Goal: Task Accomplishment & Management: Complete application form

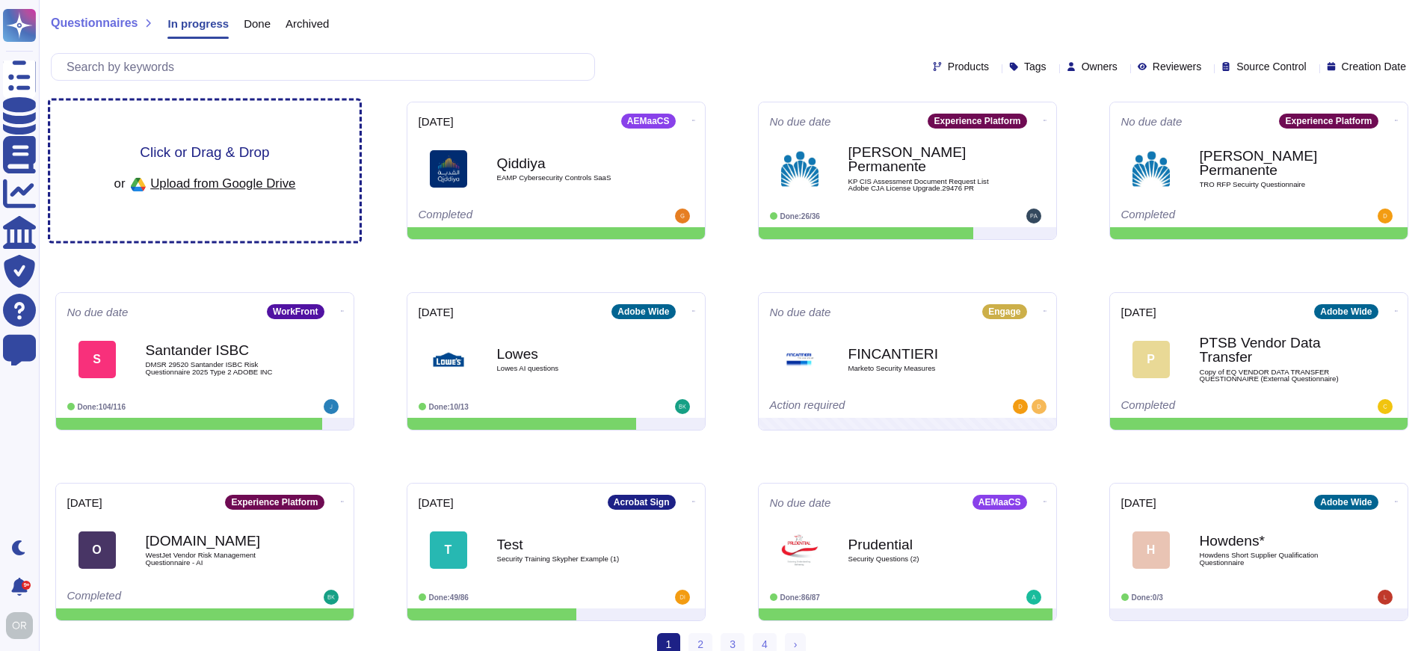
click at [233, 149] on span "Click or Drag & Drop" at bounding box center [204, 152] width 129 height 14
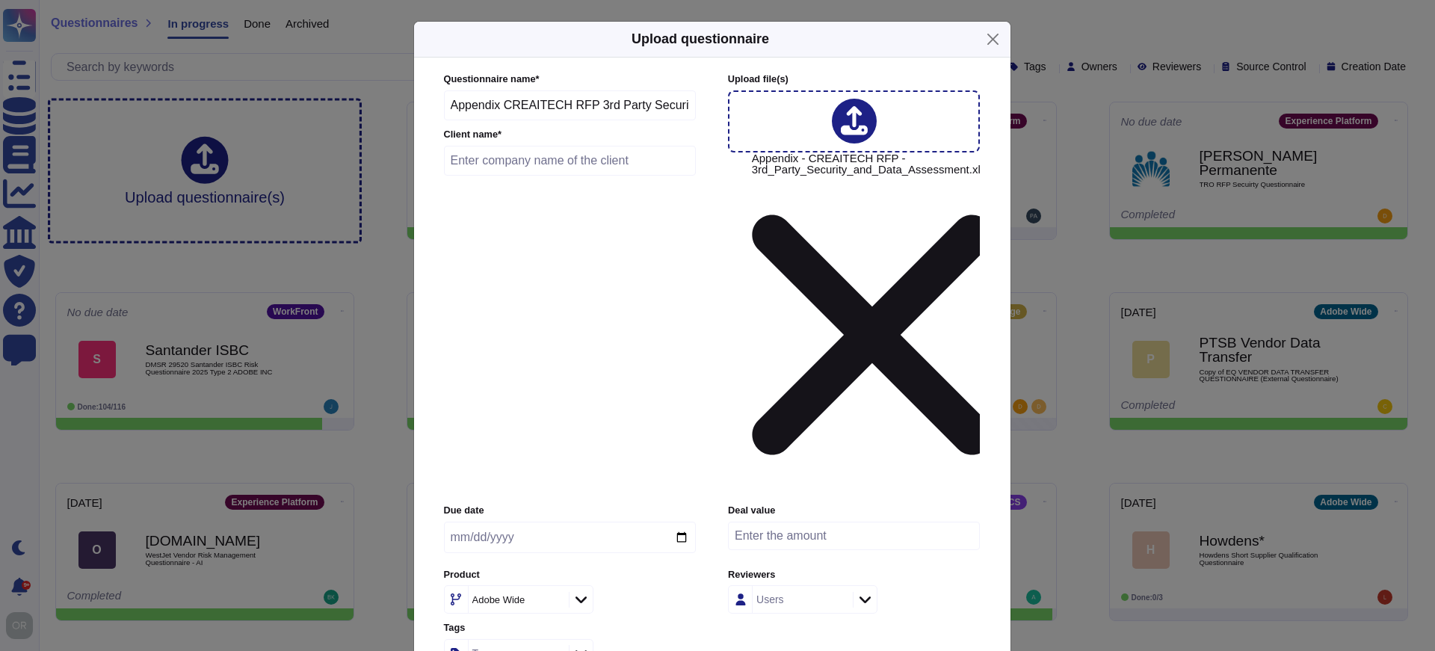
click at [566, 176] on input "text" at bounding box center [570, 161] width 253 height 30
type input "L'oreal"
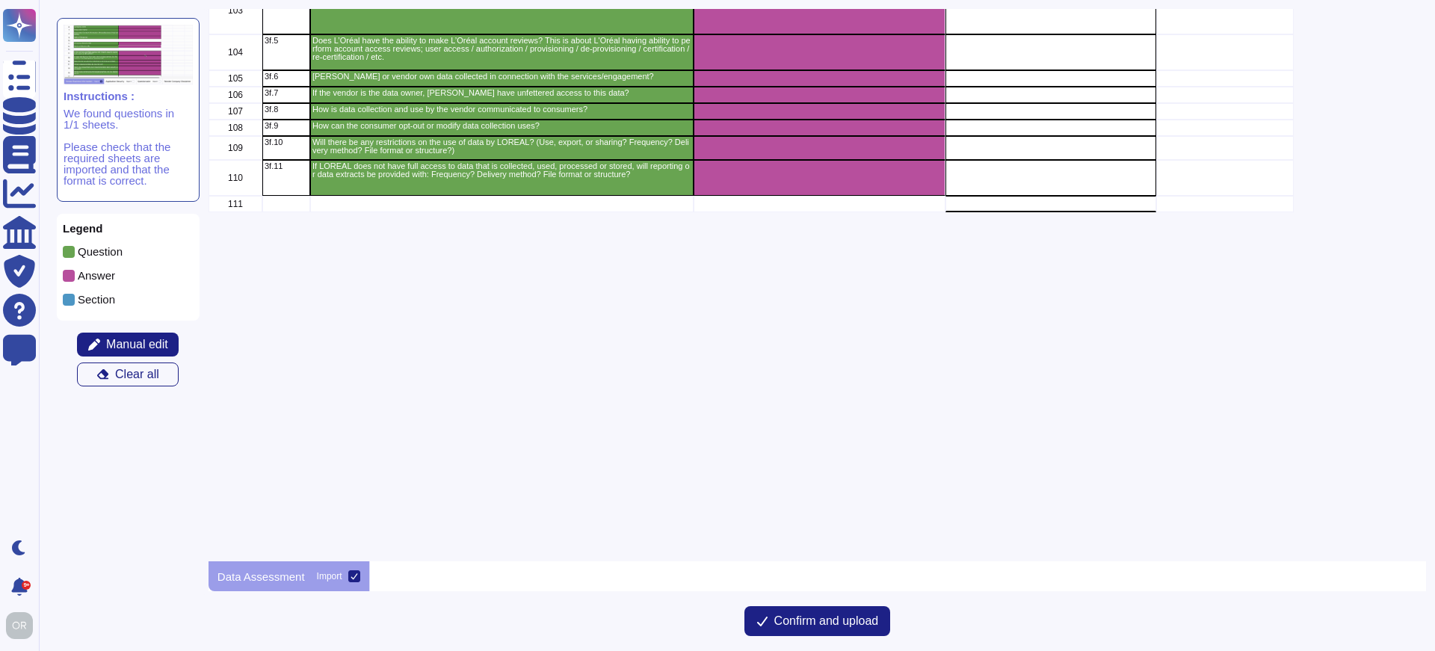
scroll to position [2823, 0]
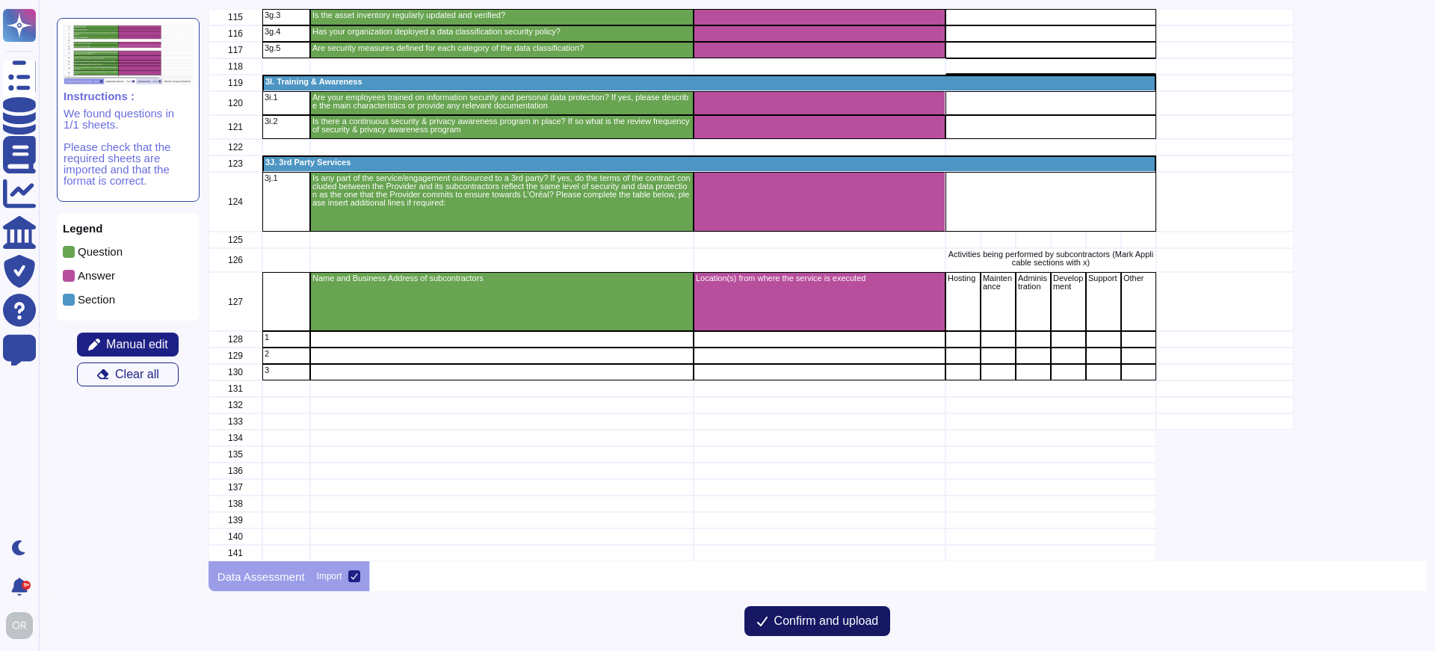
click at [819, 620] on span "Confirm and upload" at bounding box center [826, 621] width 105 height 12
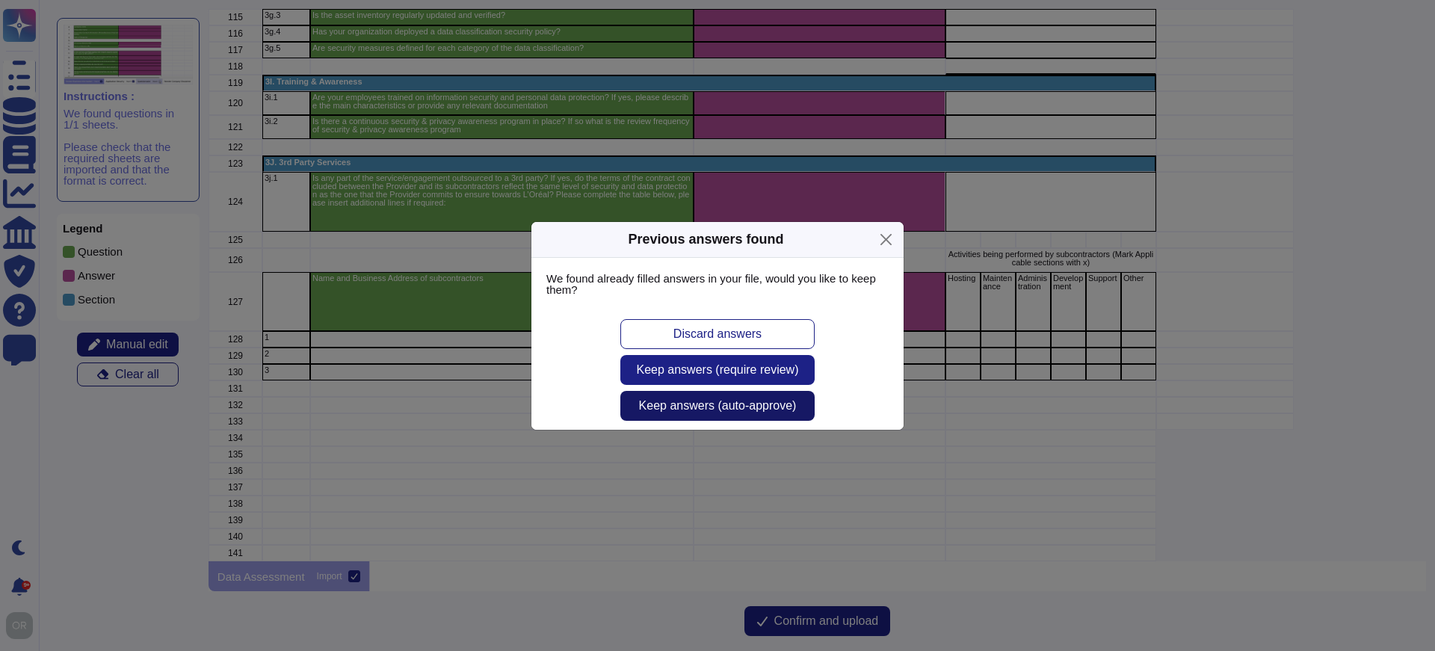
click at [698, 404] on span "Keep answers (auto-approve)" at bounding box center [718, 406] width 158 height 12
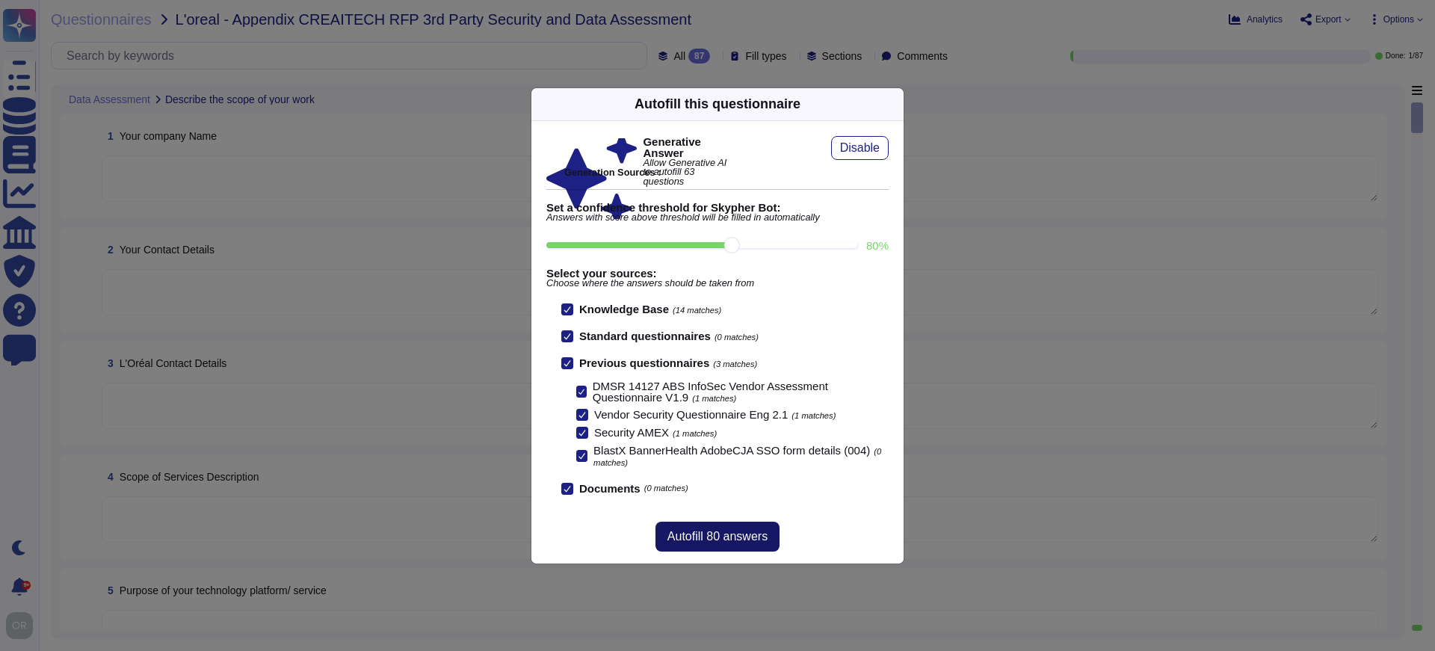
click at [736, 534] on span "Autofill 80 answers" at bounding box center [717, 537] width 100 height 12
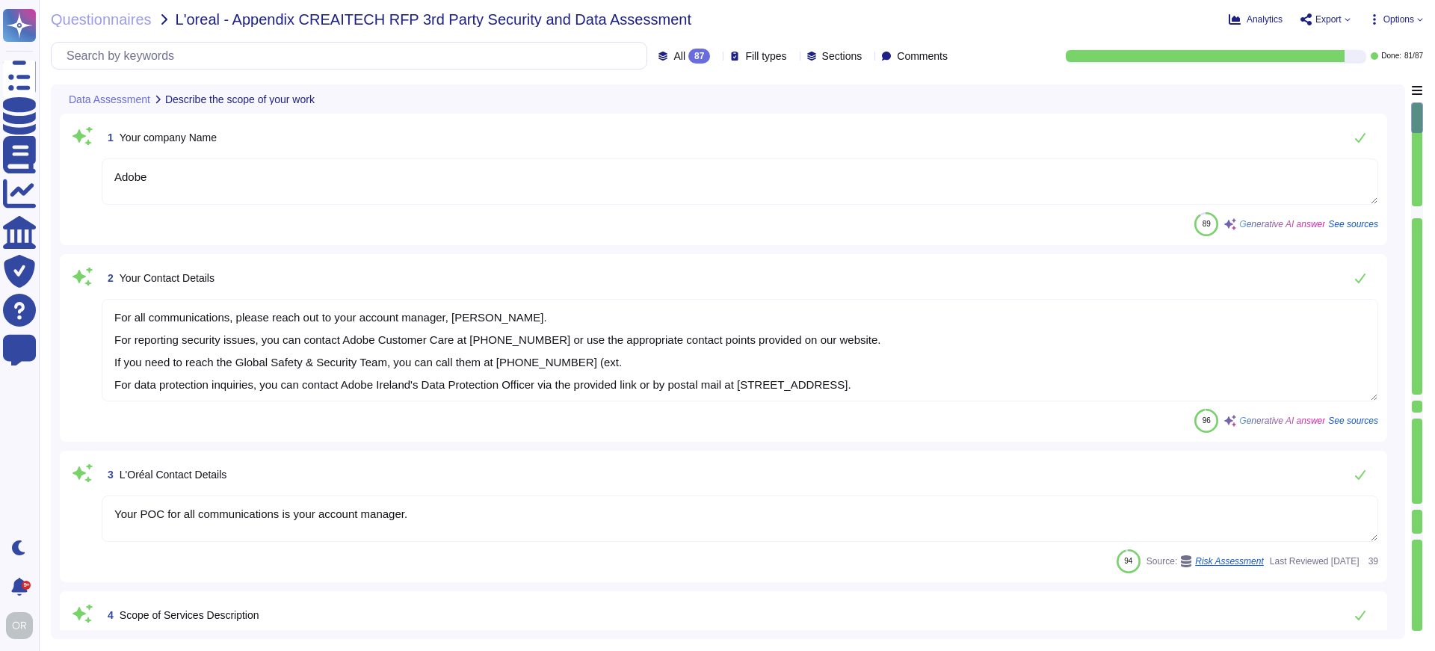
type textarea "Adobe"
type textarea "For all communications, please reach out to your account manager, [PERSON_NAME]…"
type textarea "Your POC for all communications is your account manager."
type textarea "Adobe offers a wide range of services and solutions, including: 1. Web Hosting:…"
type textarea "Adobe's technology platform and services are designed to provide and deliver a …"
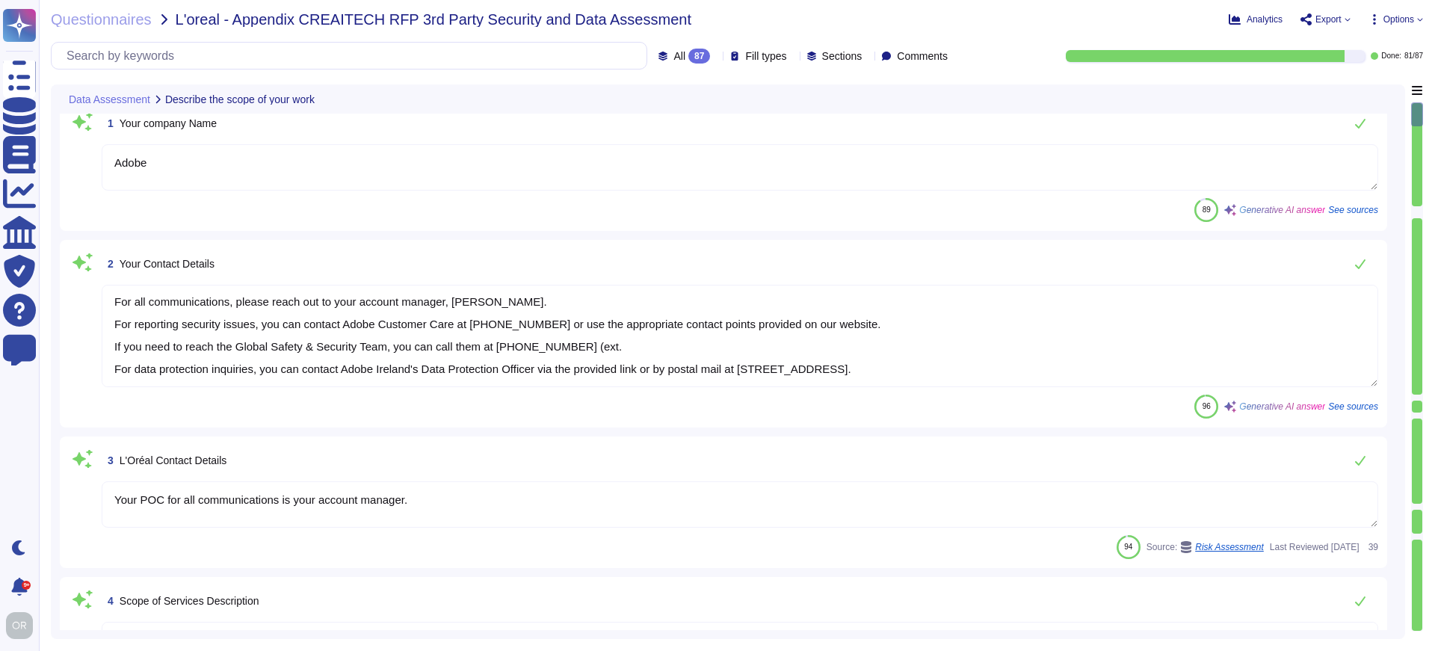
scroll to position [30, 0]
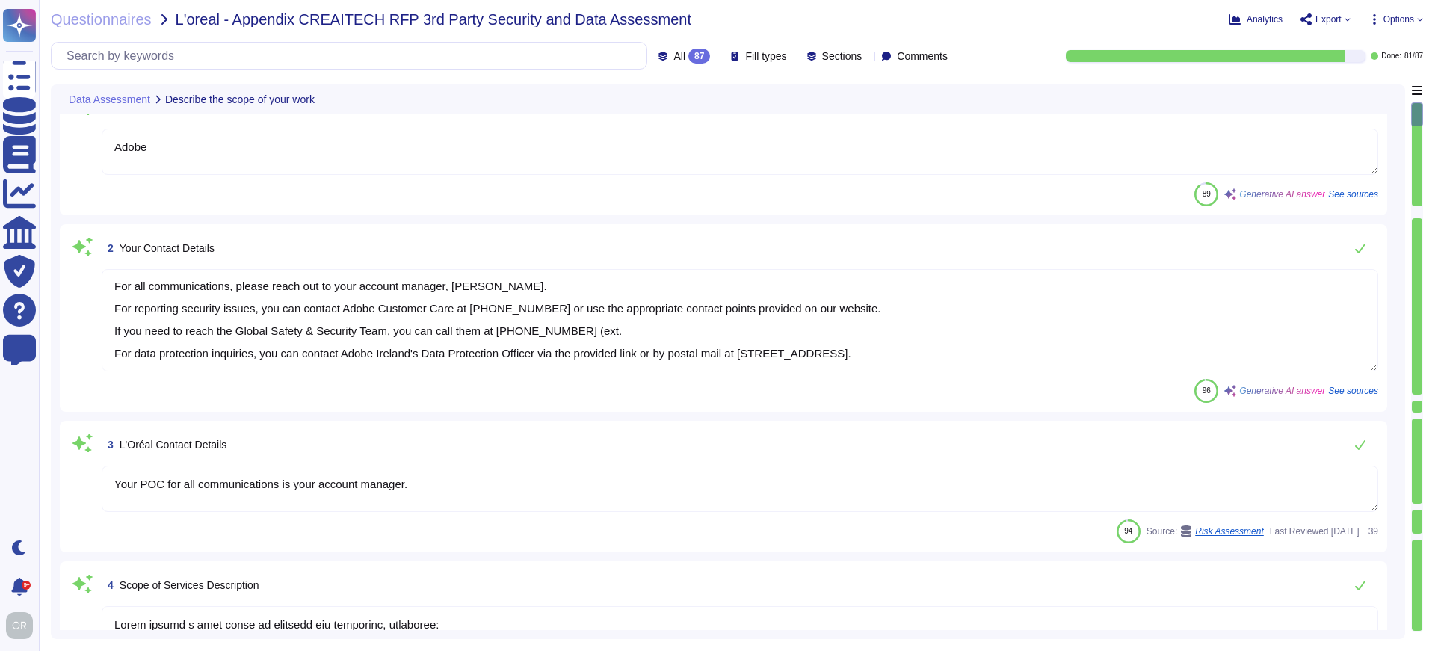
click at [559, 285] on textarea "For all communications, please reach out to your account manager, [PERSON_NAME]…" at bounding box center [740, 320] width 1276 height 102
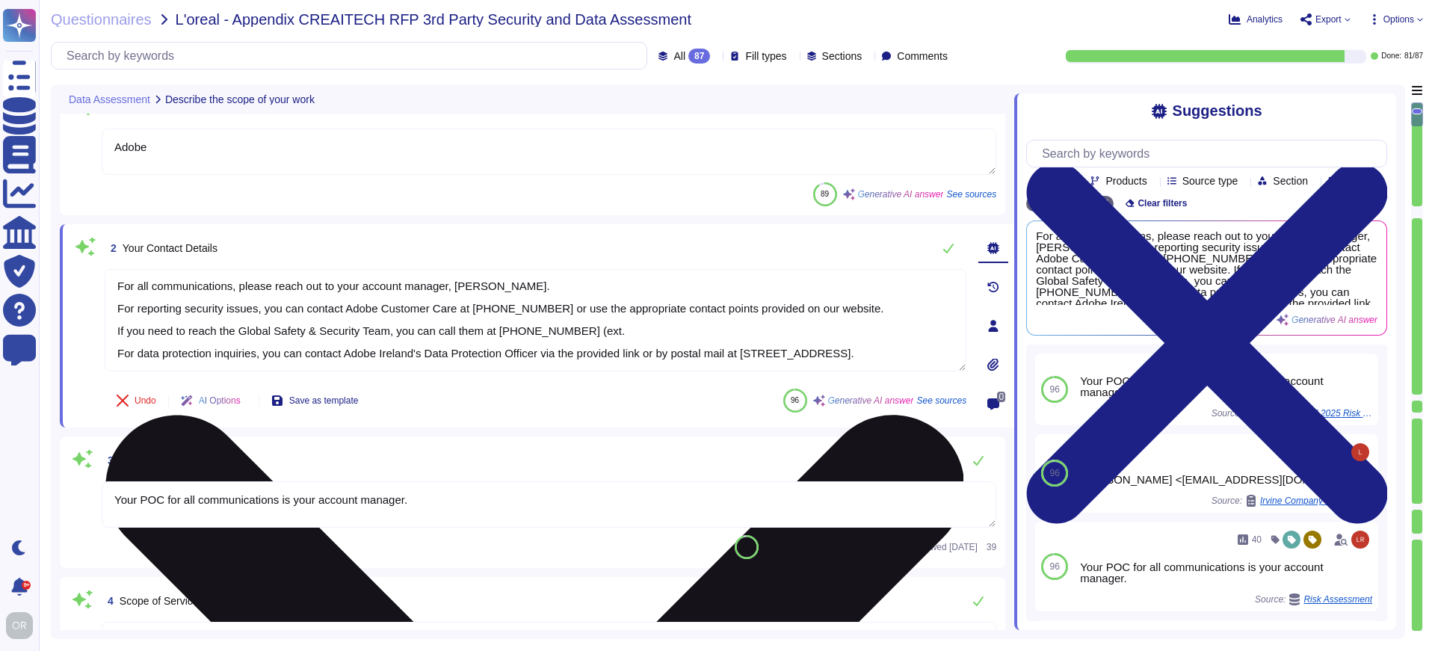
drag, startPoint x: 560, startPoint y: 285, endPoint x: 457, endPoint y: 285, distance: 103.1
click at [457, 285] on textarea "For all communications, please reach out to your account manager, [PERSON_NAME]…" at bounding box center [536, 320] width 862 height 102
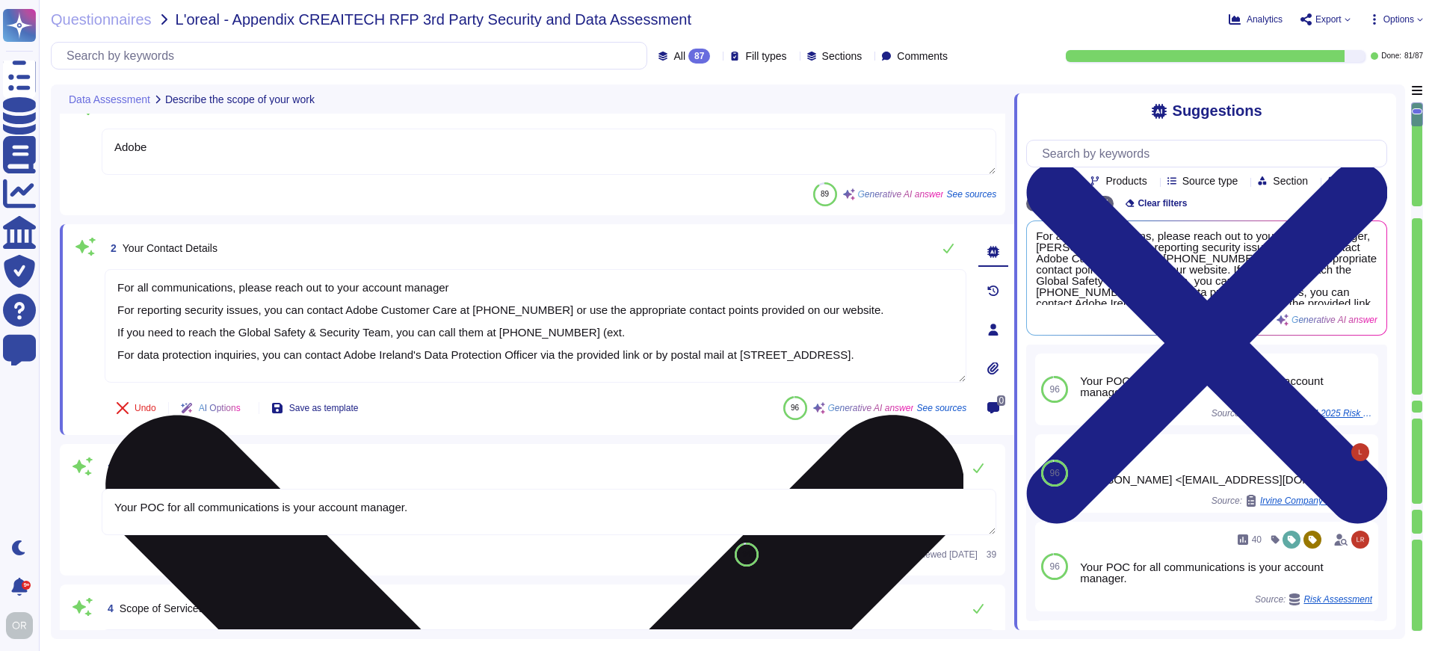
type textarea "For all communications, please reach out to your account manager. For reporting…"
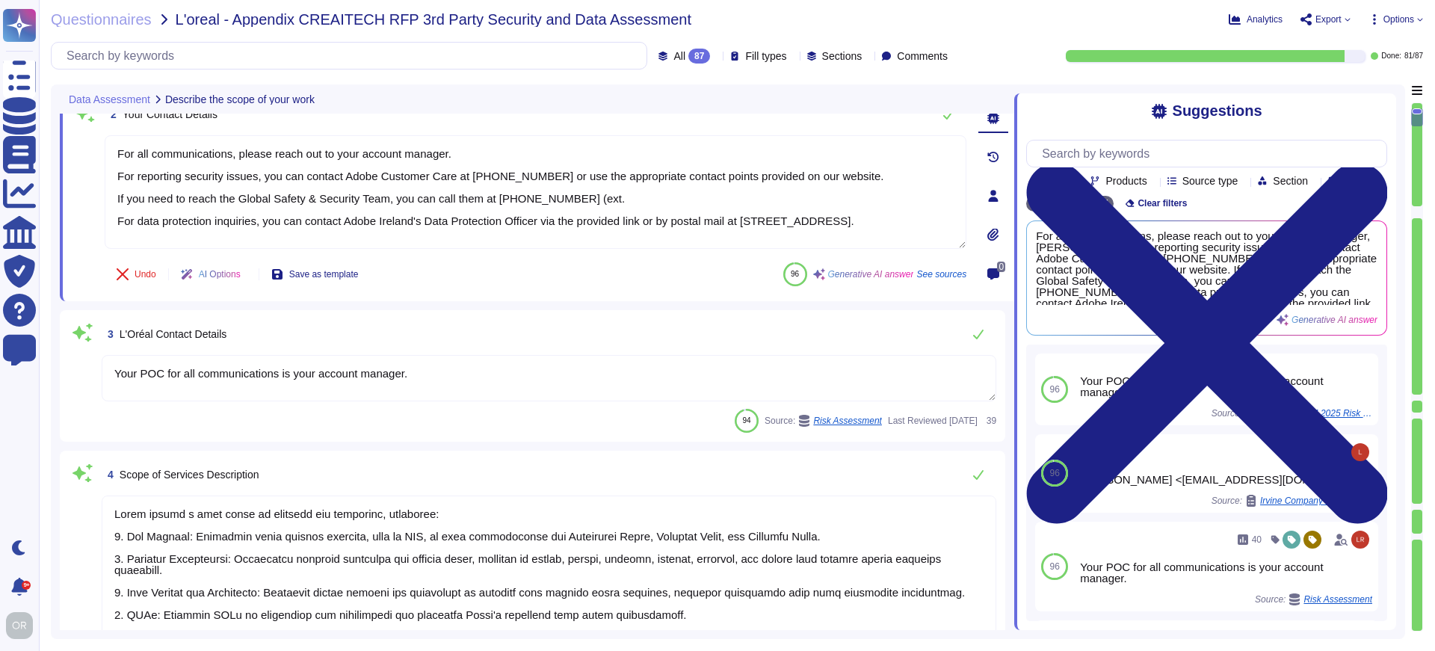
scroll to position [325, 0]
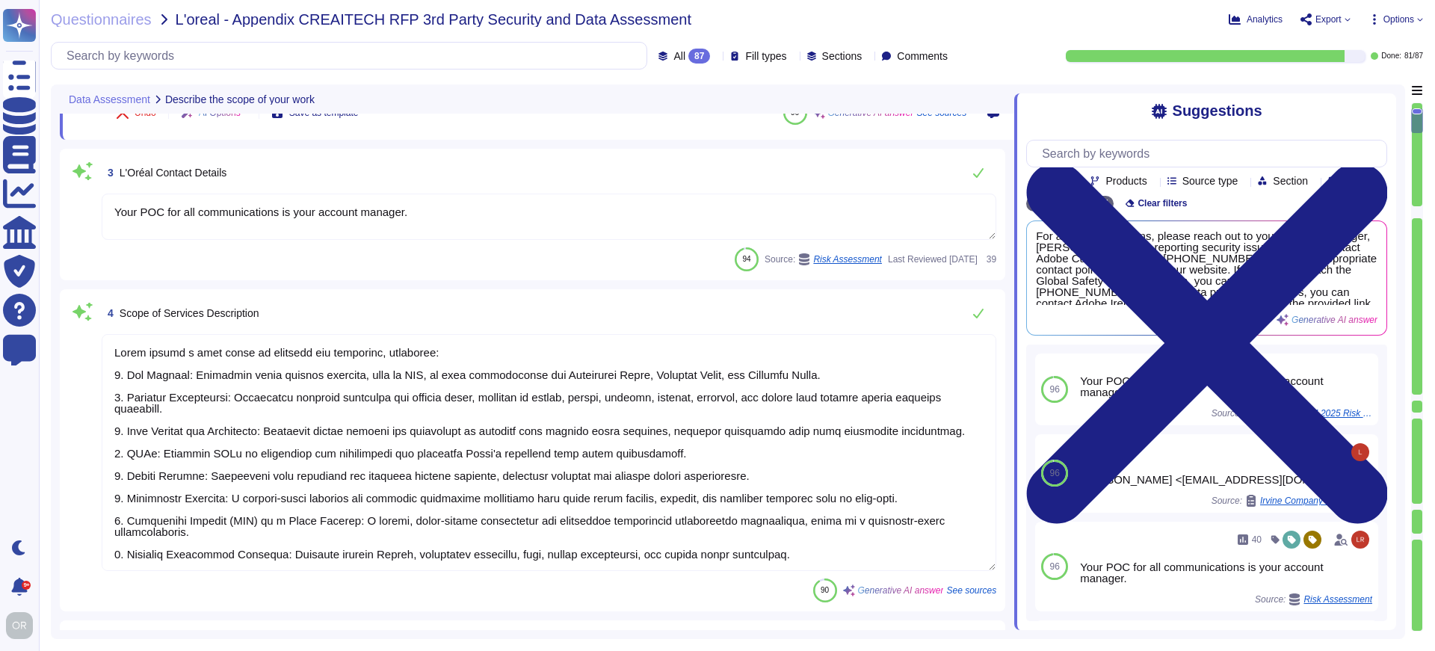
type textarea "Yes"
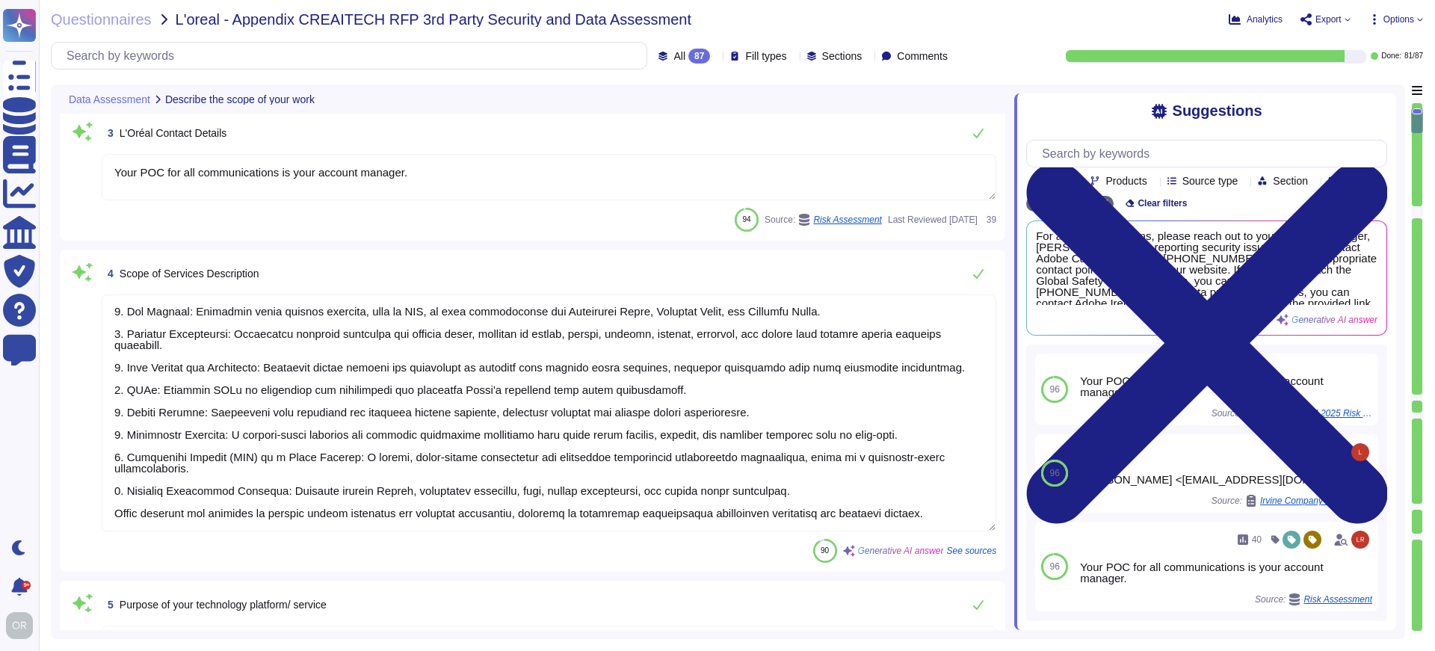
type textarea "For all communications, please reach out to your account manager. For reporting…"
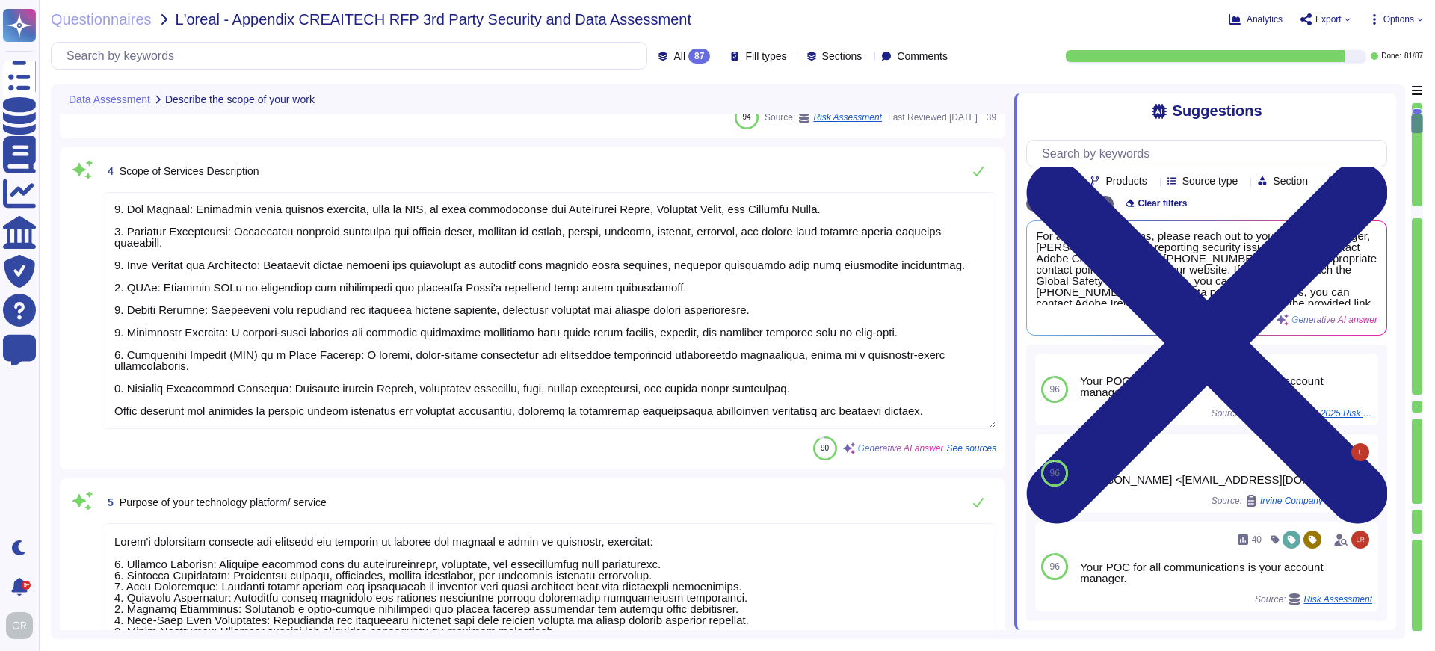
type textarea "Adobe's Information Security Policy outlines the company's strategic objectives…"
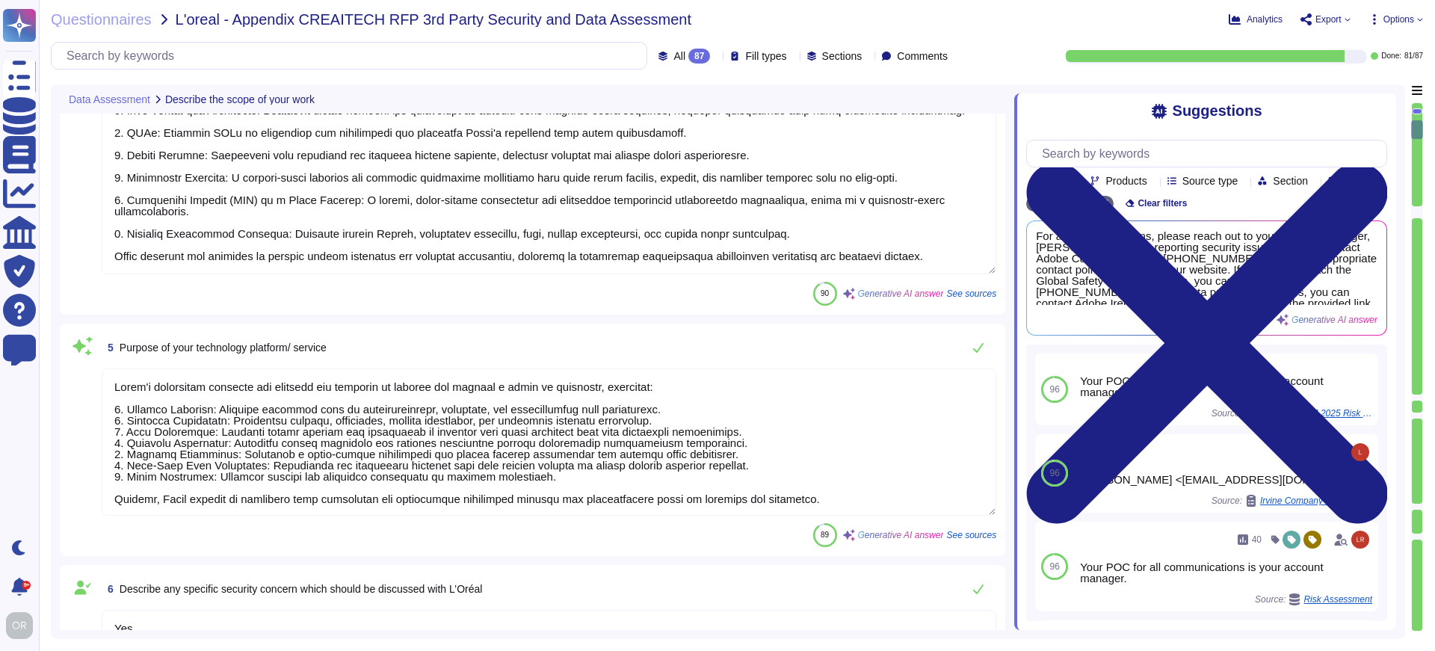
scroll to position [641, 0]
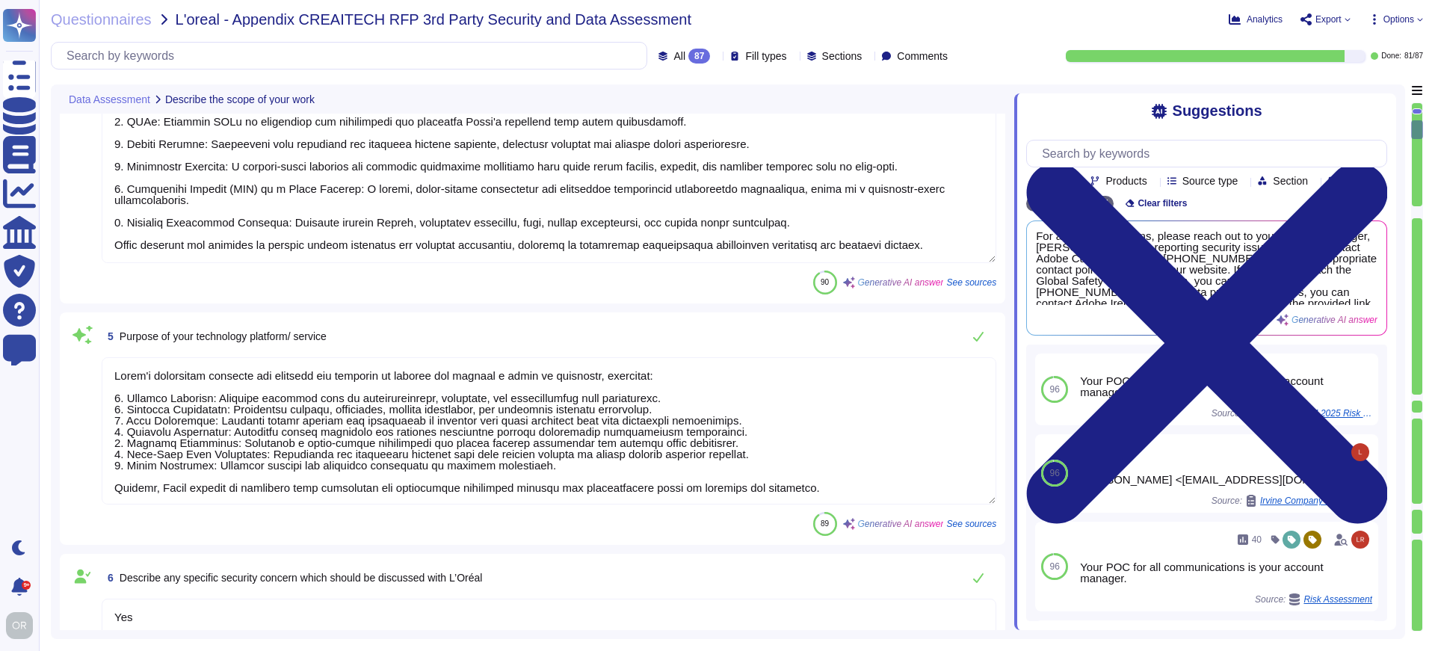
type textarea "ISO/IEC 27002 is an international standard that provides guidance for organizat…"
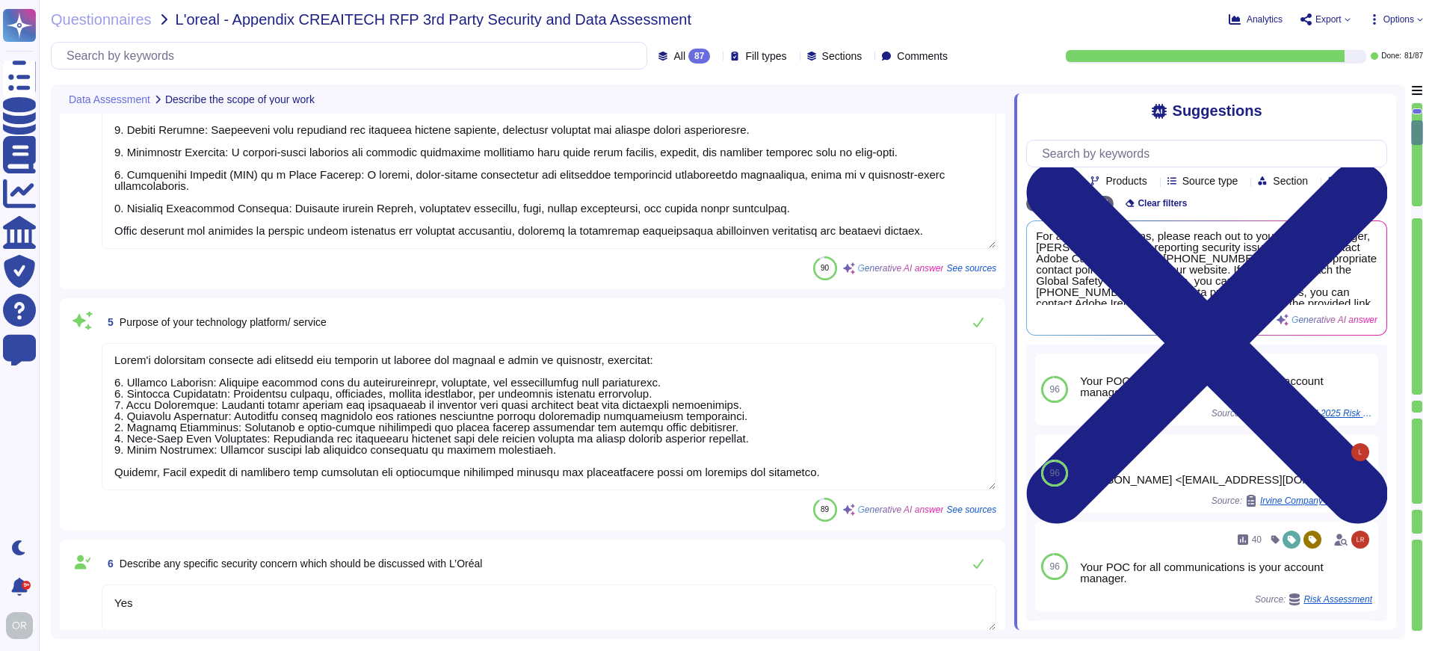
scroll to position [747, 0]
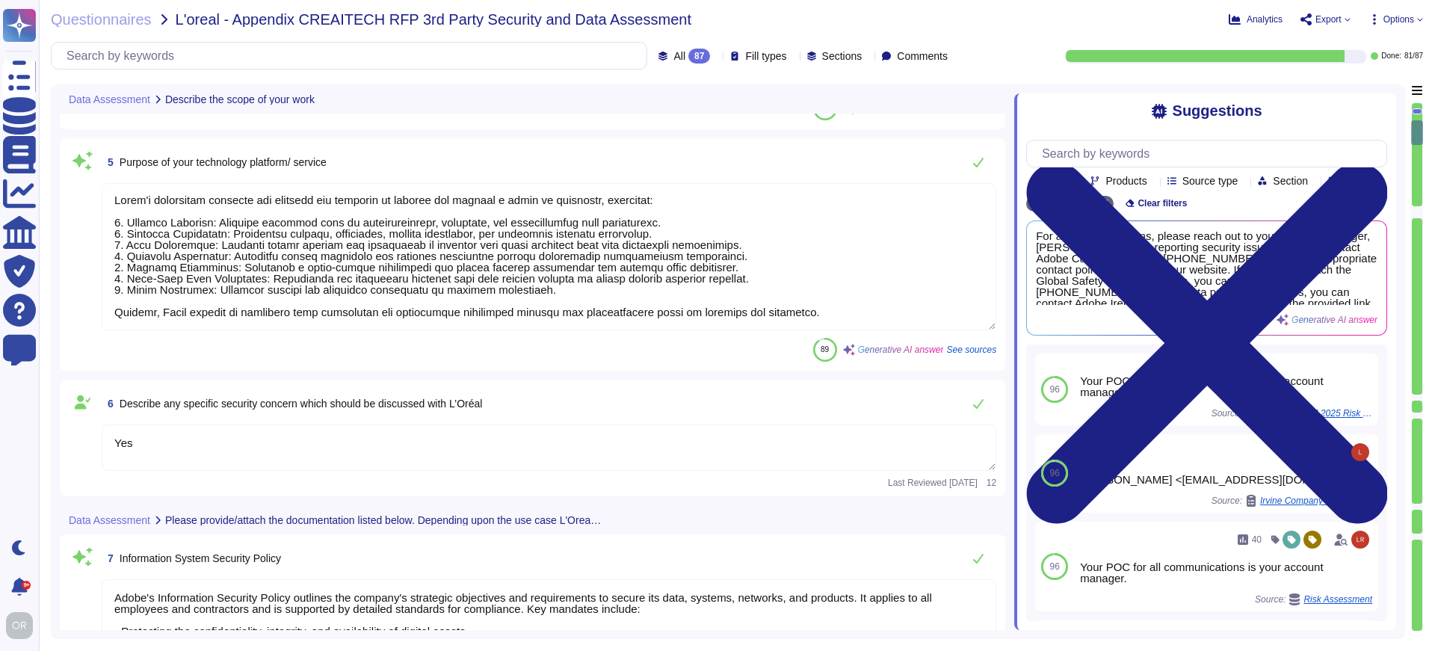
type textarea "Adobe provides third-party audit or certification reports, which can be request…"
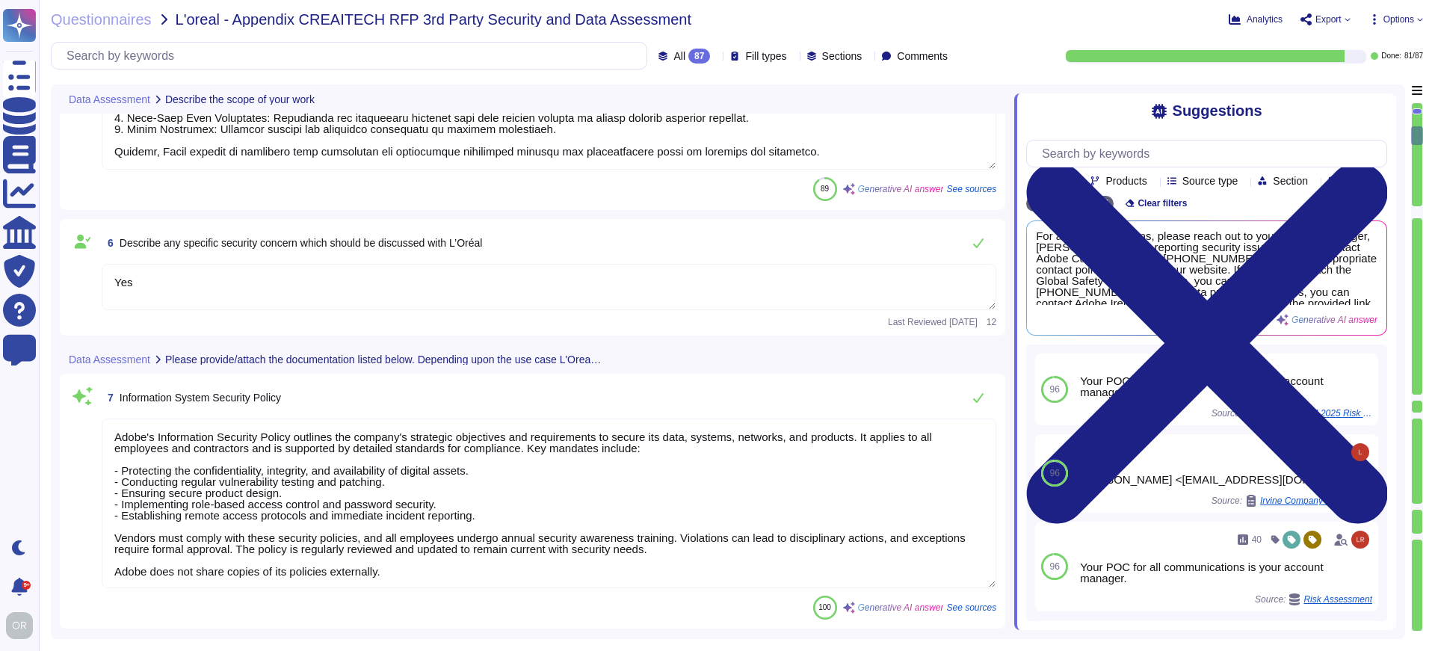
type textarea "Adobe's products and services' architecture diagrams are reviewed and updated, …"
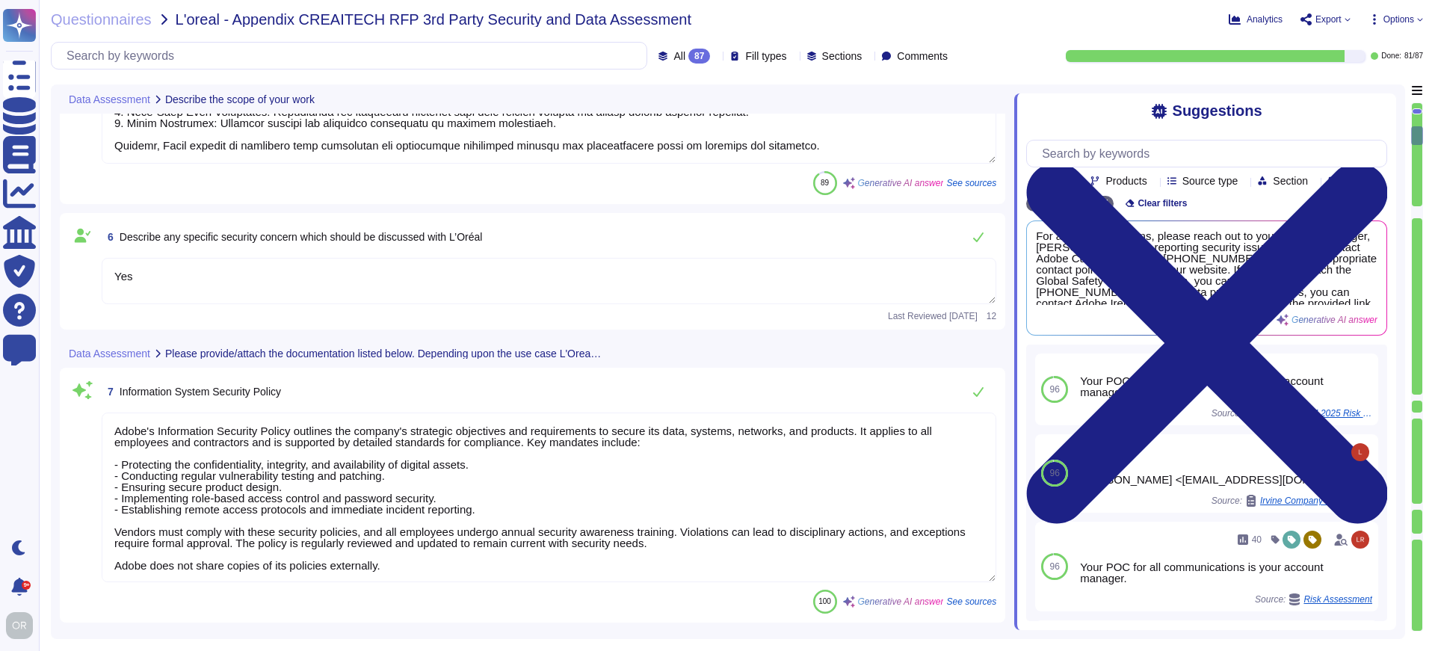
scroll to position [945, 0]
click at [484, 275] on textarea "Yes" at bounding box center [549, 279] width 895 height 46
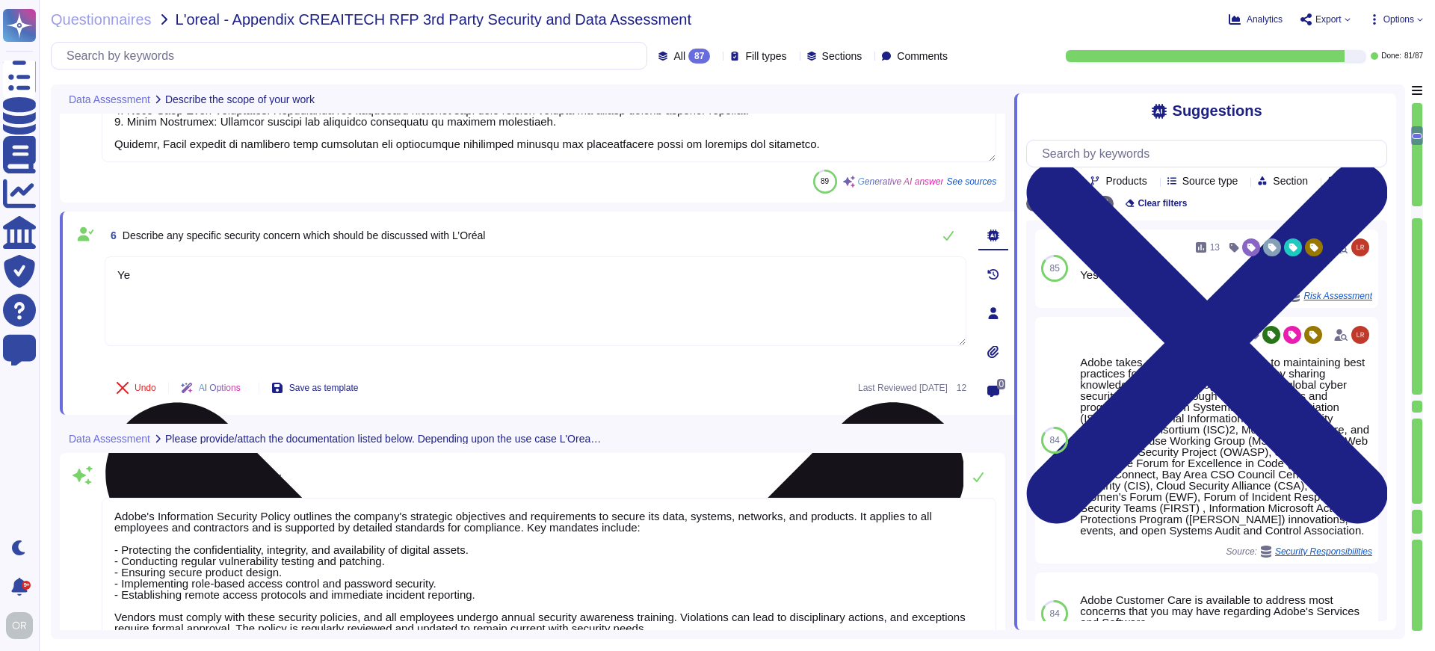
type textarea "Y"
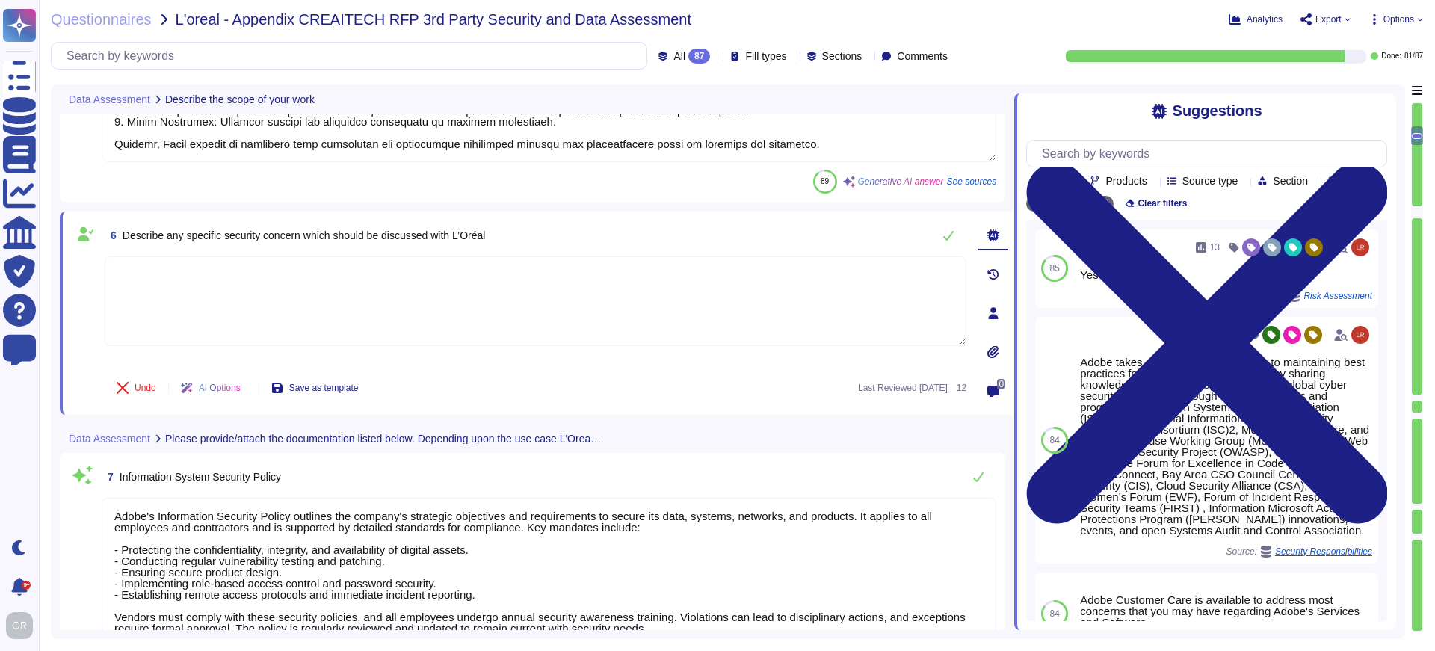
click at [614, 413] on div "6 Describe any specific security concern which should be discussed with L’Oréal…" at bounding box center [537, 312] width 954 height 203
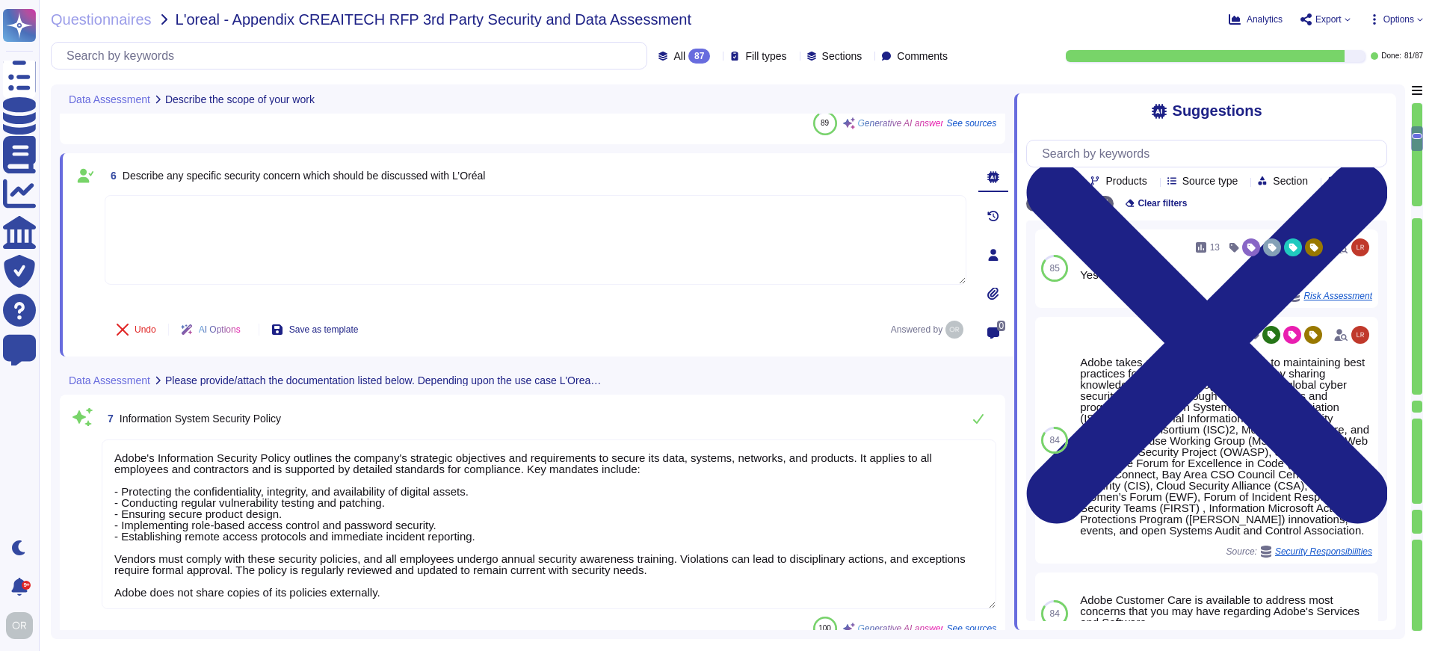
type textarea "Adobe's products and services' architecture diagrams are reviewed and updated, …"
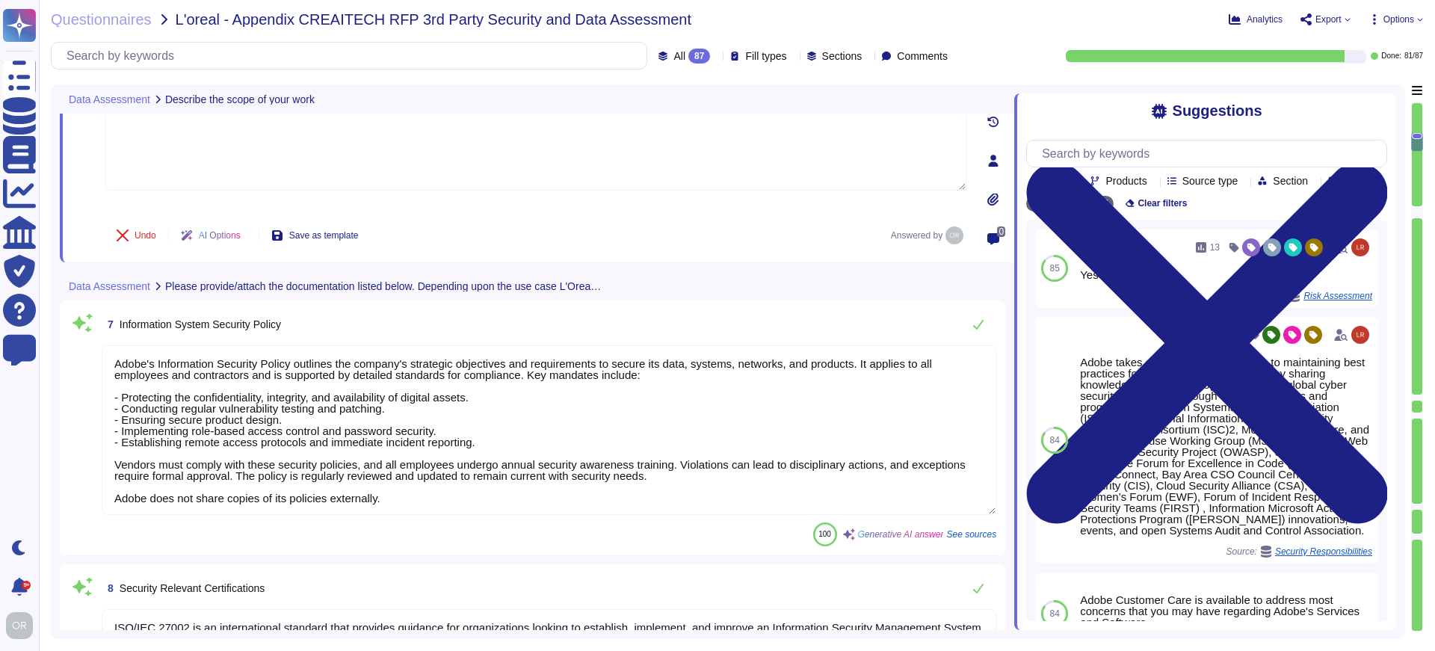
scroll to position [1, 0]
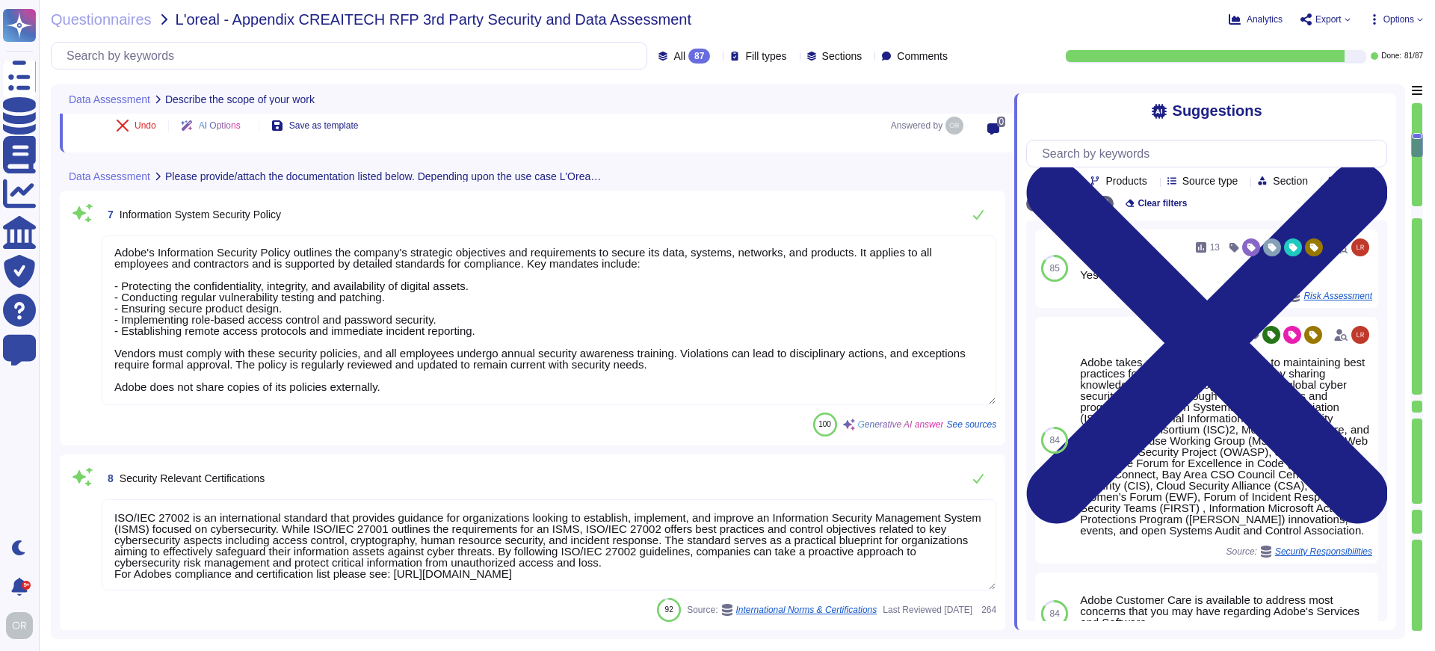
type textarea "All of our information, including current white papers, SOC2 reports, pen test …"
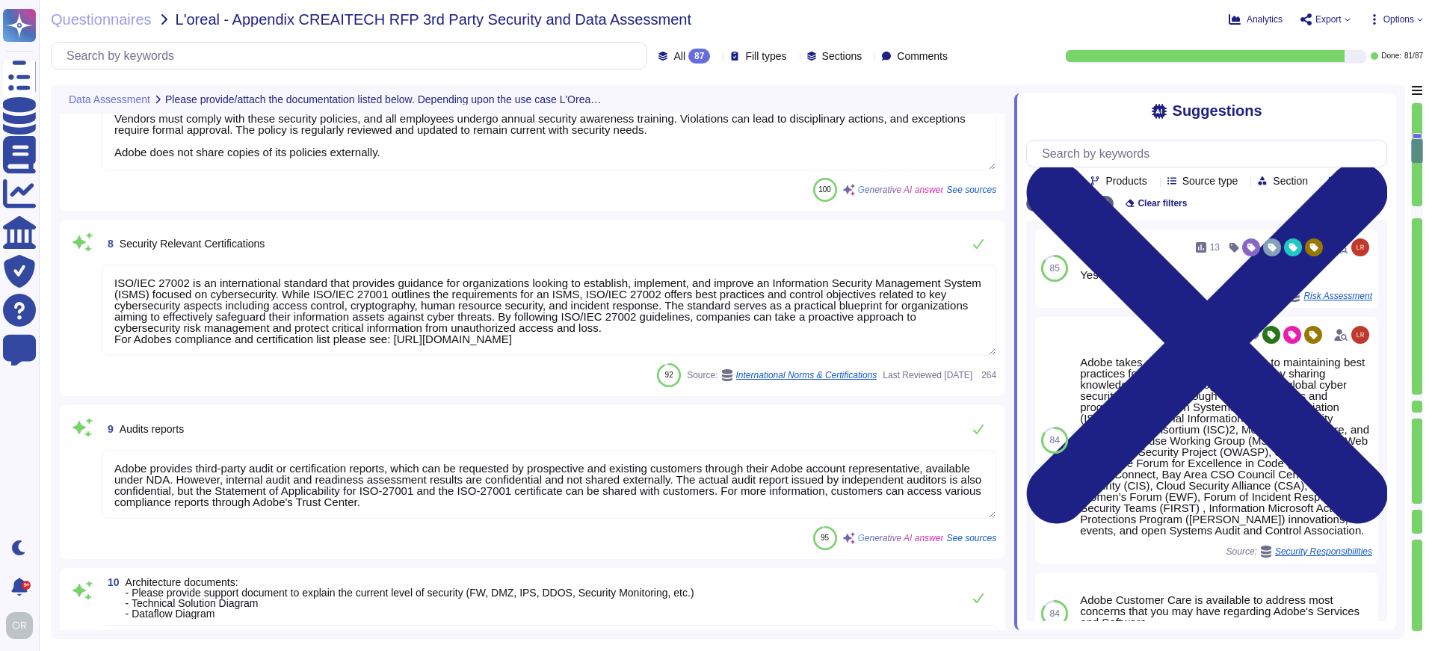
type textarea "You can find Adobe's General Privacy Policy at the following link: [URL][DOMAIN…"
type textarea "The project scope and deliverables are driven by a statement of work."
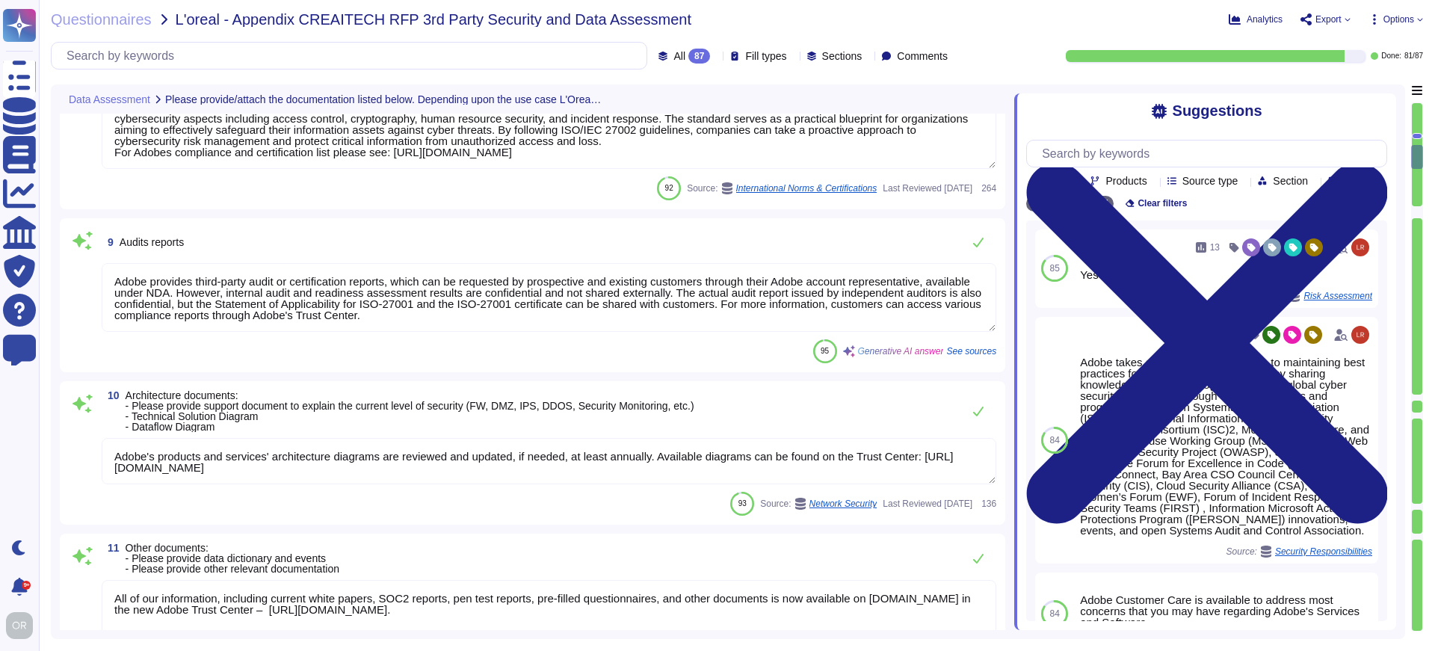
type textarea "Yes, Adobe does store, manage, and access personal identifiable information (PI…"
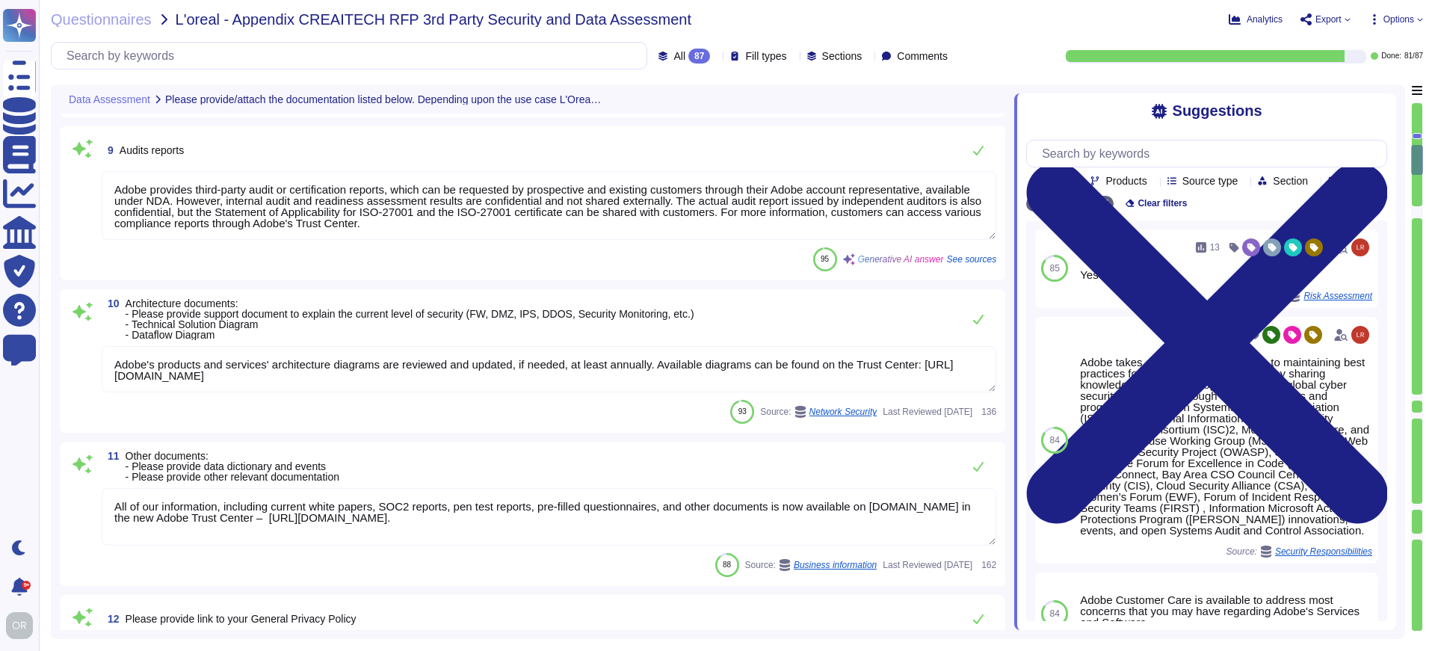
scroll to position [1698, 0]
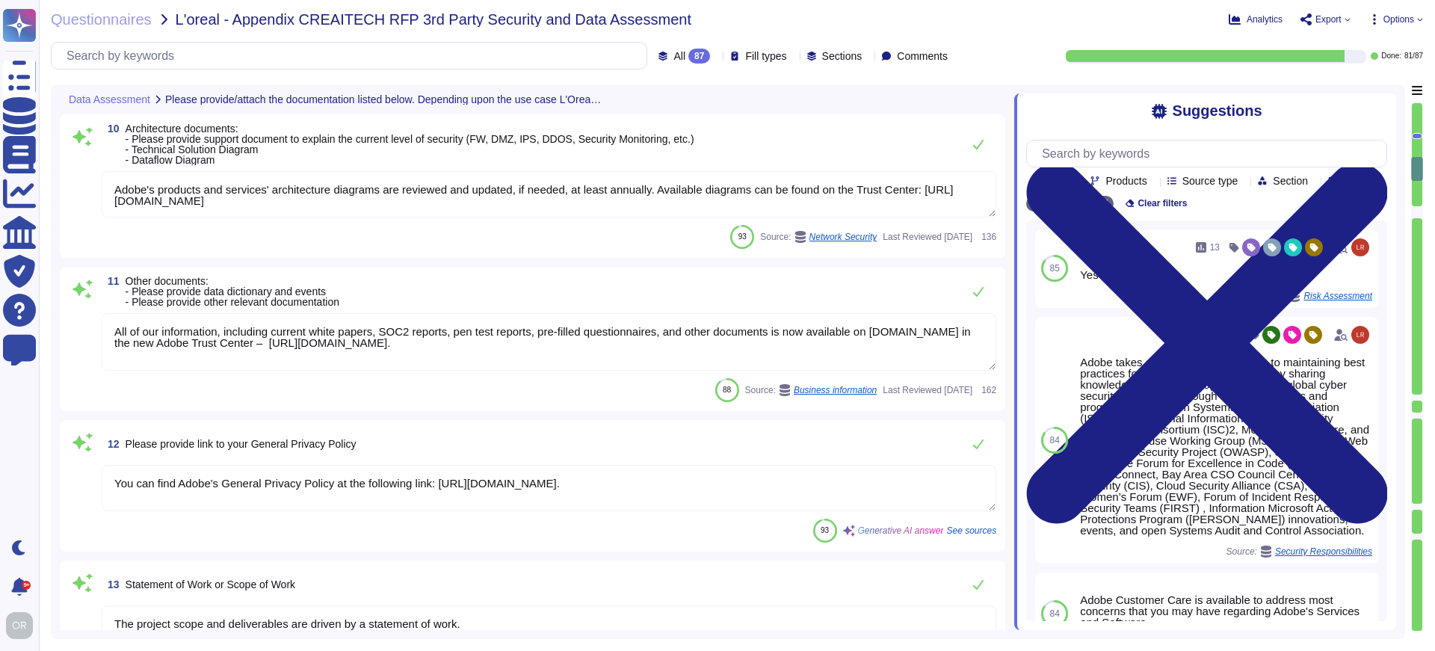
type textarea "Adobe collects, uses, processes, and stores PII for various purposes, including…"
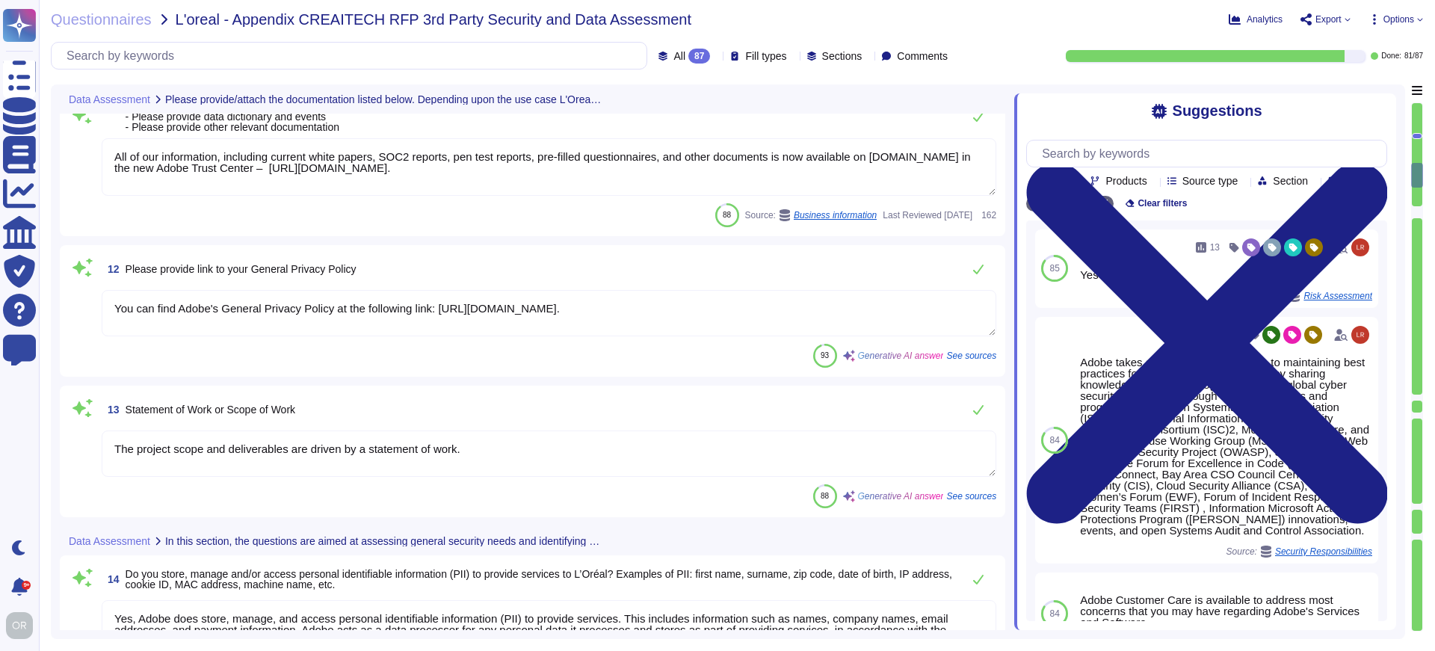
type textarea "Consumers are advised of data collection through the Adobe Privacy Policy, whic…"
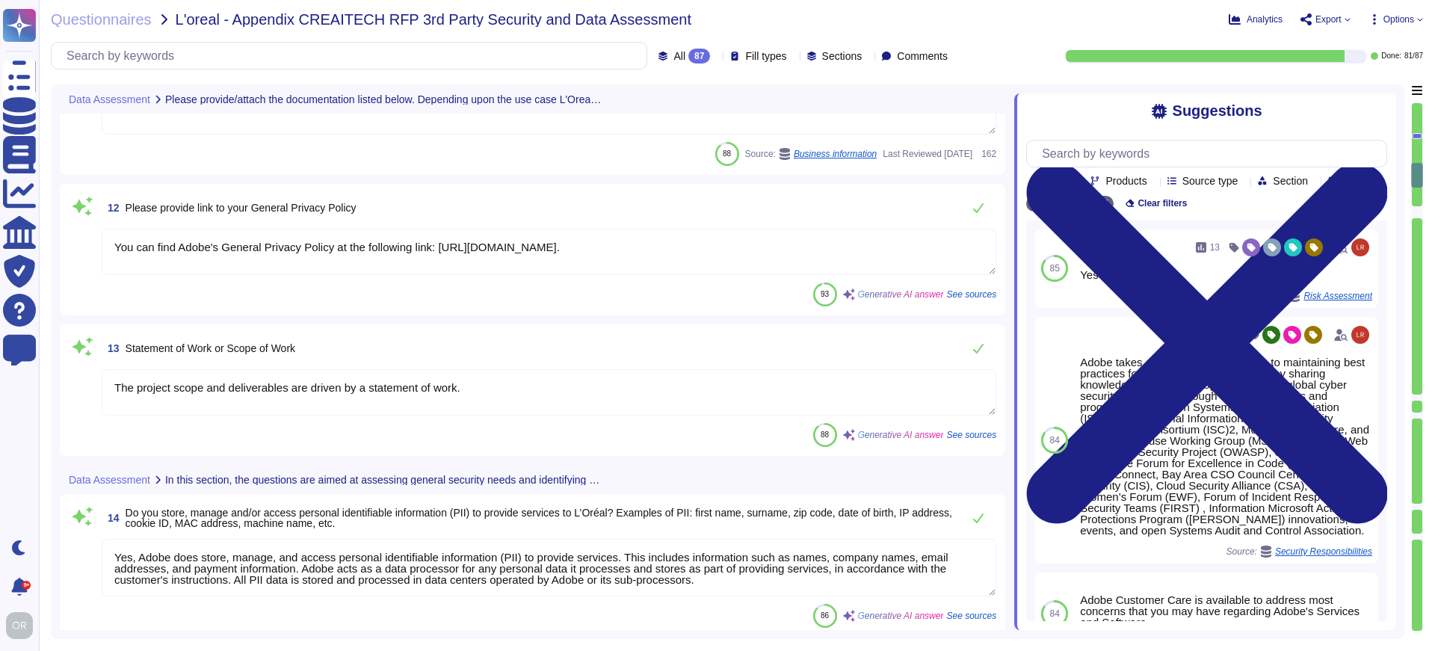
scroll to position [2101, 0]
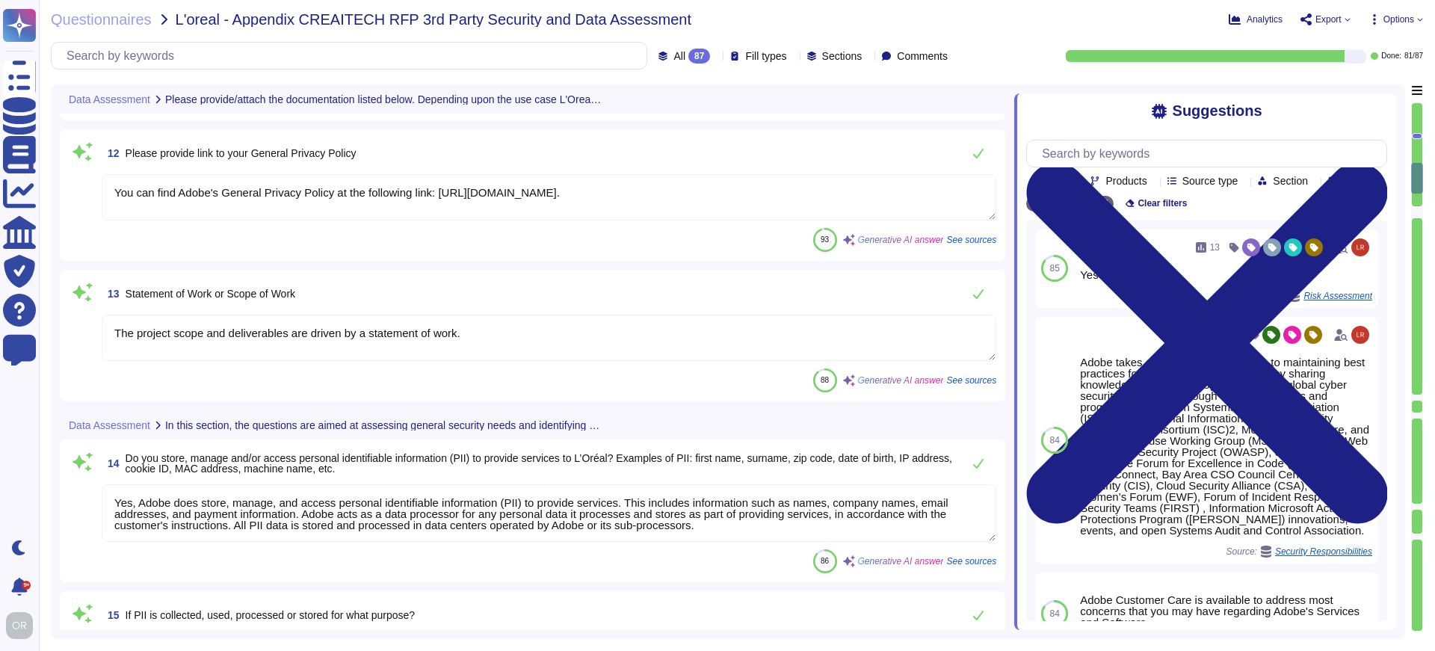
type textarea "Adobe uses a third party for handling credit card data and can provide PCI Comp…"
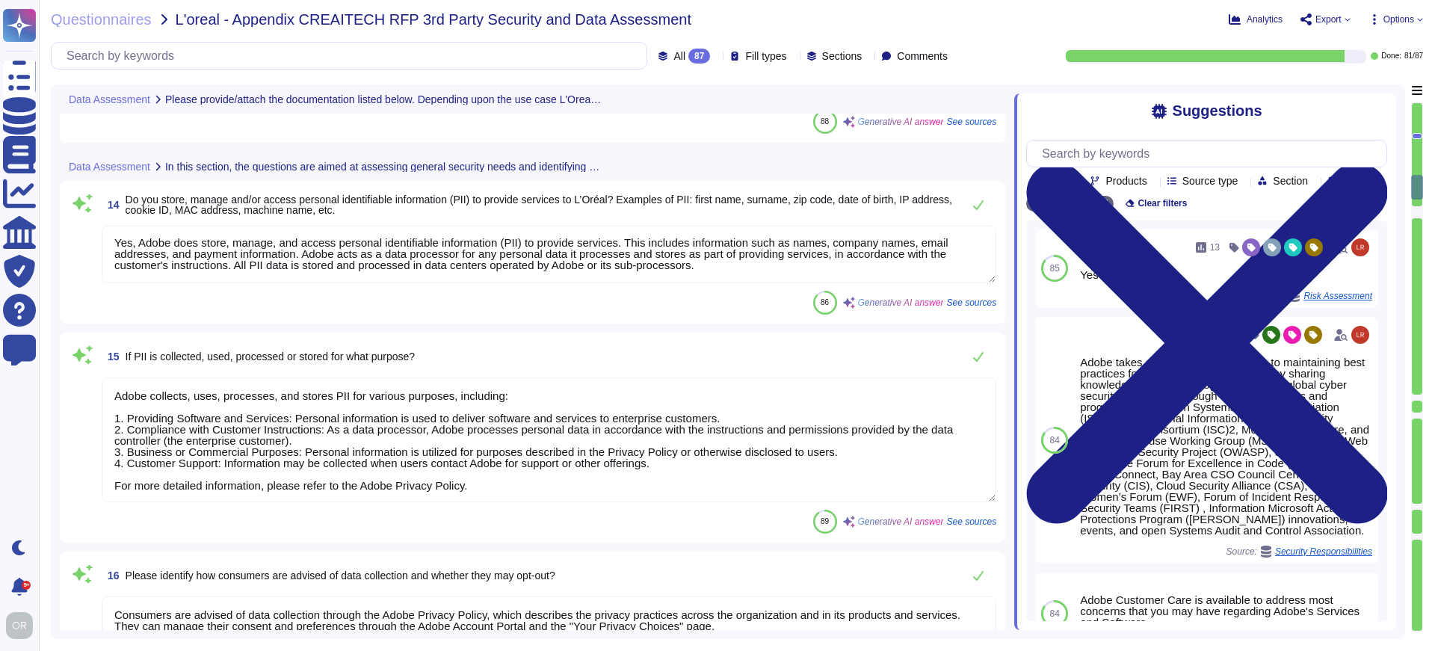
scroll to position [1, 0]
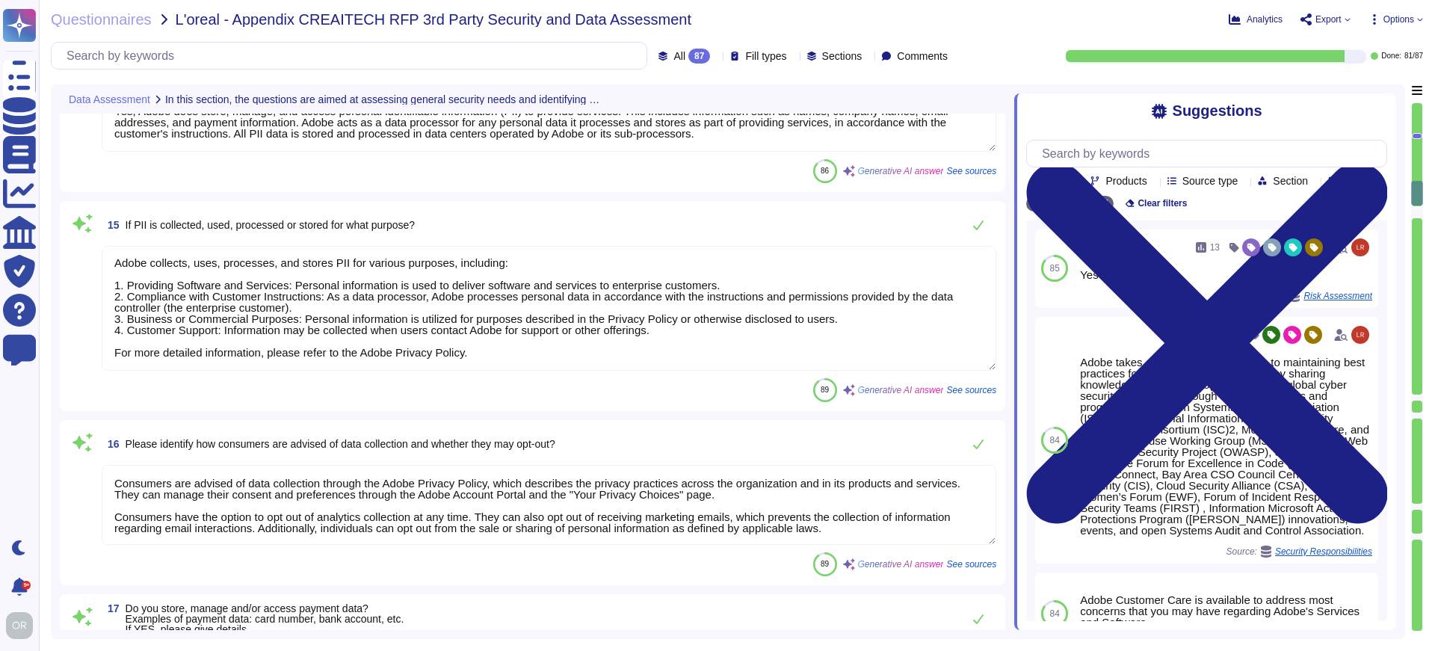
type textarea "Access to the application/service is granted to two groups of Adobe employees: …"
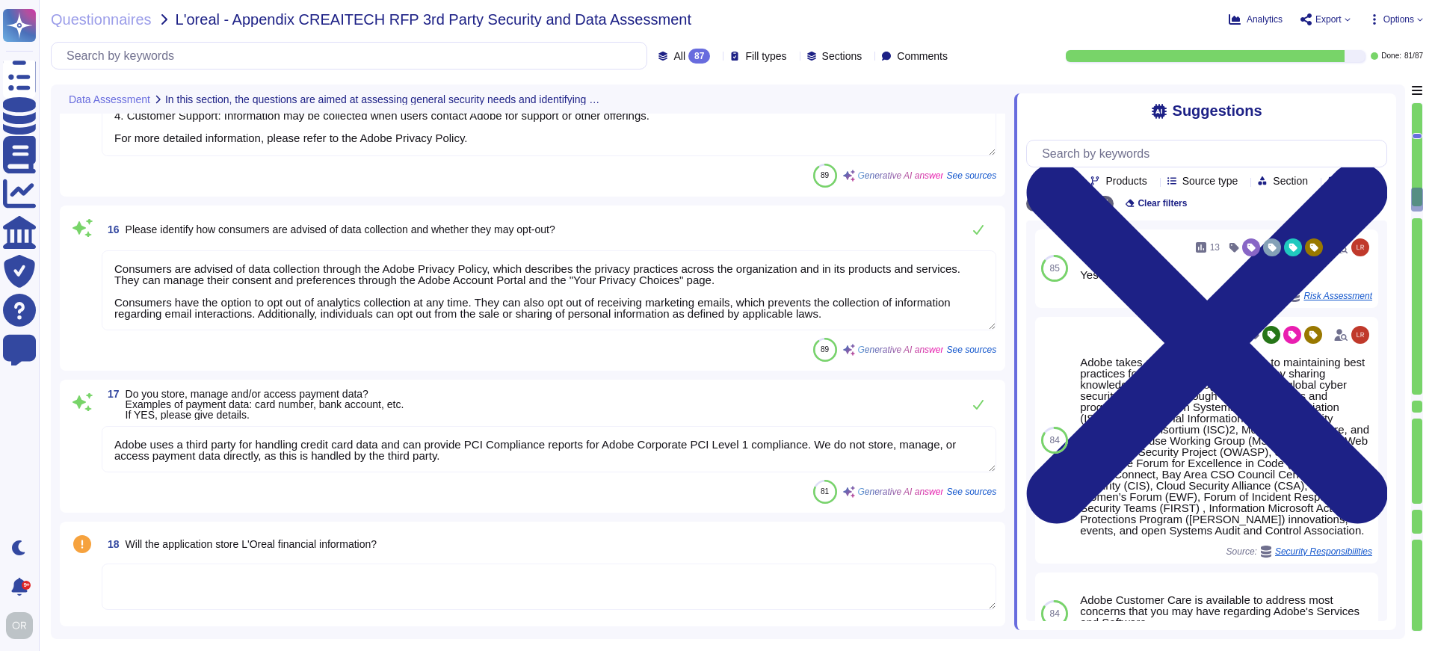
type textarea "The application is accessed by SaaS administrators and end users through the sa…"
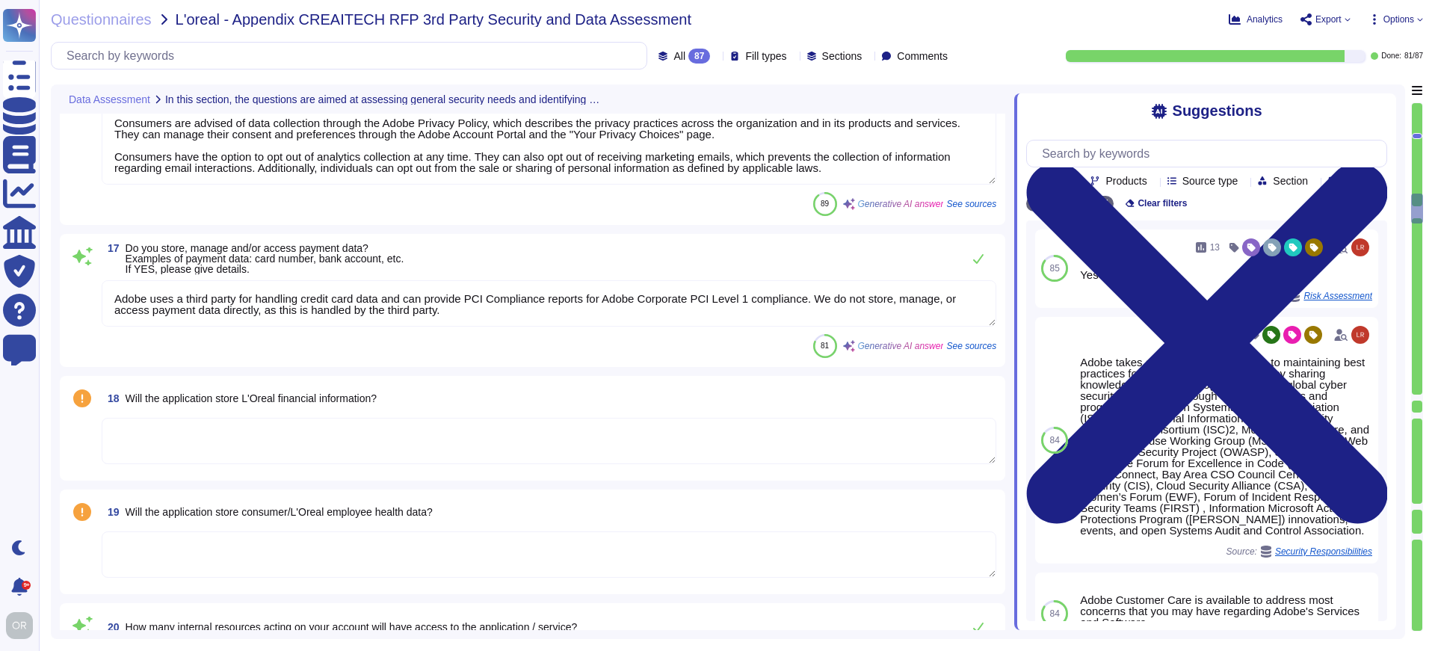
type textarea "Data retention is defined in the agreements, including all applicable PSLTs (Pr…"
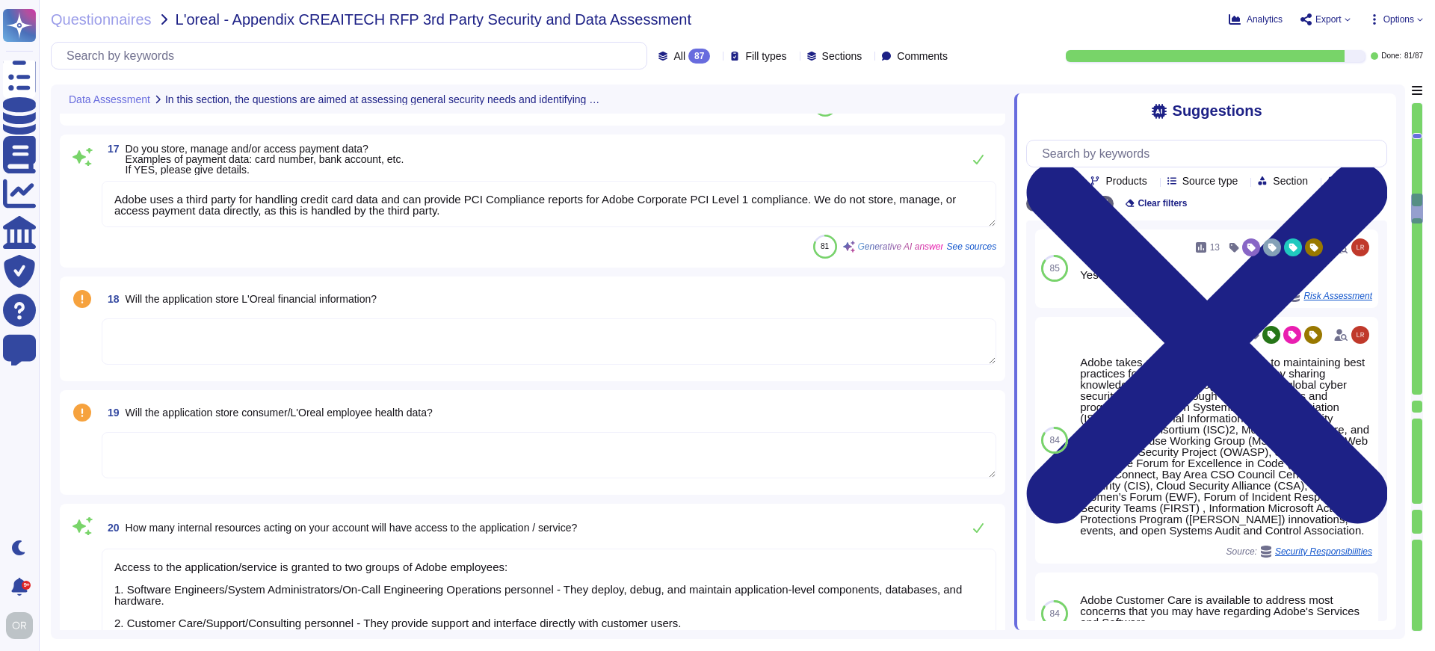
type textarea "Customer Data will be maintained and/or deleted in accordance with the Agreemen…"
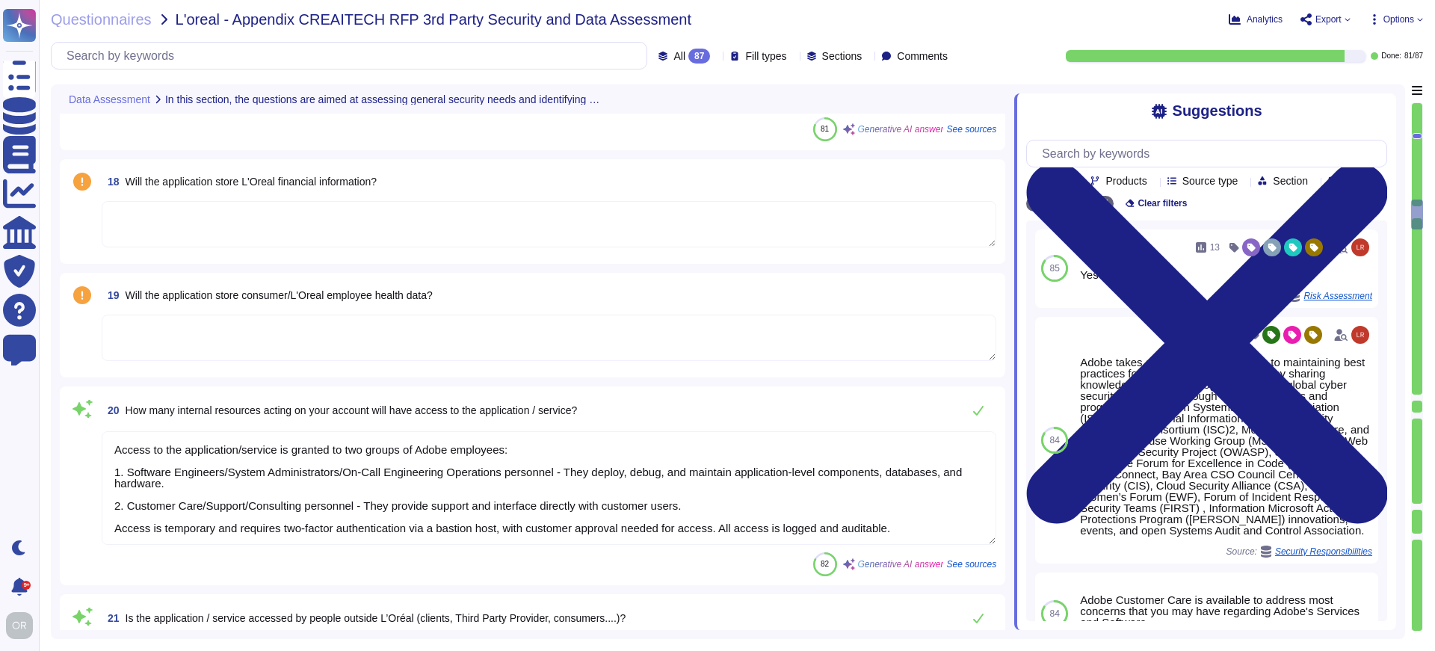
scroll to position [3056, 0]
click at [464, 224] on textarea at bounding box center [549, 223] width 895 height 46
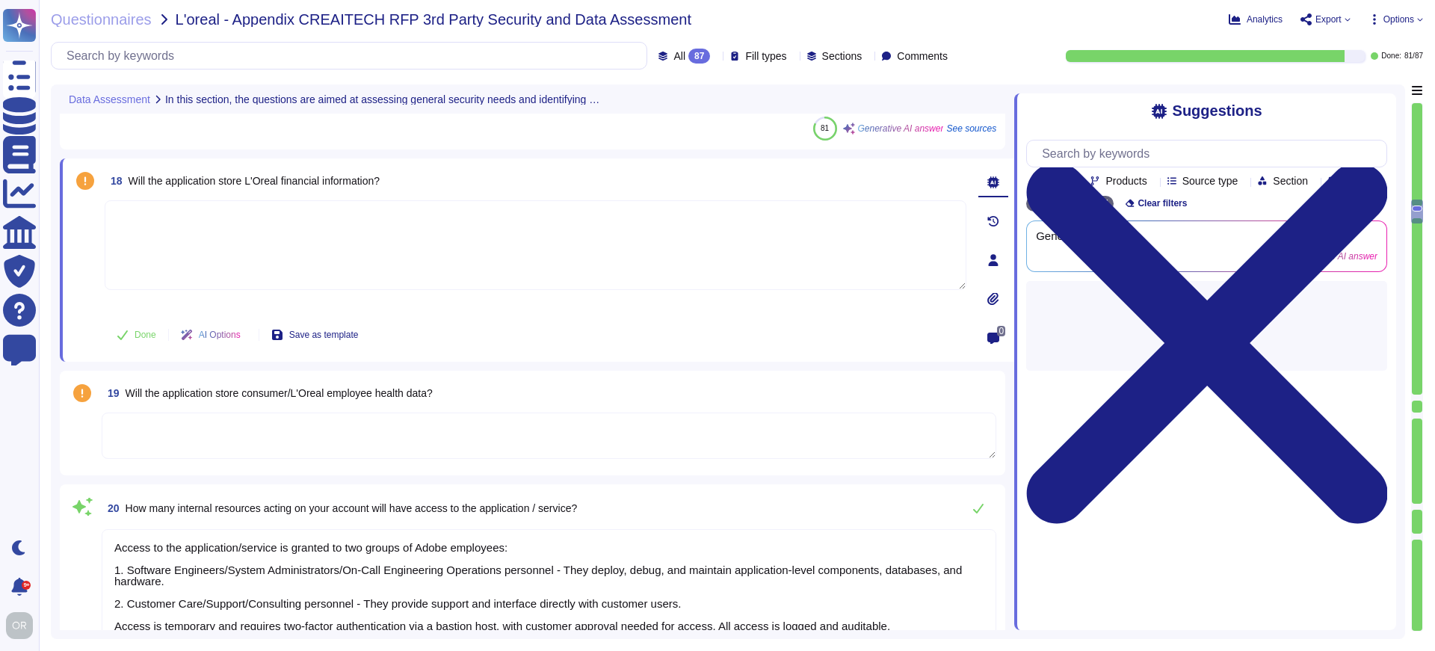
type textarea "Customer Data will be maintained and/or deleted in accordance with the Agreemen…"
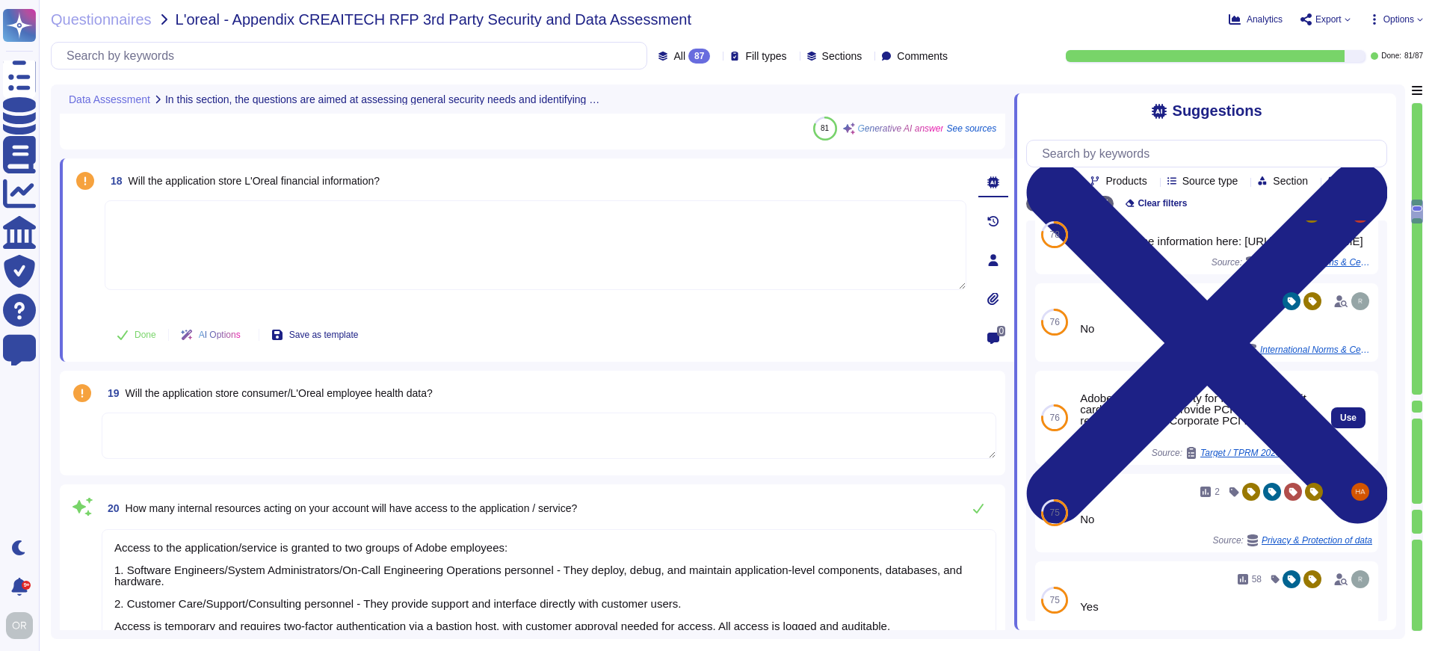
scroll to position [0, 0]
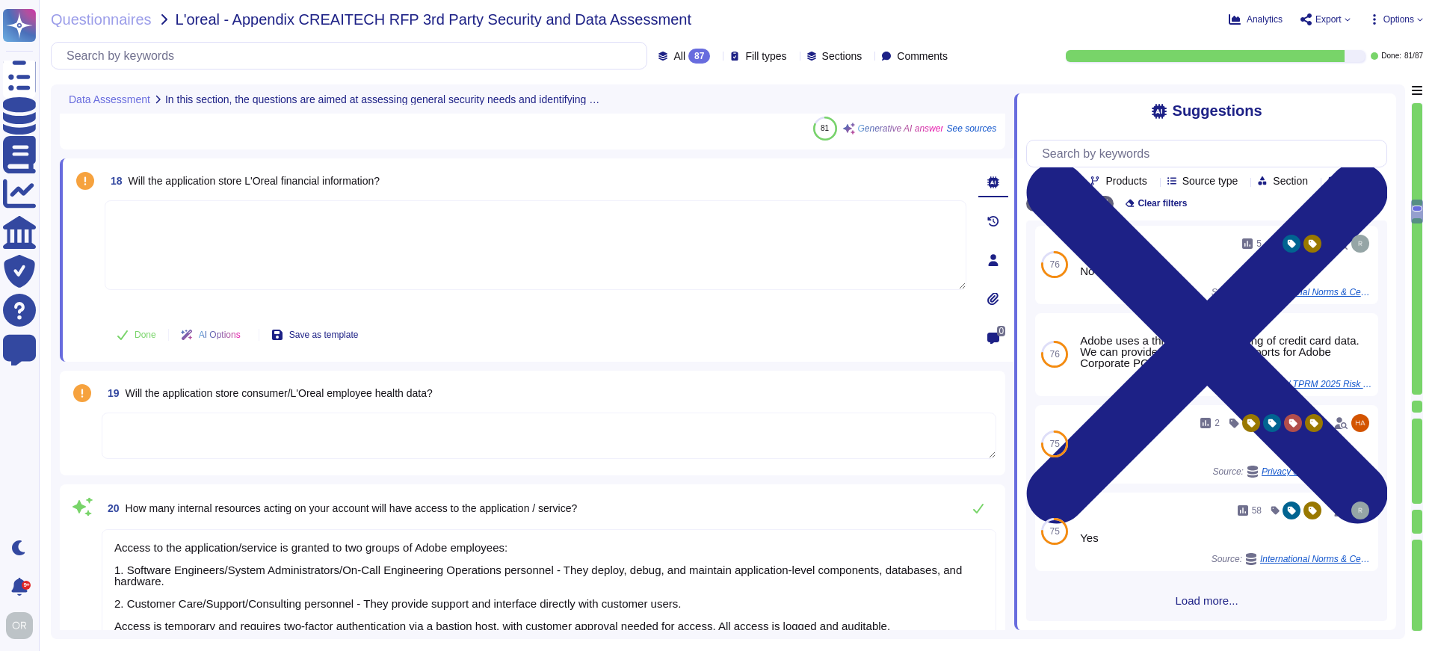
click at [1205, 599] on span "Load more..." at bounding box center [1206, 600] width 361 height 11
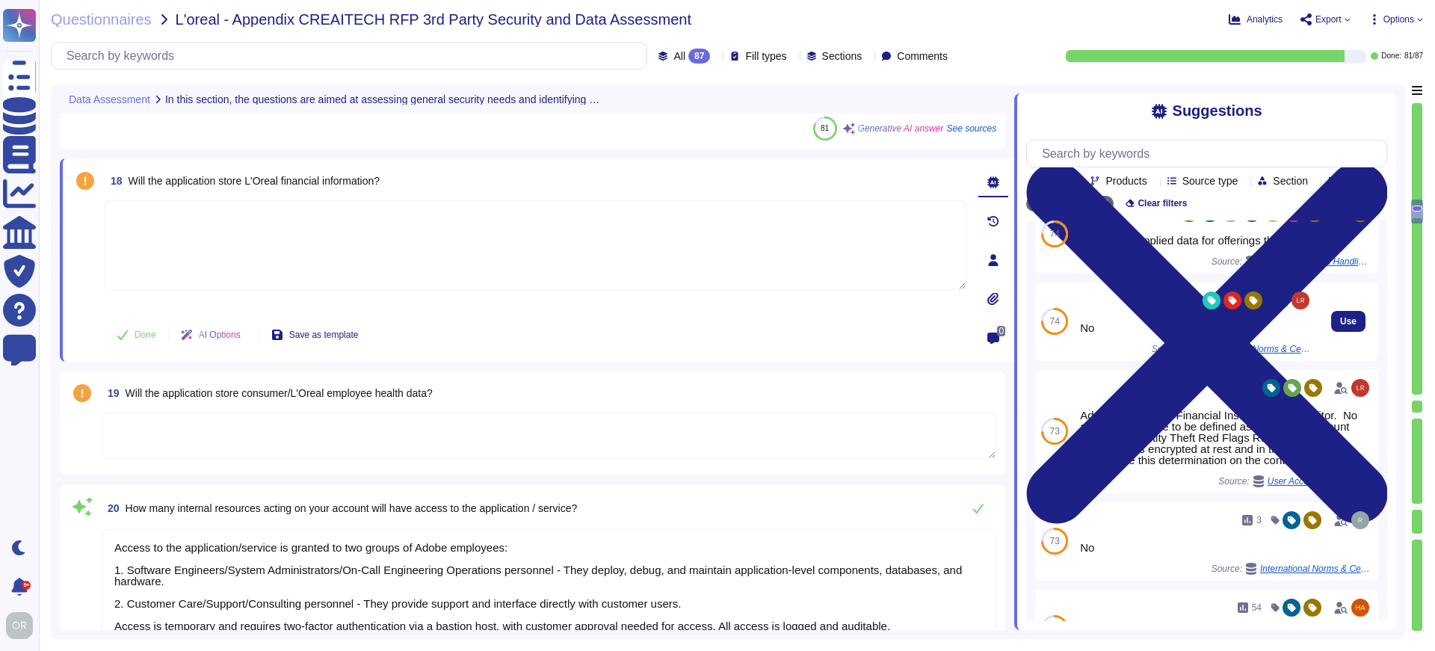
scroll to position [693, 0]
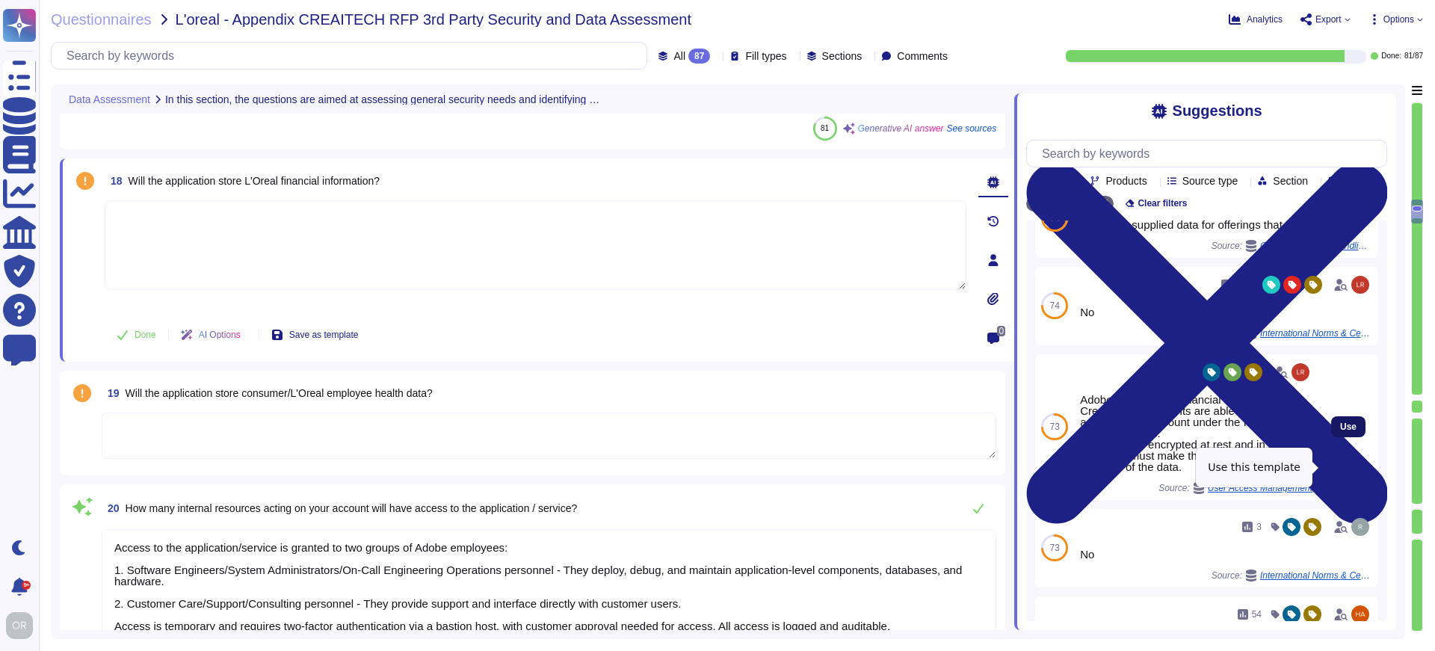
click at [1345, 431] on span "Use" at bounding box center [1348, 426] width 16 height 9
type textarea "Adobe Inc. is not a Financial Institution nor Creditor. No accounts are able to…"
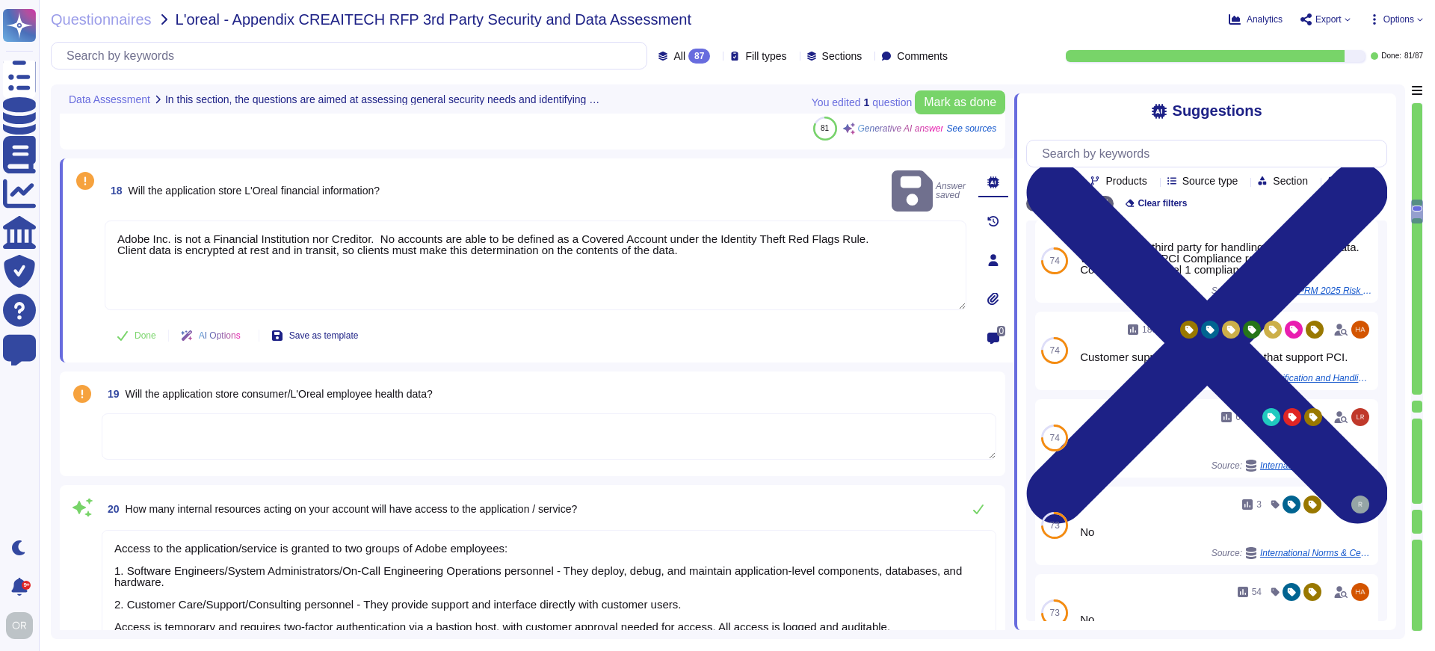
click at [476, 418] on textarea at bounding box center [549, 436] width 895 height 46
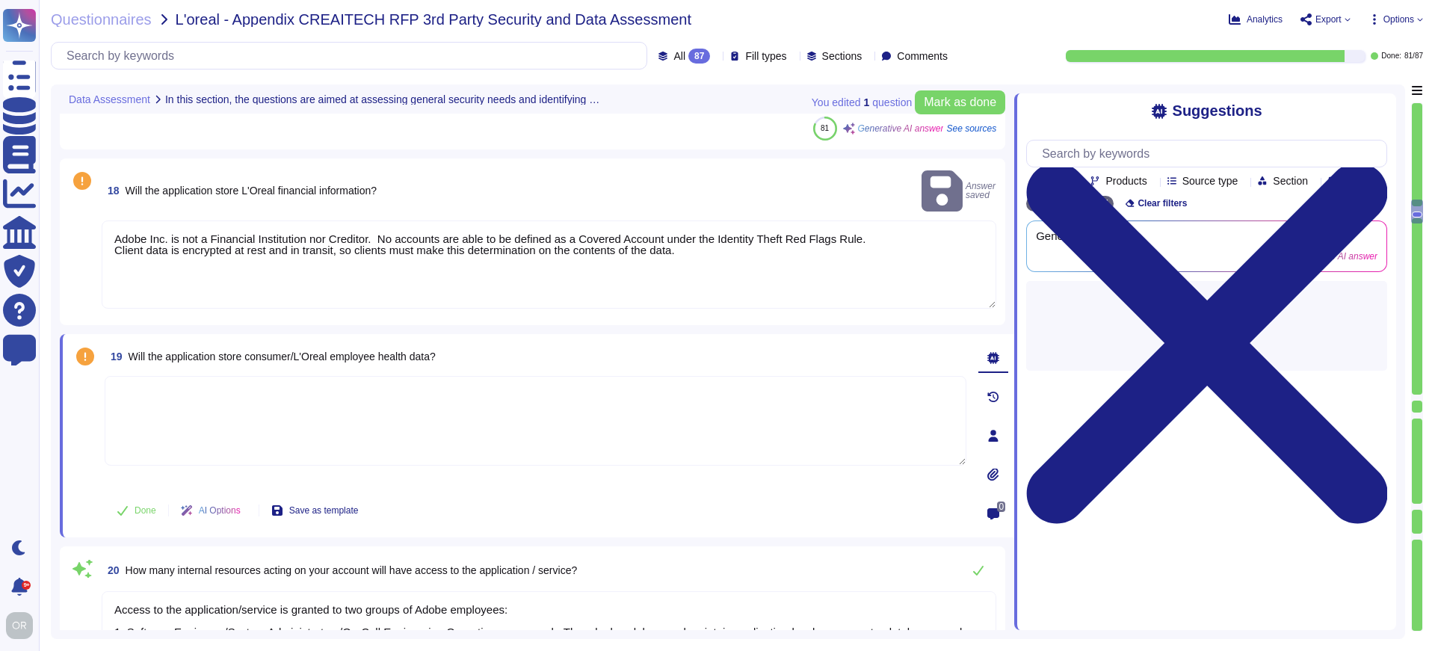
scroll to position [0, 0]
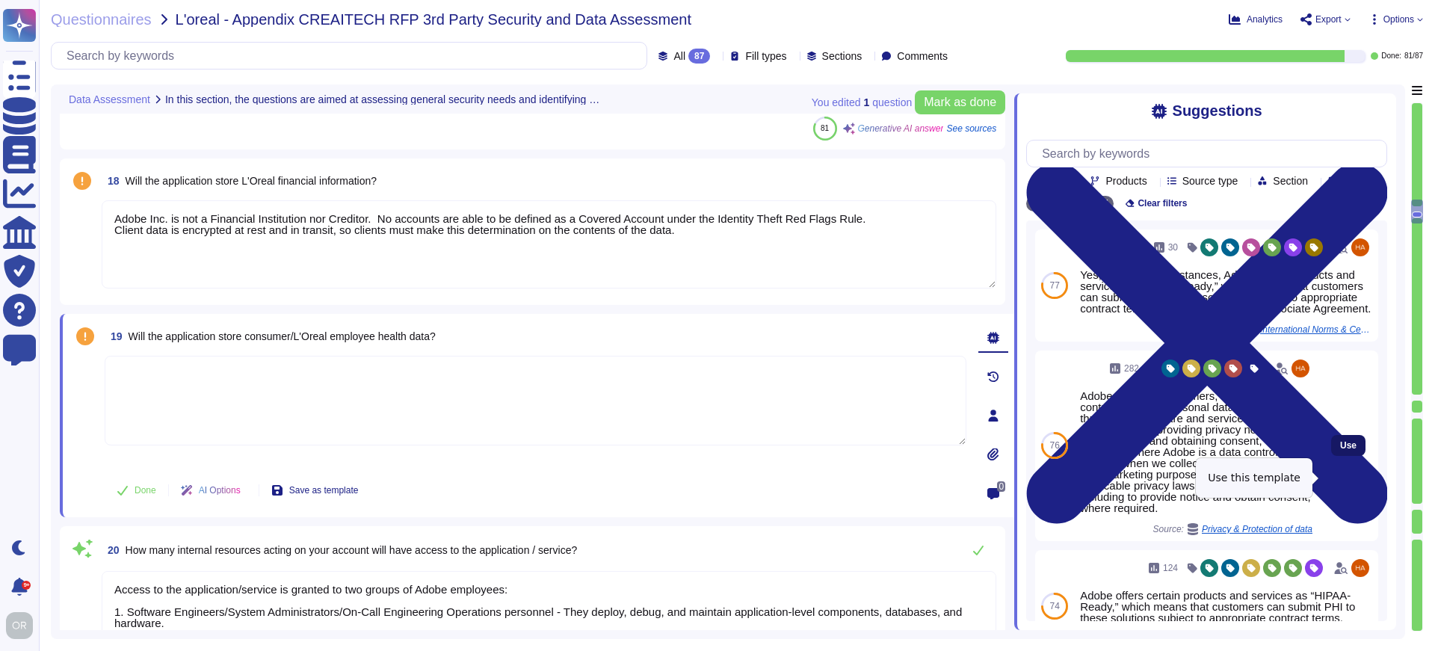
click at [1341, 456] on button "Use" at bounding box center [1348, 445] width 34 height 21
type textarea "Adobe business customers, as the data controllers of the personal data they pro…"
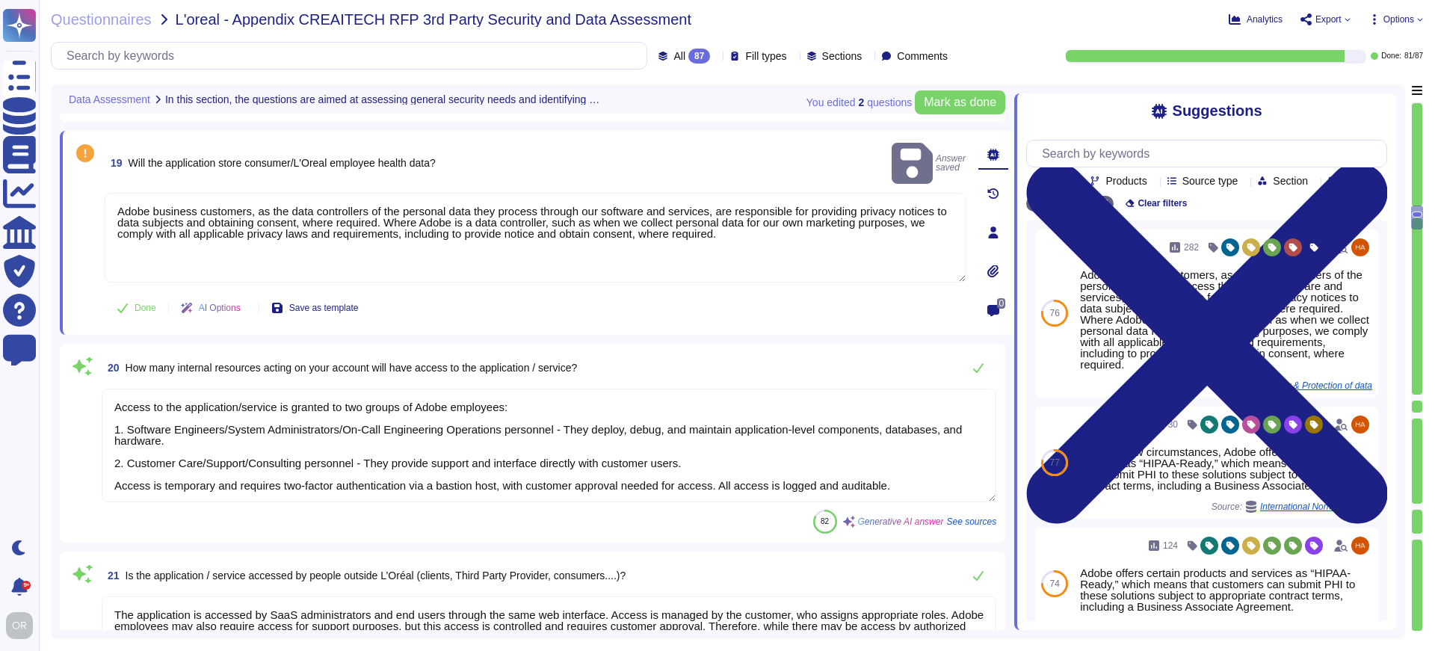
type textarea "Customer Data will be maintained and/or deleted in accordance with the Agreemen…"
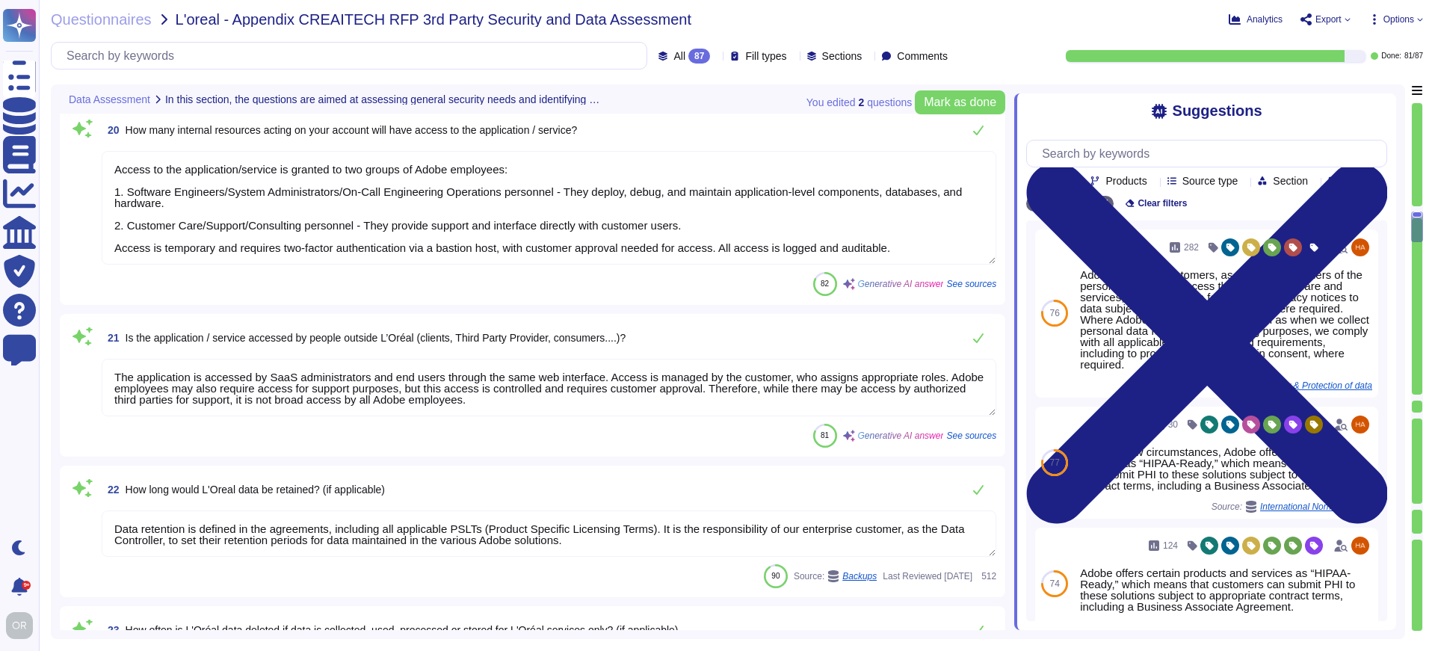
type textarea "This is part of the contract negotiation process. Please refer to Adobe Sales L…"
type textarea "Yes, Adobe has appointed a dedicated Data Protection Officer (DPO) who assists …"
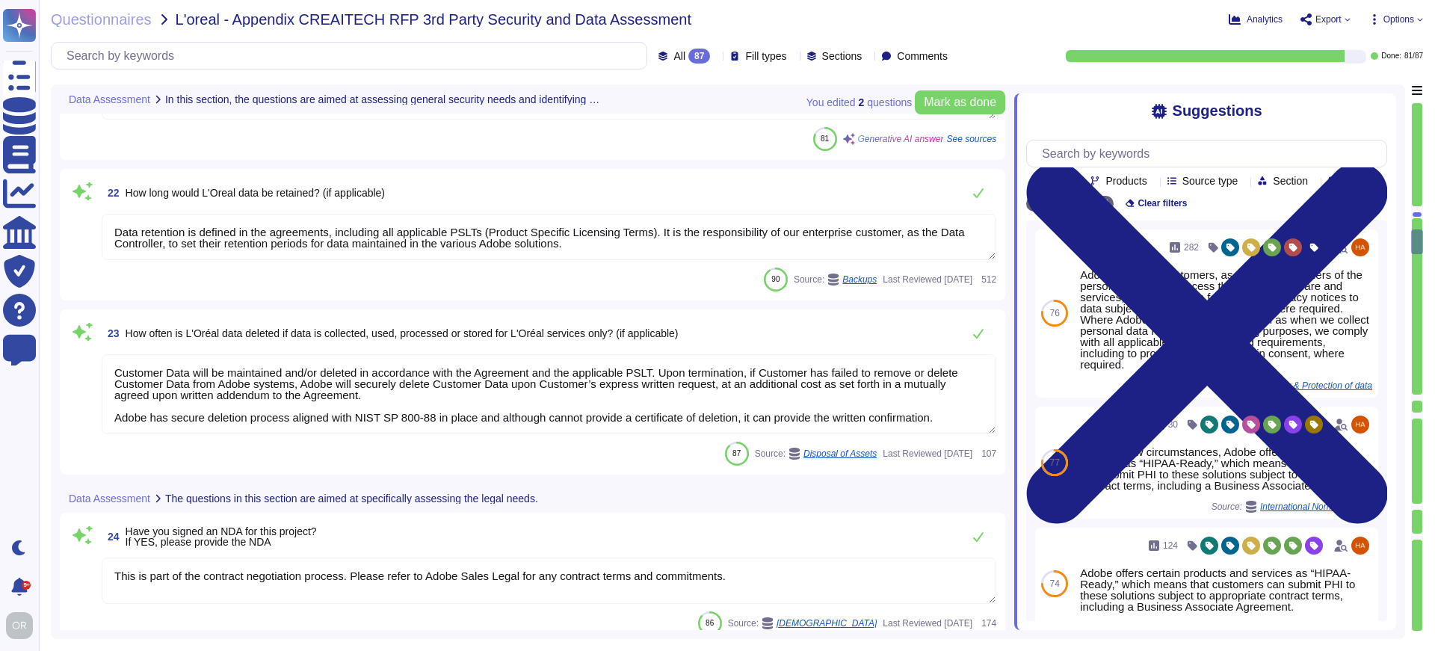
type textarea "Adobe has established policies and standards governing the handling and protect…"
type textarea "Adobe has established an internal process to verify and ensure compliance with …"
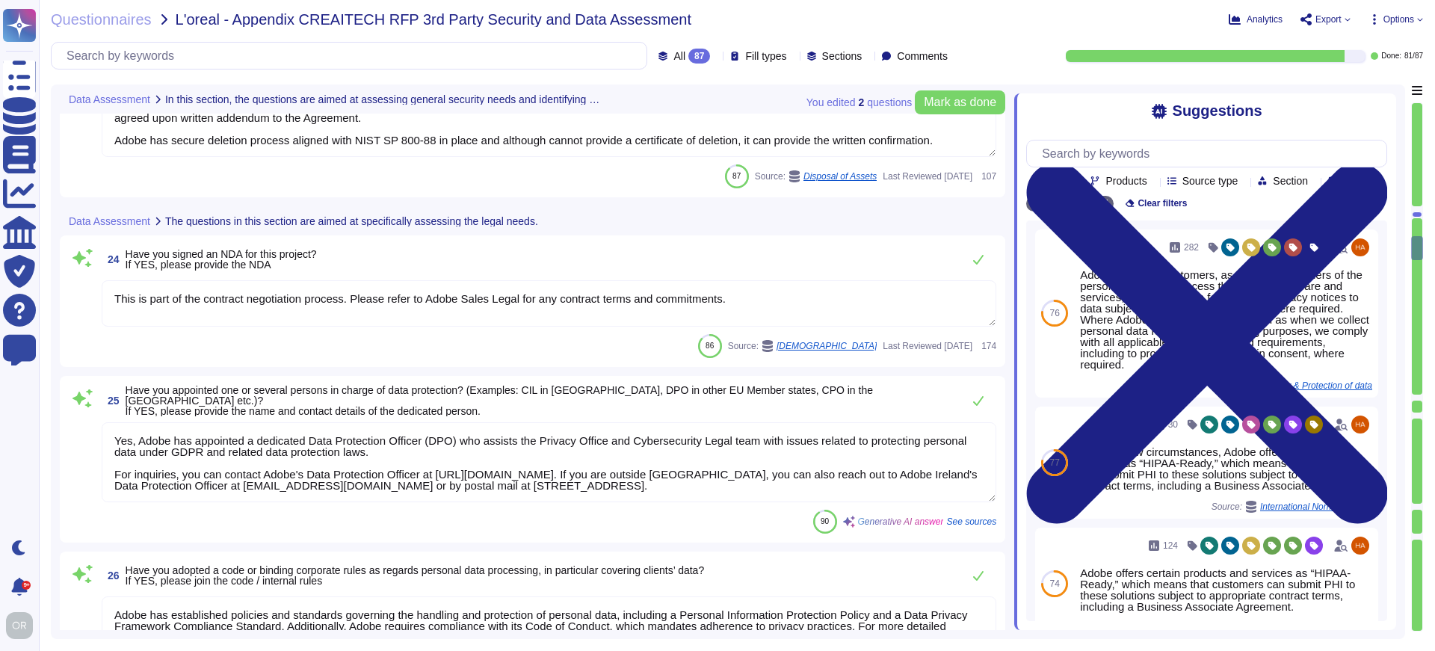
type textarea "NA"
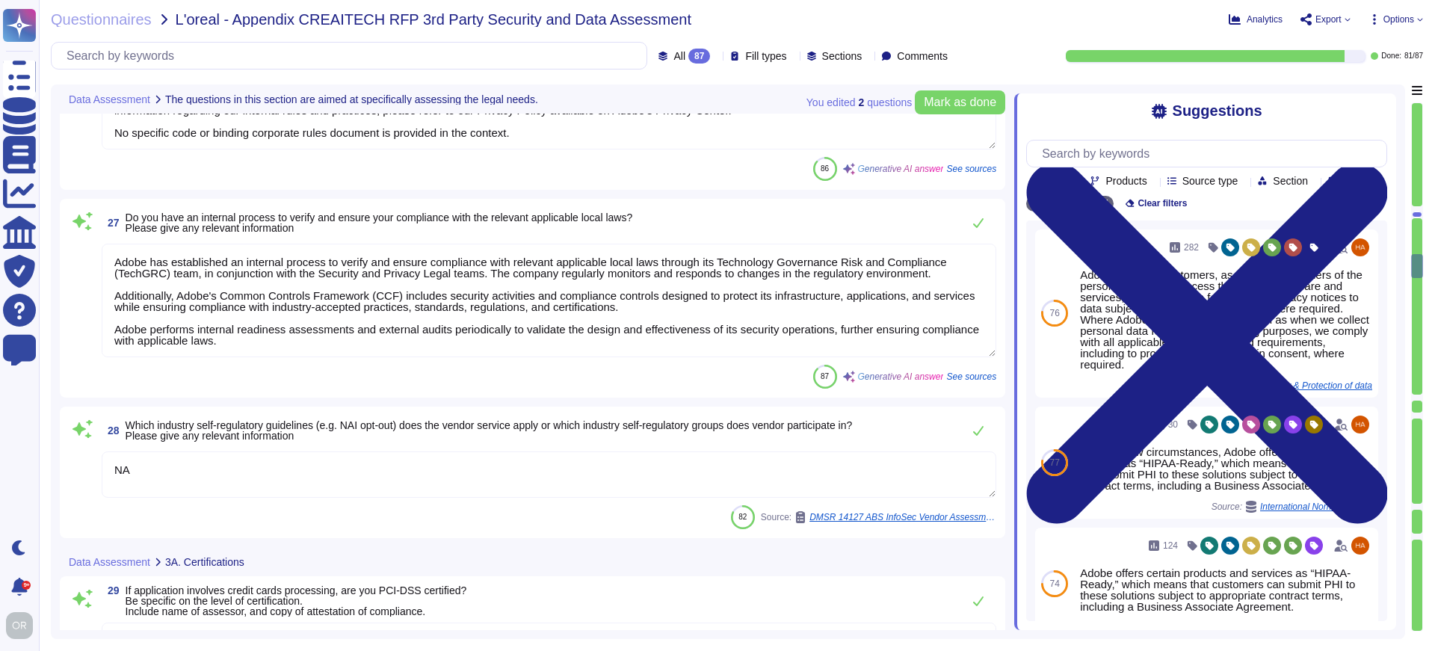
type textarea "Adobe is PCI Compliant as a Level 1 merchant. We use a third party for handling…"
type textarea "Adobe holds several key security-related certifications: 1. ISO 27001 - This ce…"
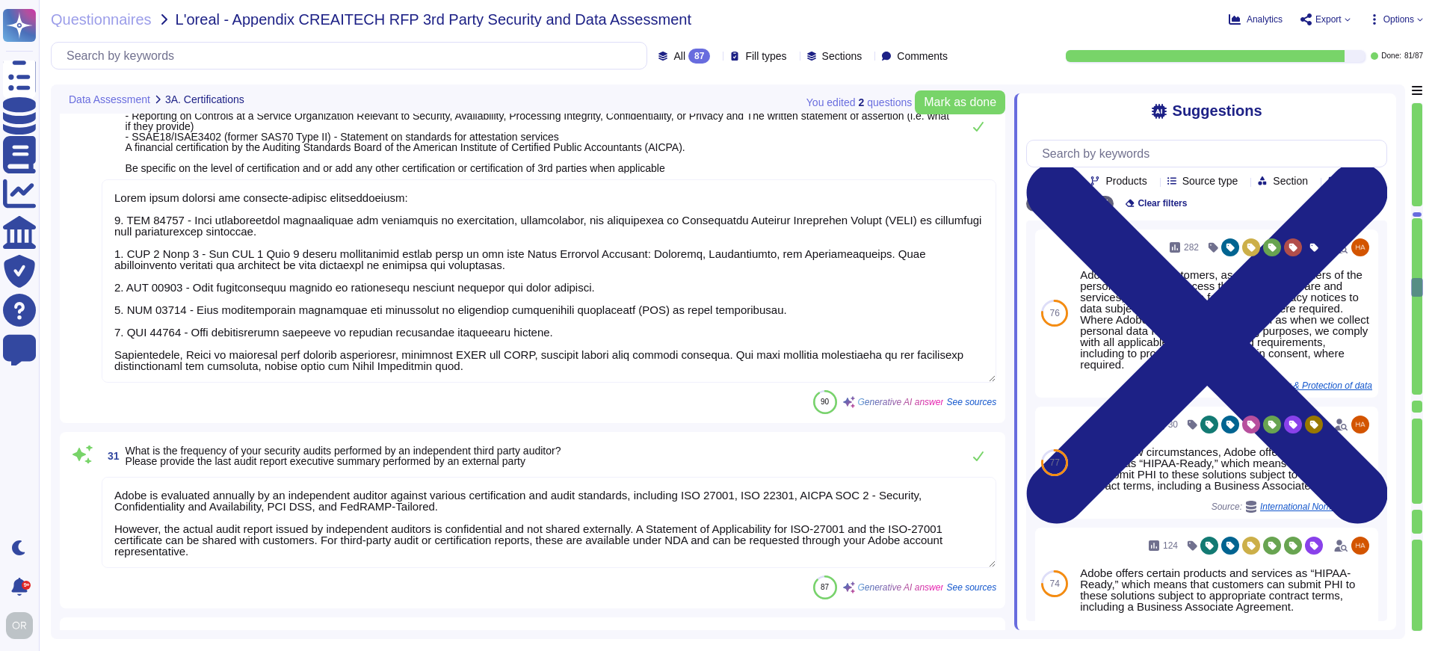
type textarea "Adobe is evaluated annually by an independent auditor against various certifica…"
type textarea "Adobe has a formal Business Continuity Plan (BCP) that is documented, reviewed …"
type textarea "Yes, we utilize the services of cloud hosting providers, specifically AWS and A…"
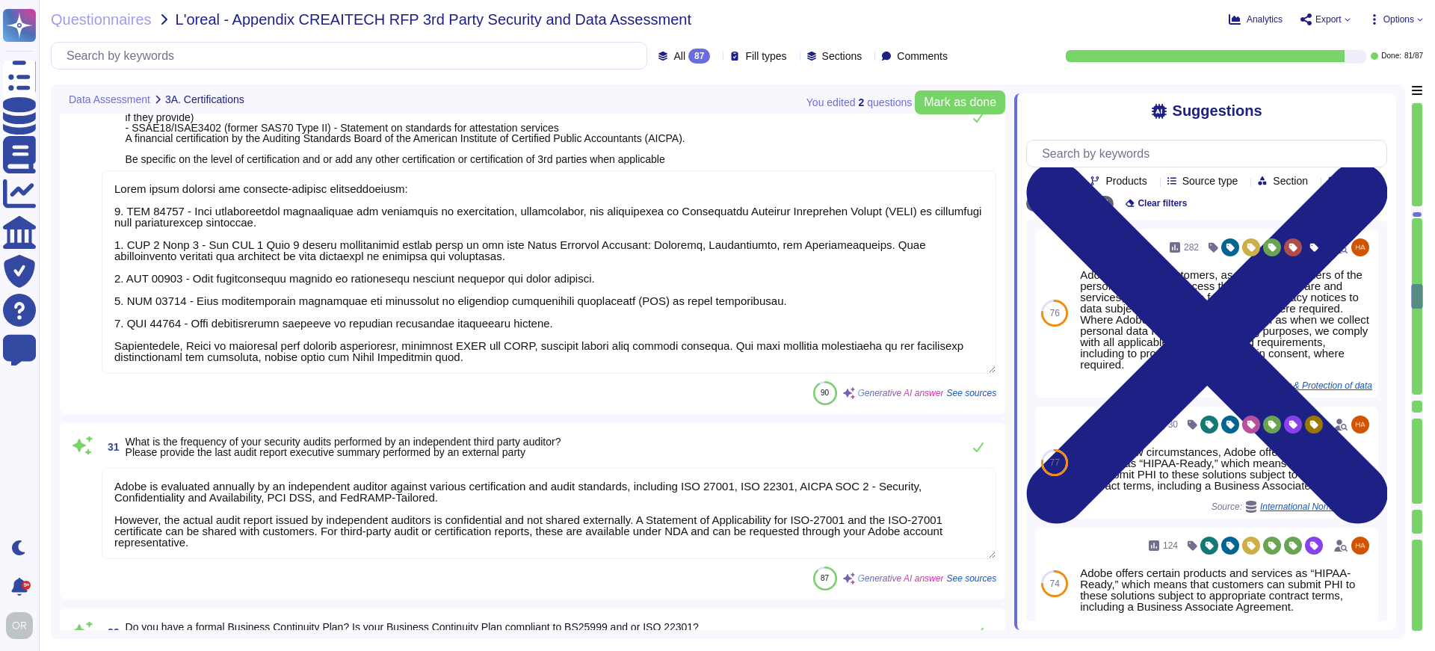
type textarea "Amazon Web Services operates their data centers in alignment with the Tier III+…"
type textarea "Data storage and processing are typically dependent on the geographic region of…"
type textarea "The application is customer-facing, accessible through the same web interface f…"
type textarea "Data must be accessed and saved from a trusted Adobe-owned data store (for exam…"
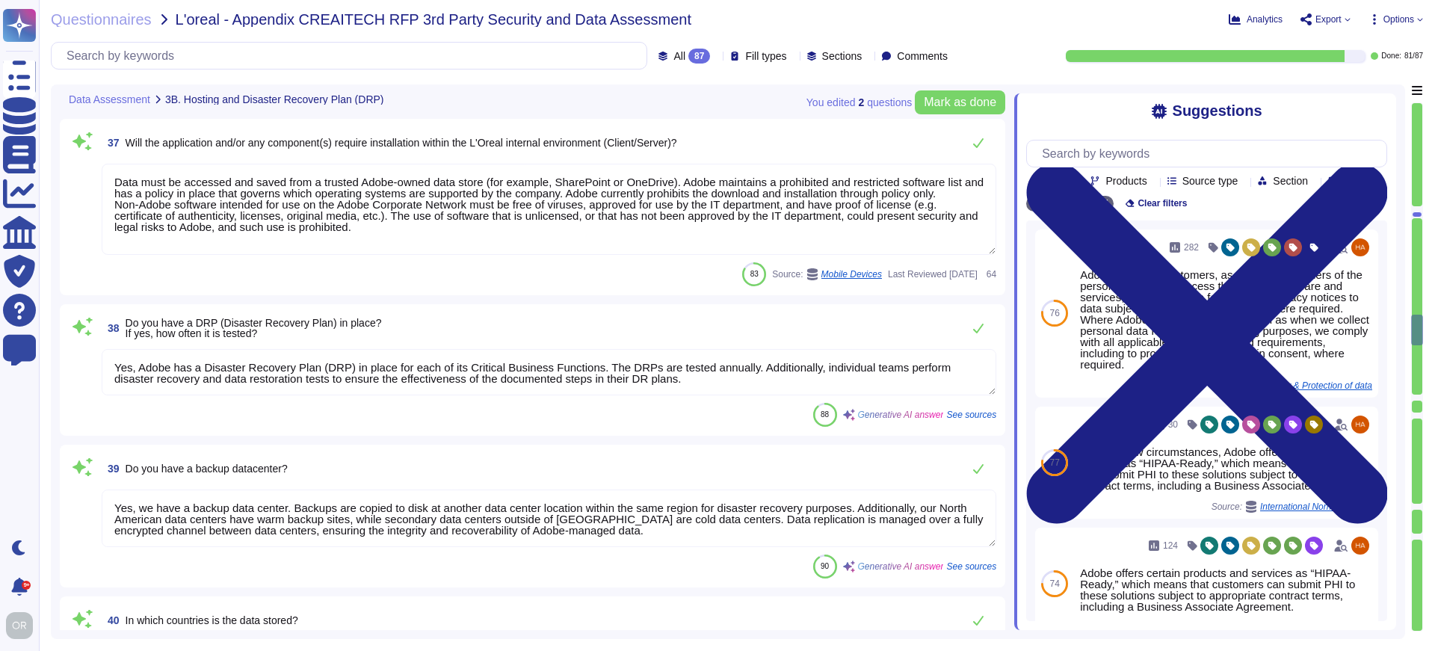
type textarea "Yes, Adobe has a Disaster Recovery Plan (DRP) in place for each of its Critical…"
type textarea "Yes, we have a backup data center. Backups are copied to disk at another data c…"
type textarea "Data is stored in the following countries: - [GEOGRAPHIC_DATA] - [GEOGRAPHIC_DA…"
type textarea "The solution includes a function of archiving, which allows for limited "read-o…"
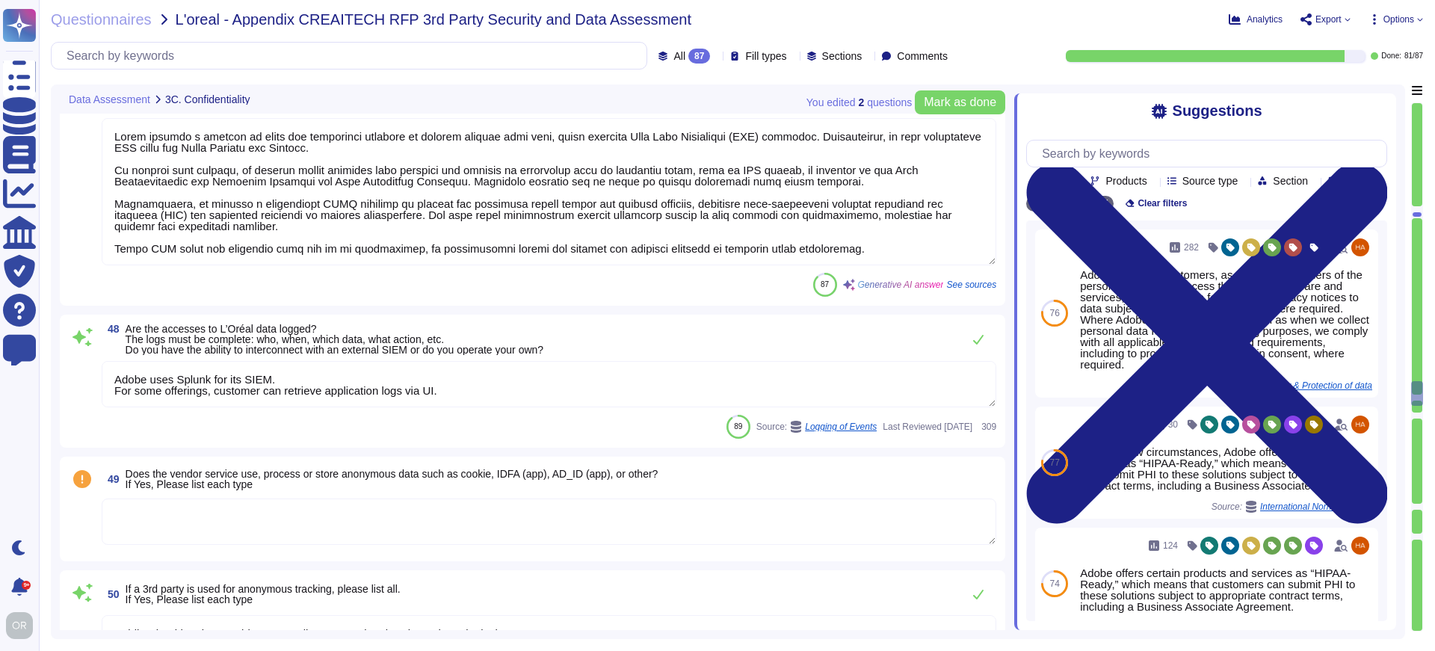
type textarea "Yes, data is encrypted at rest, including backup media. Adobe utilizes AES-256 …"
type textarea "Adobe has established a secure deletion process that aligns with industry stand…"
type textarea "Adobe employs a variety of tools and mitigating controls to protect against dat…"
type textarea "Adobe uses Splunk for its SIEM. For some offerings, customer can retrieve appli…"
type textarea "Public Cloud hosting providers store all customer data but do not have logical …"
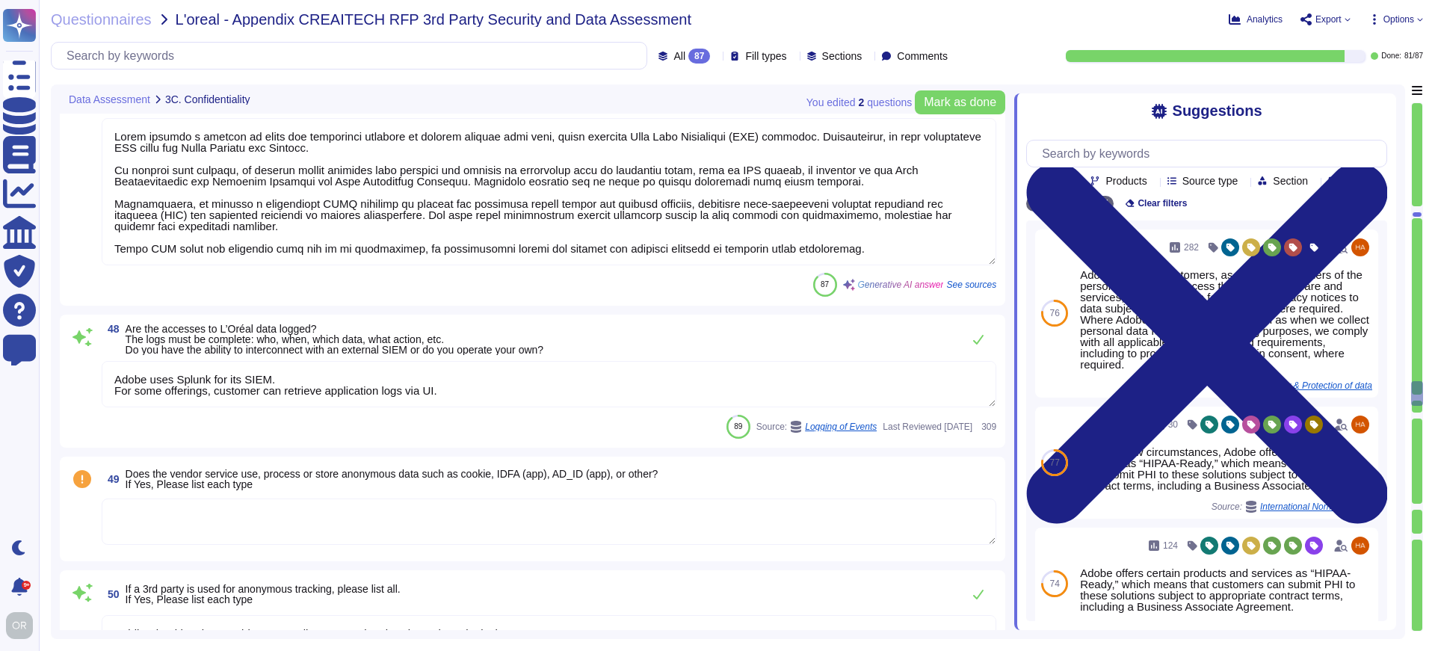
type textarea "Public Cloud hosting providers store all customer data but do not have logical …"
type textarea "Data will be exchanged securely using SFTP, which is supported by Adobe. Additi…"
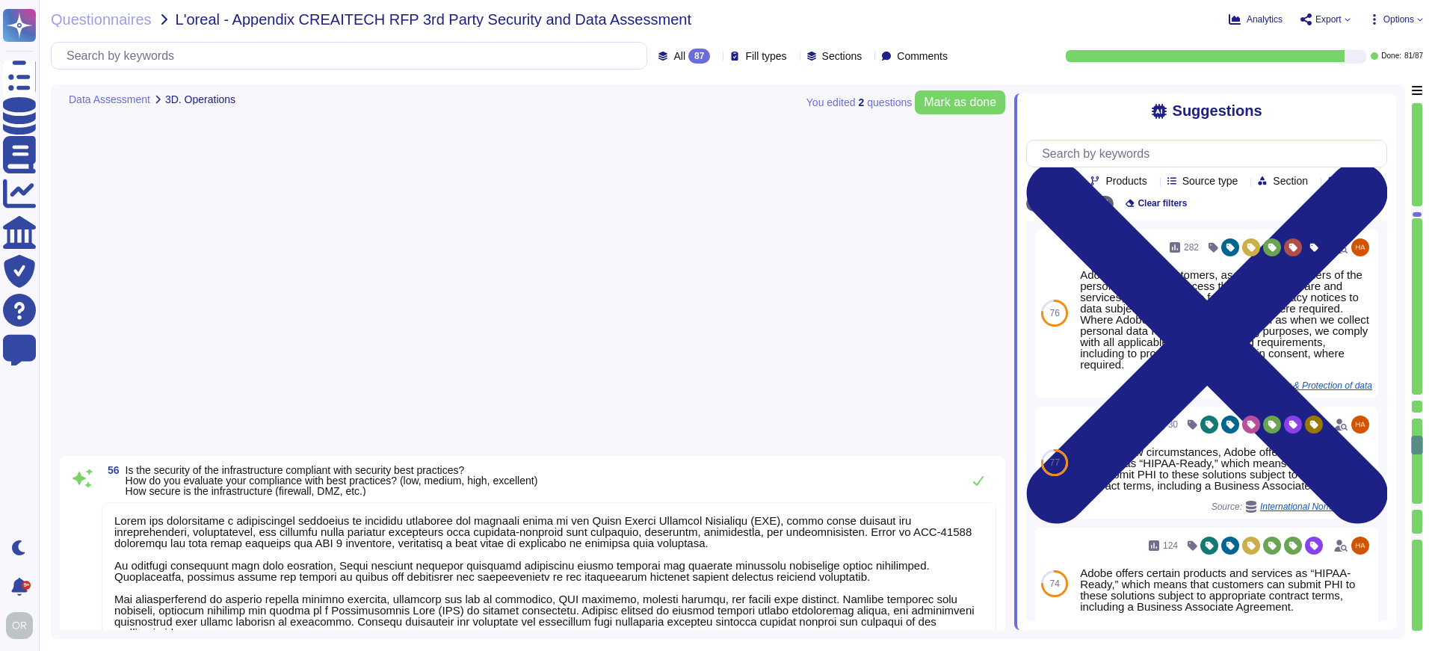
type textarea "Adobe has implemented a foundational framework of security processes and contro…"
type textarea "Yes, Adobe has a Security Operations Center (SOC) that monitors security-relate…"
type textarea "Yes, regular vulnerability scans are performed. The frequencies are as follows:…"
type textarea "Adobe has a documented and approved incident response plan in place to assist d…"
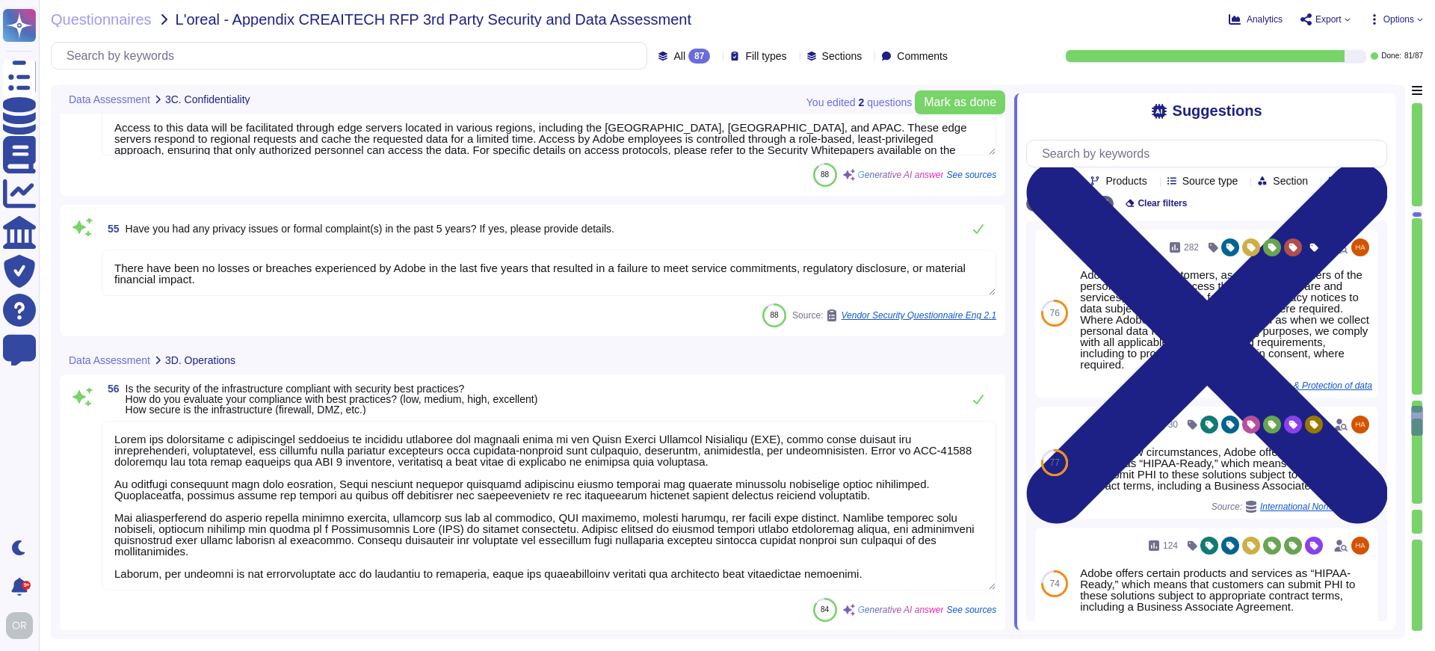
type textarea "Public Cloud hosting providers store all customer data but do not have logical …"
type textarea "Data will be exchanged securely using SFTP, which is supported by Adobe. Additi…"
type textarea "Data storage location is determined during implementation and is typically in t…"
type textarea "There have been no losses or breaches experienced by Adobe in the last five yea…"
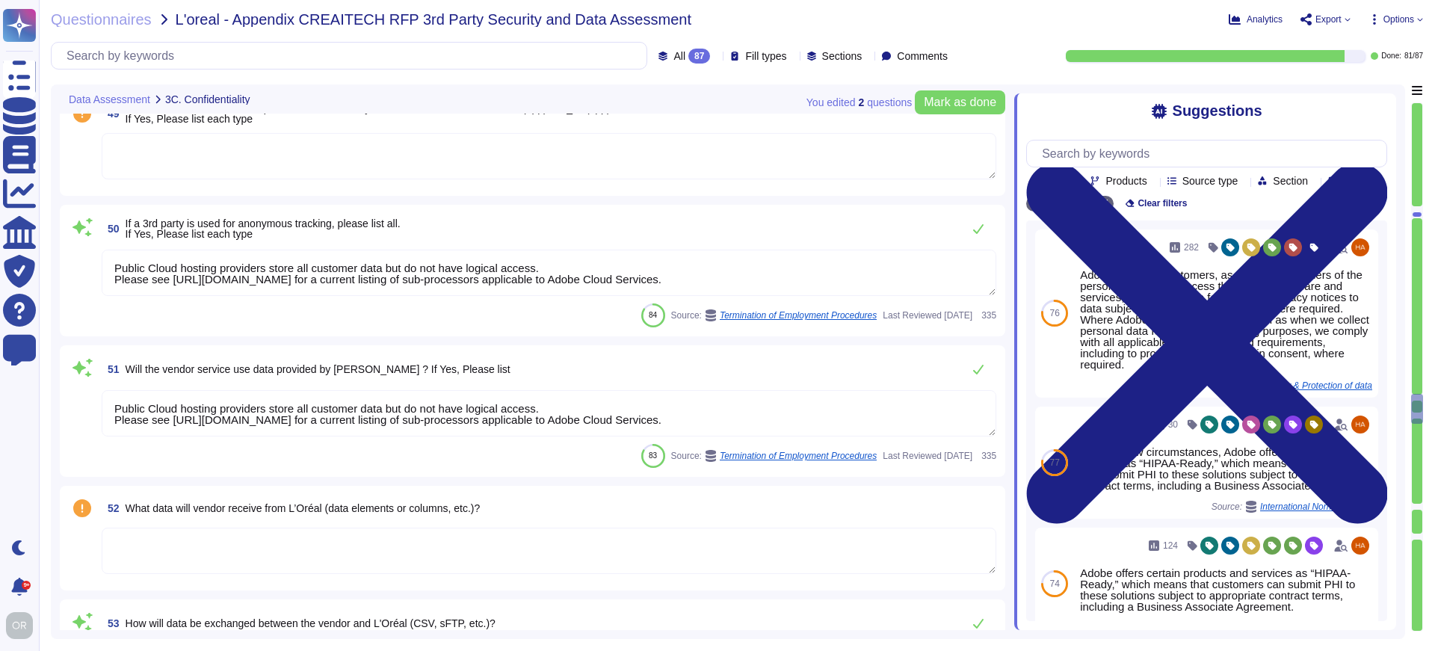
type textarea "Adobe employs a variety of tools and mitigating controls to protect against dat…"
type textarea "Adobe uses Splunk for its SIEM. For some offerings, customer can retrieve appli…"
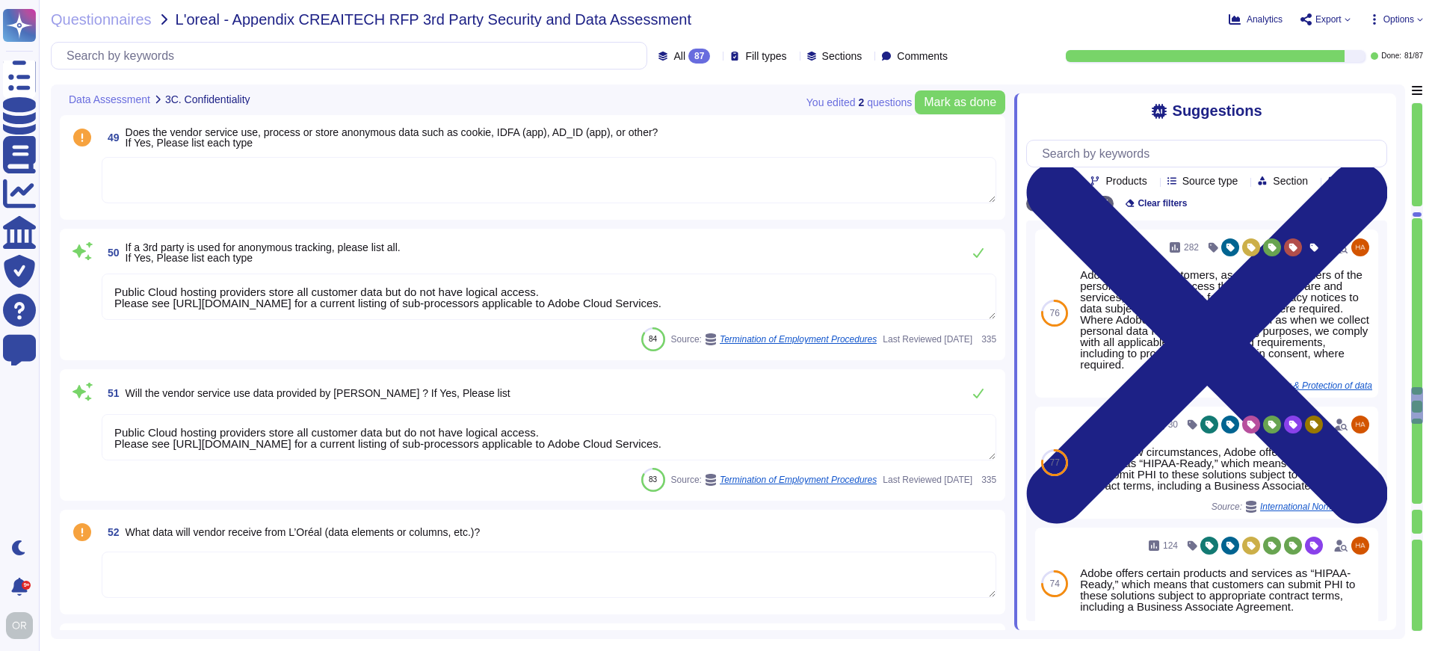
scroll to position [8413, 0]
click at [324, 572] on textarea at bounding box center [549, 576] width 895 height 46
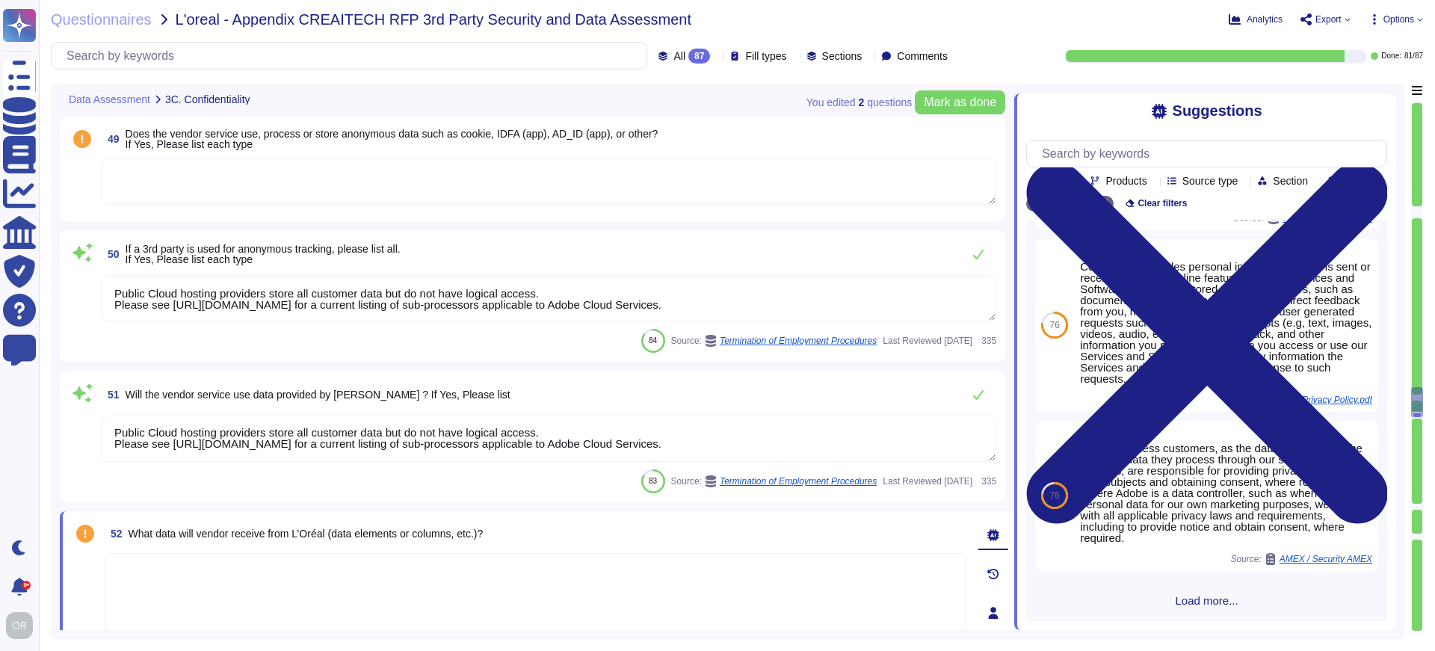
scroll to position [498, 0]
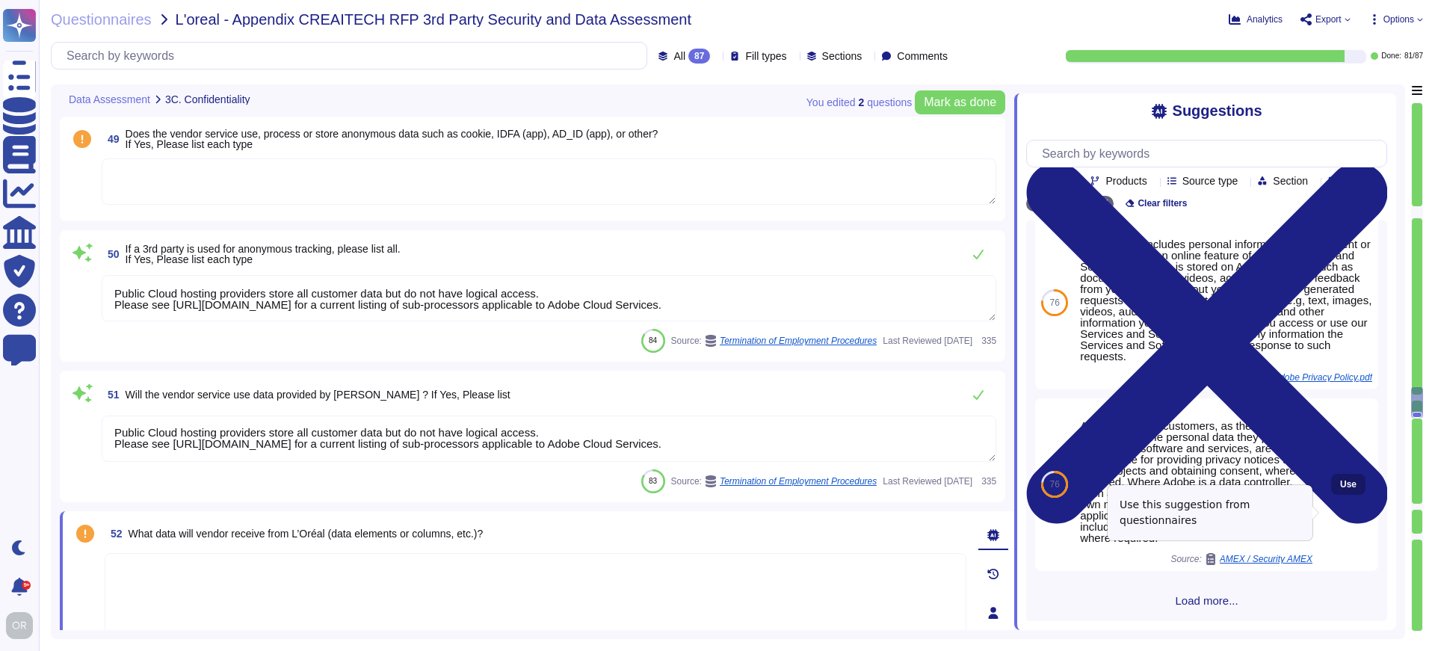
click at [1340, 489] on span "Use" at bounding box center [1348, 484] width 16 height 9
type textarea "Adobe business customers, as the data controllers of the personal data they pro…"
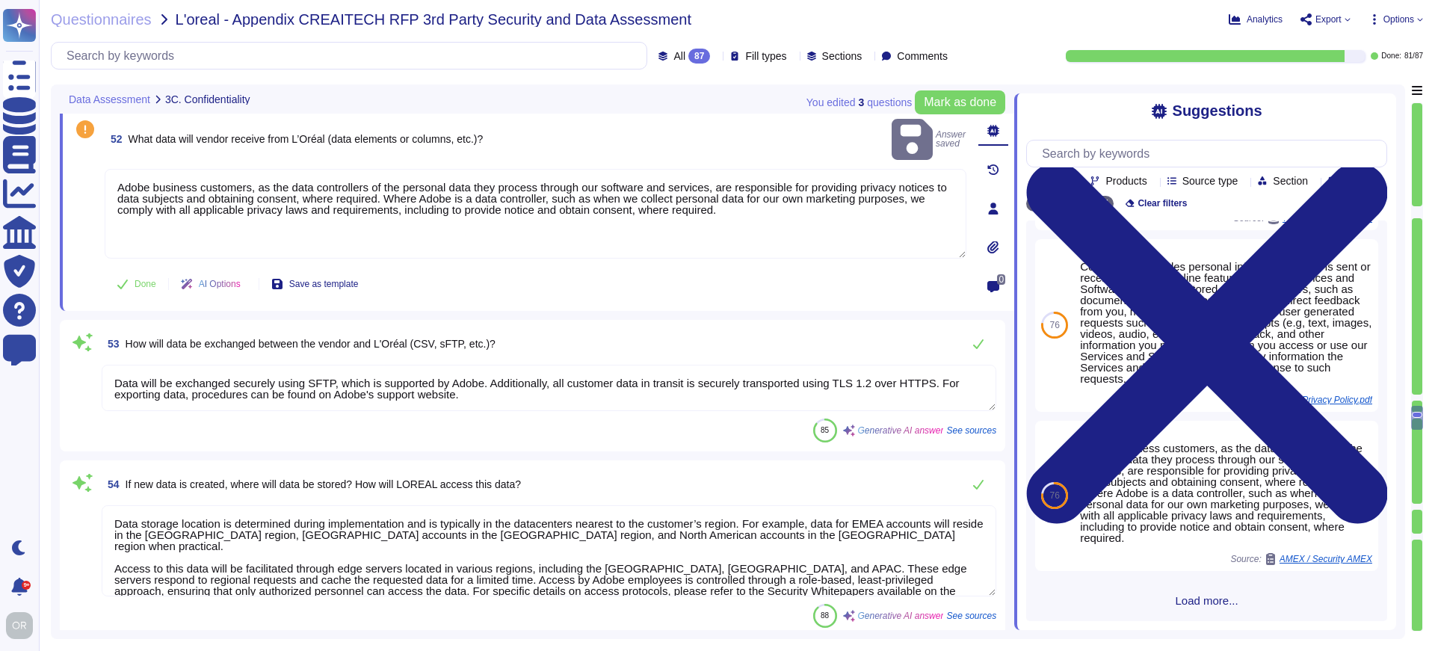
type textarea "Adobe has implemented a foundational framework of security processes and contro…"
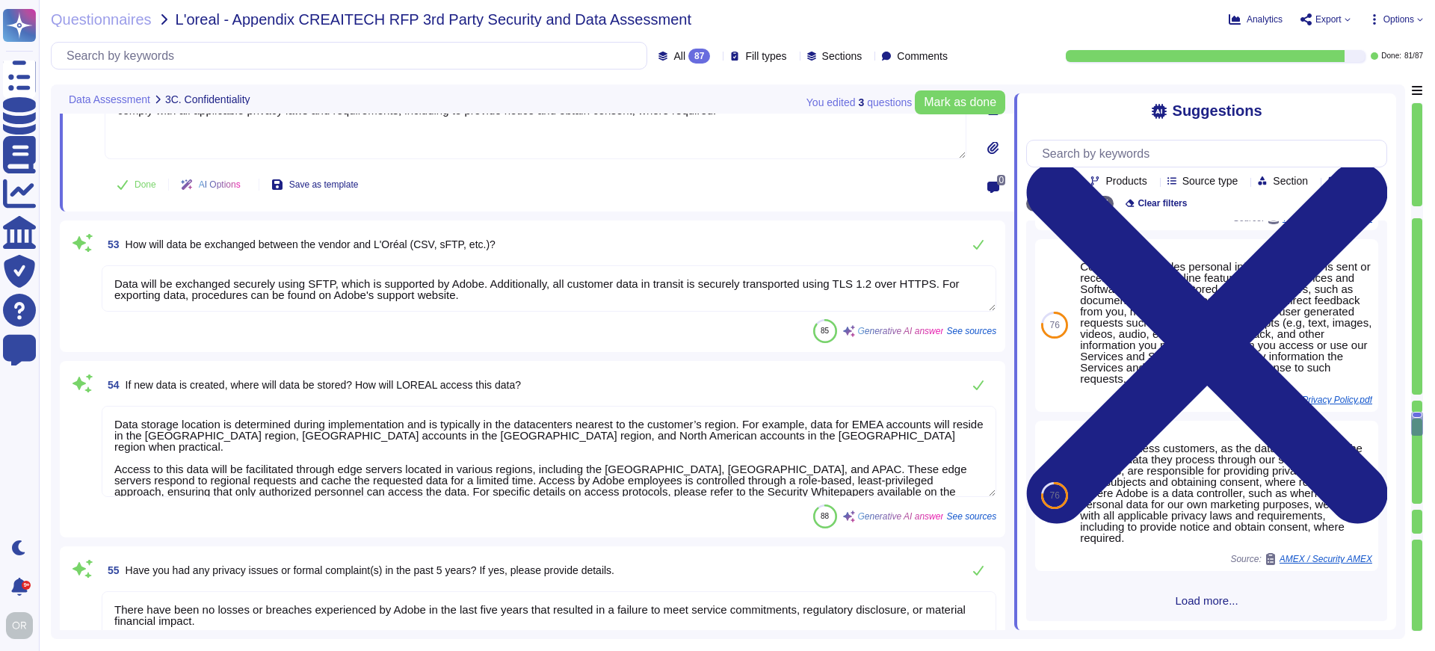
scroll to position [8926, 0]
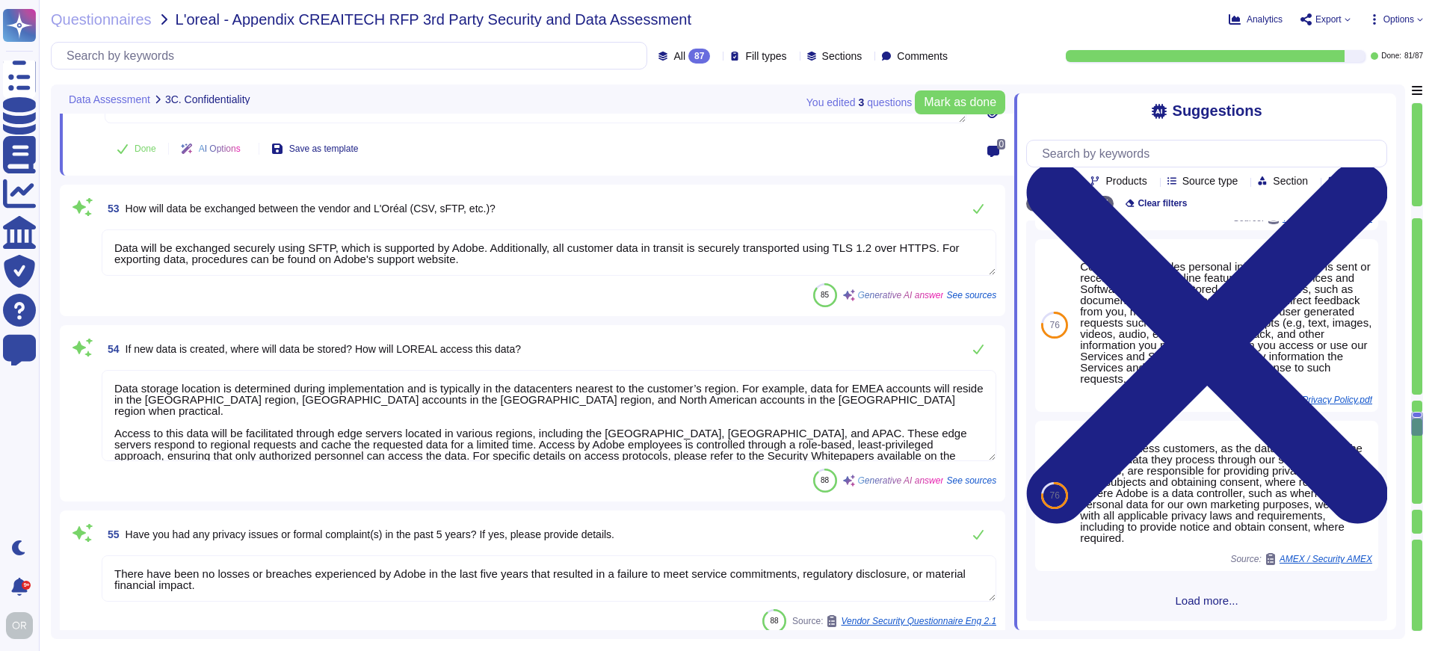
type textarea "Yes, Adobe has a Security Operations Center (SOC) that monitors security-relate…"
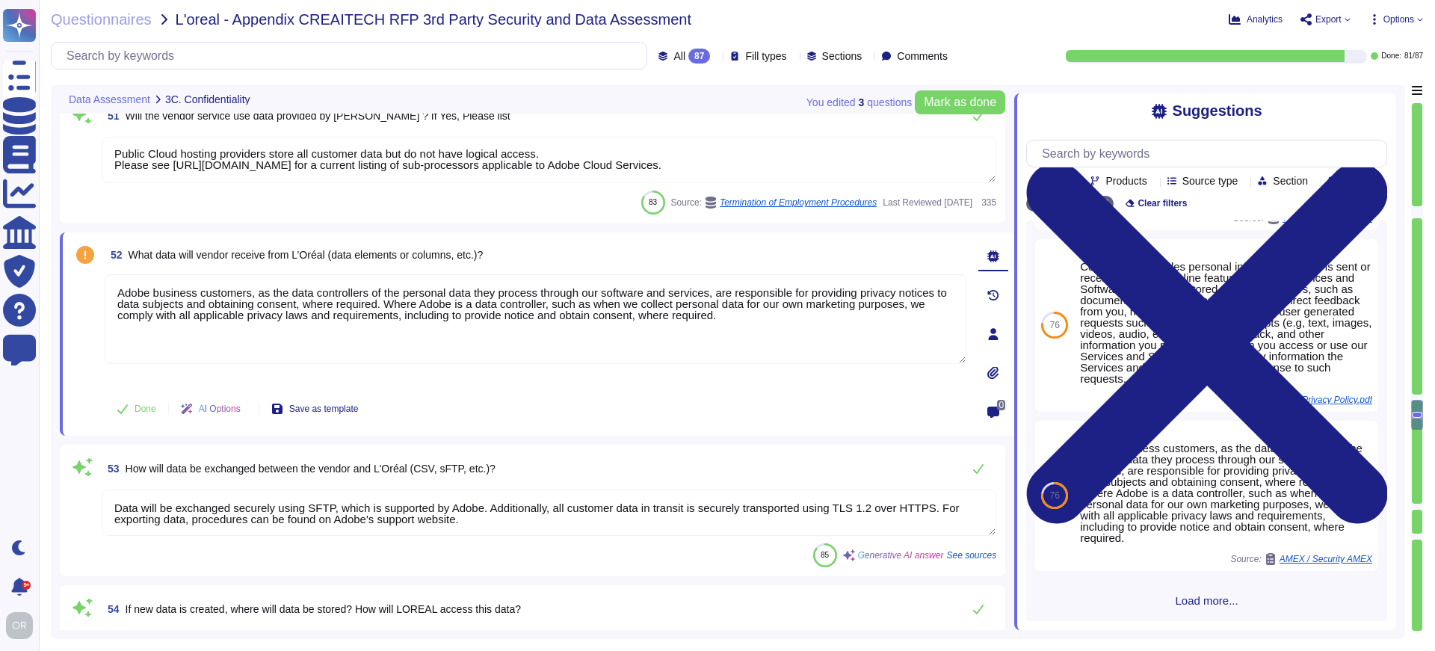
type textarea "Adobe uses Splunk for its SIEM. For some offerings, customer can retrieve appli…"
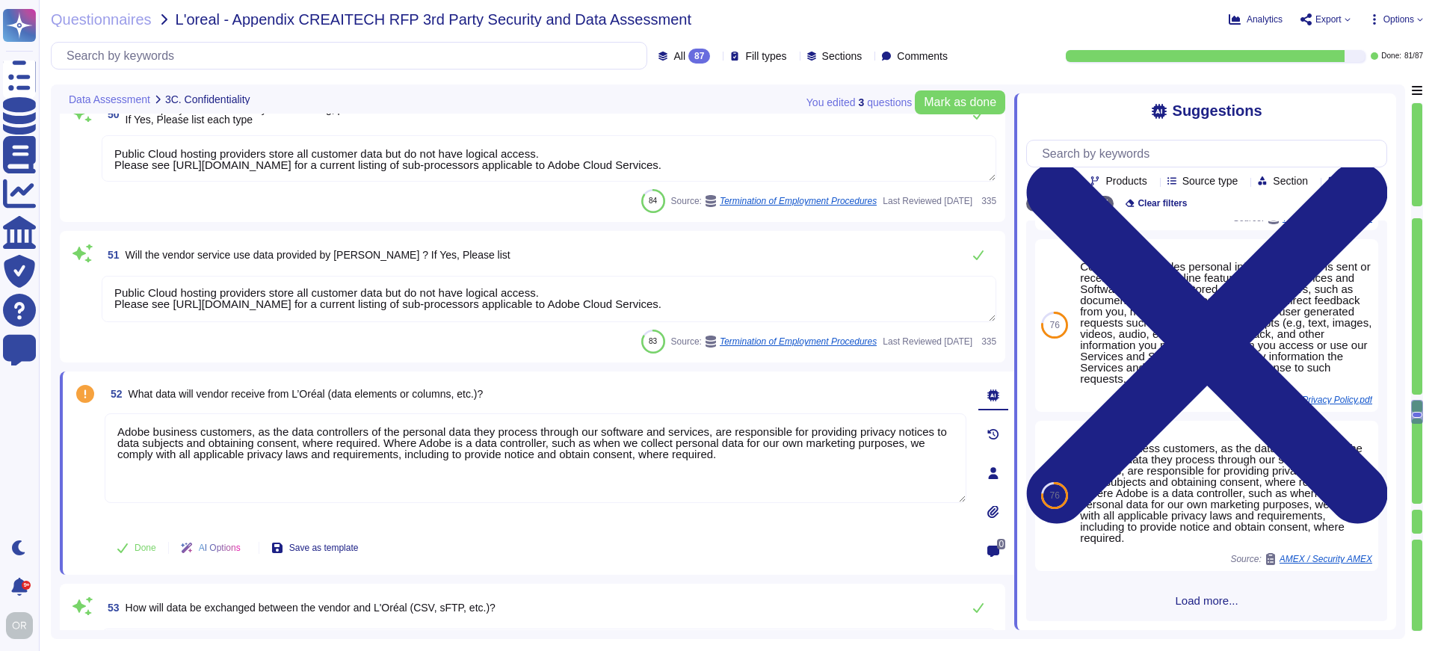
type textarea "Adobe employs a variety of tools and mitigating controls to protect against dat…"
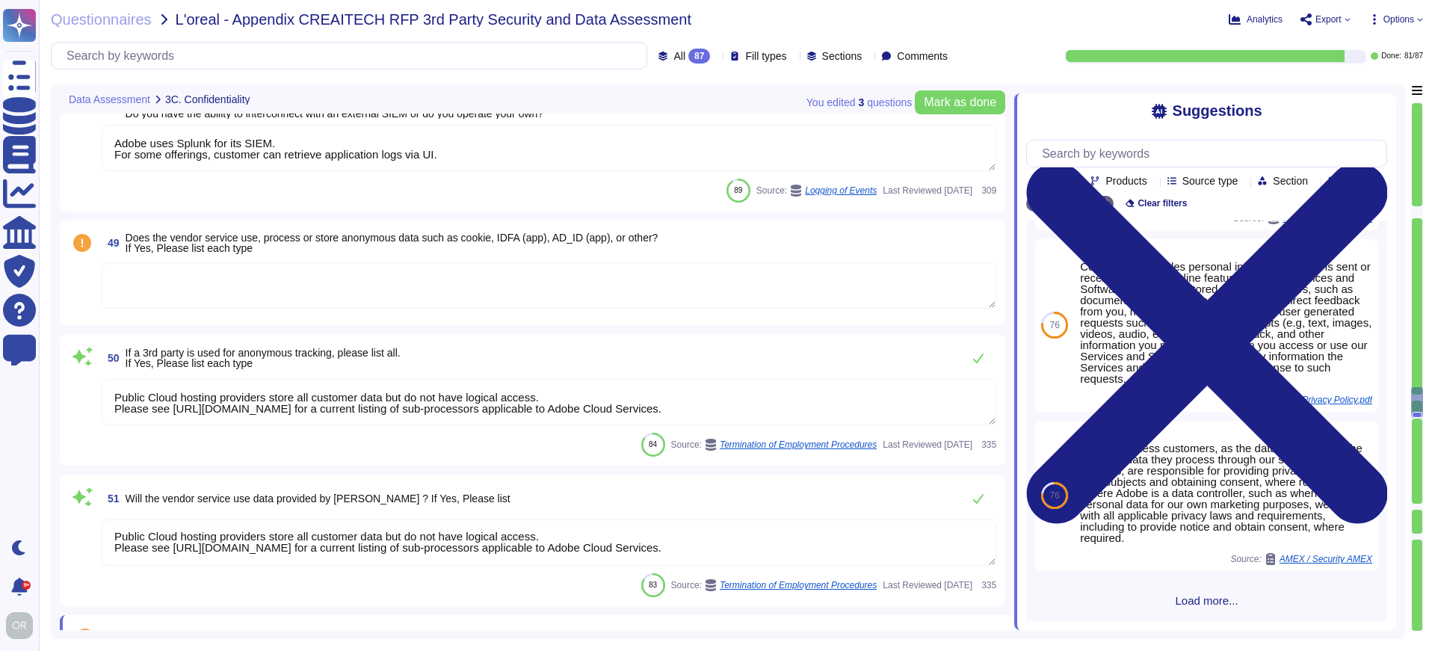
scroll to position [8316, 0]
type textarea "Adobe has established a secure deletion process that aligns with industry stand…"
click at [418, 277] on textarea at bounding box center [549, 288] width 895 height 46
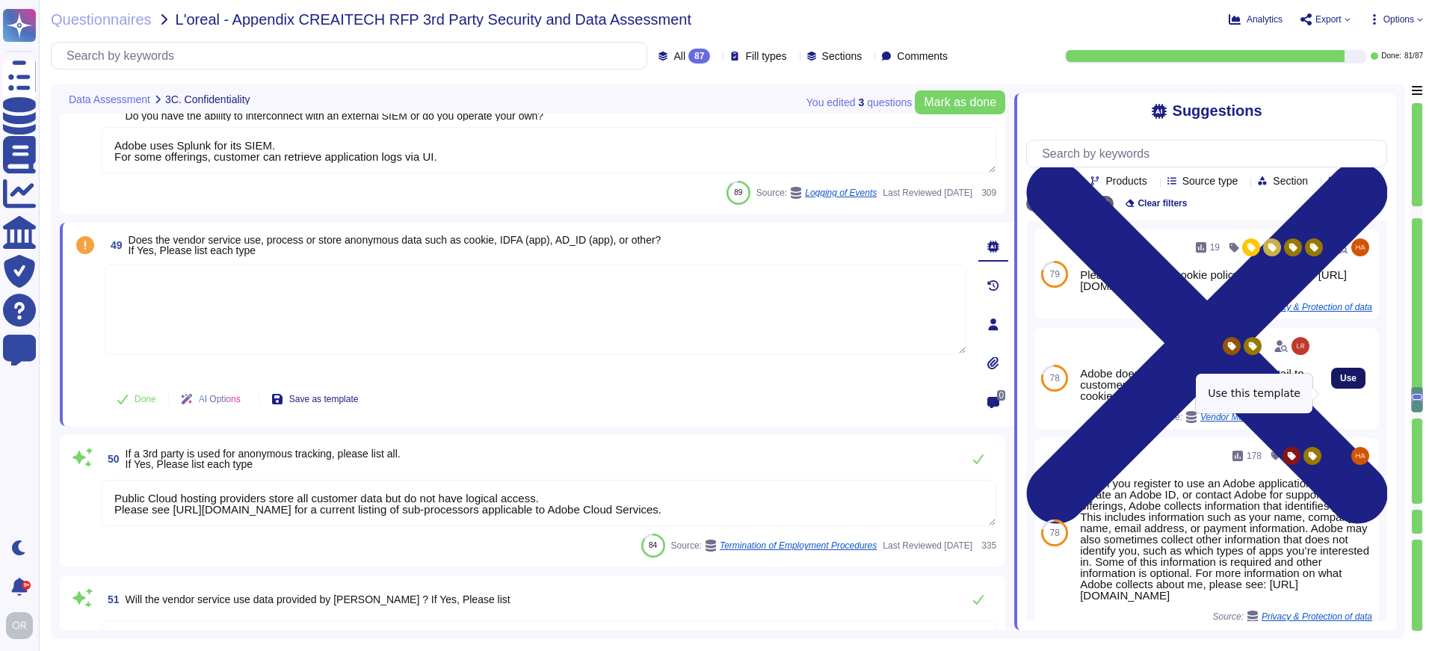
click at [1340, 383] on span "Use" at bounding box center [1348, 378] width 16 height 9
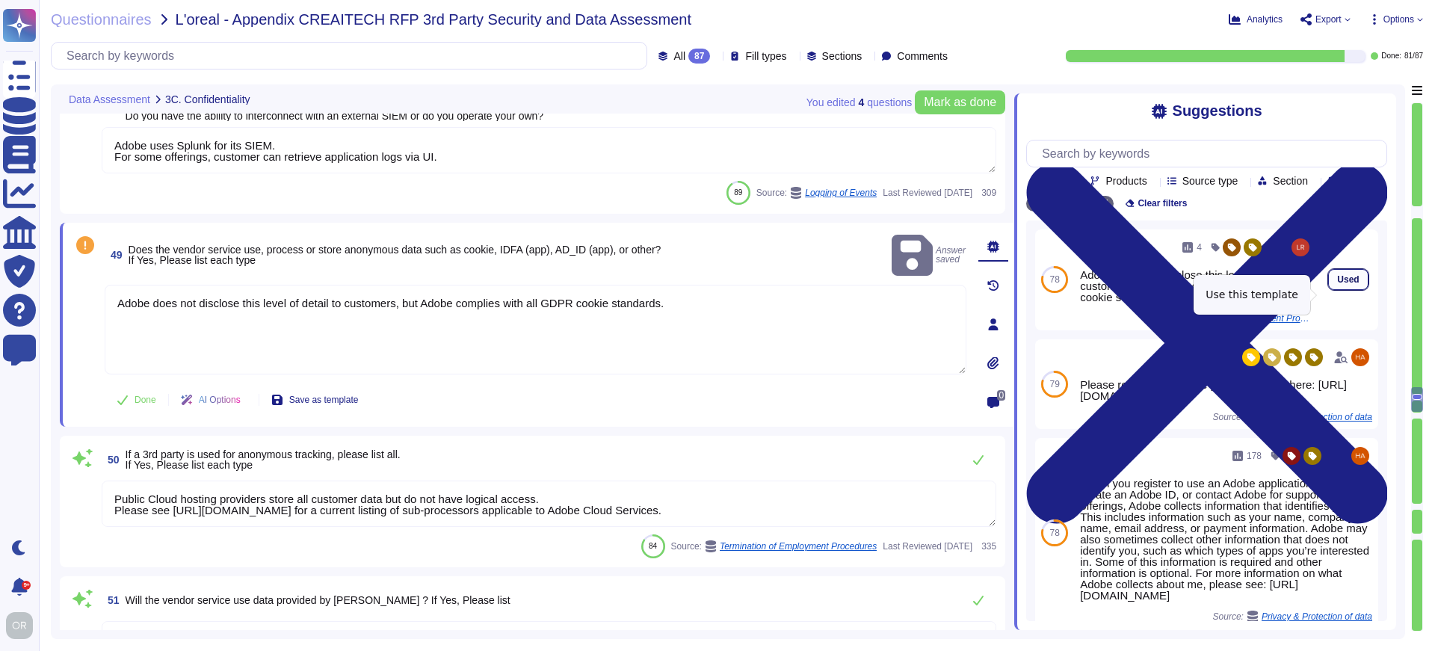
click at [1341, 284] on span "Used" at bounding box center [1348, 279] width 22 height 9
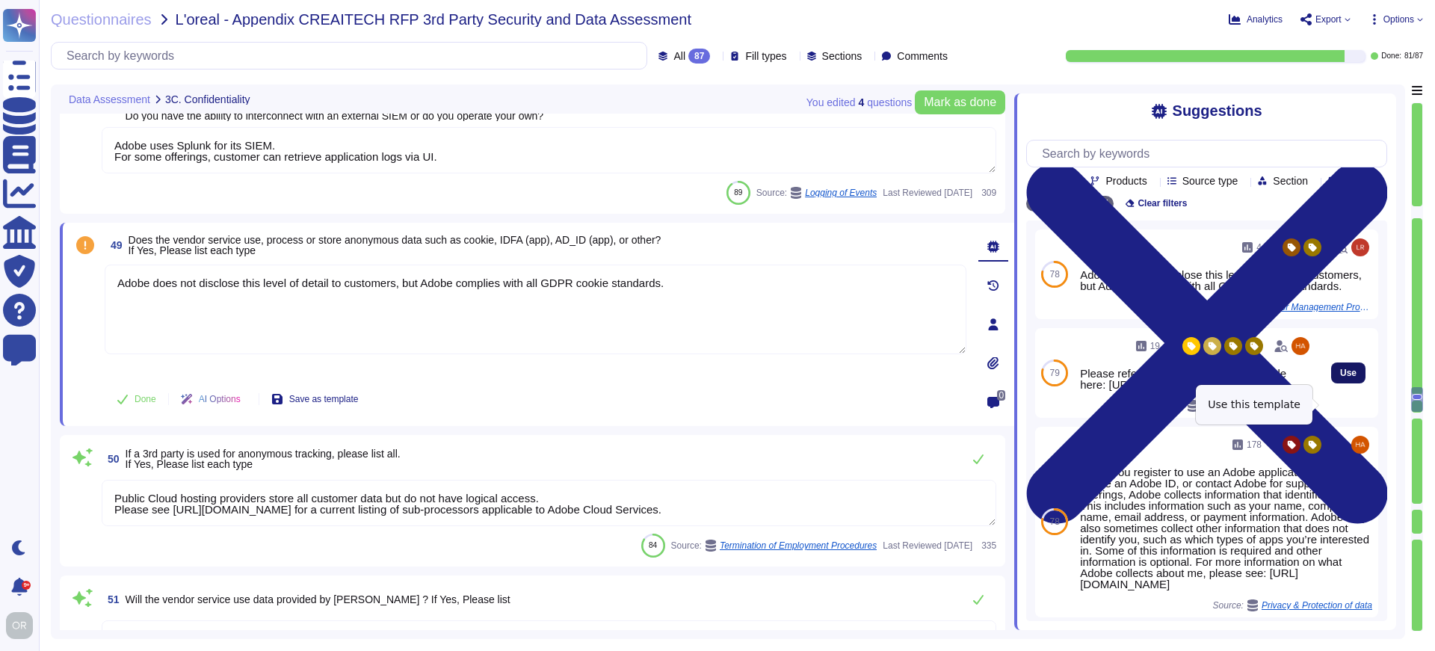
click at [1340, 377] on span "Use" at bounding box center [1348, 372] width 16 height 9
type textarea "Adobe does not disclose this level of detail to customers, but Adobe complies w…"
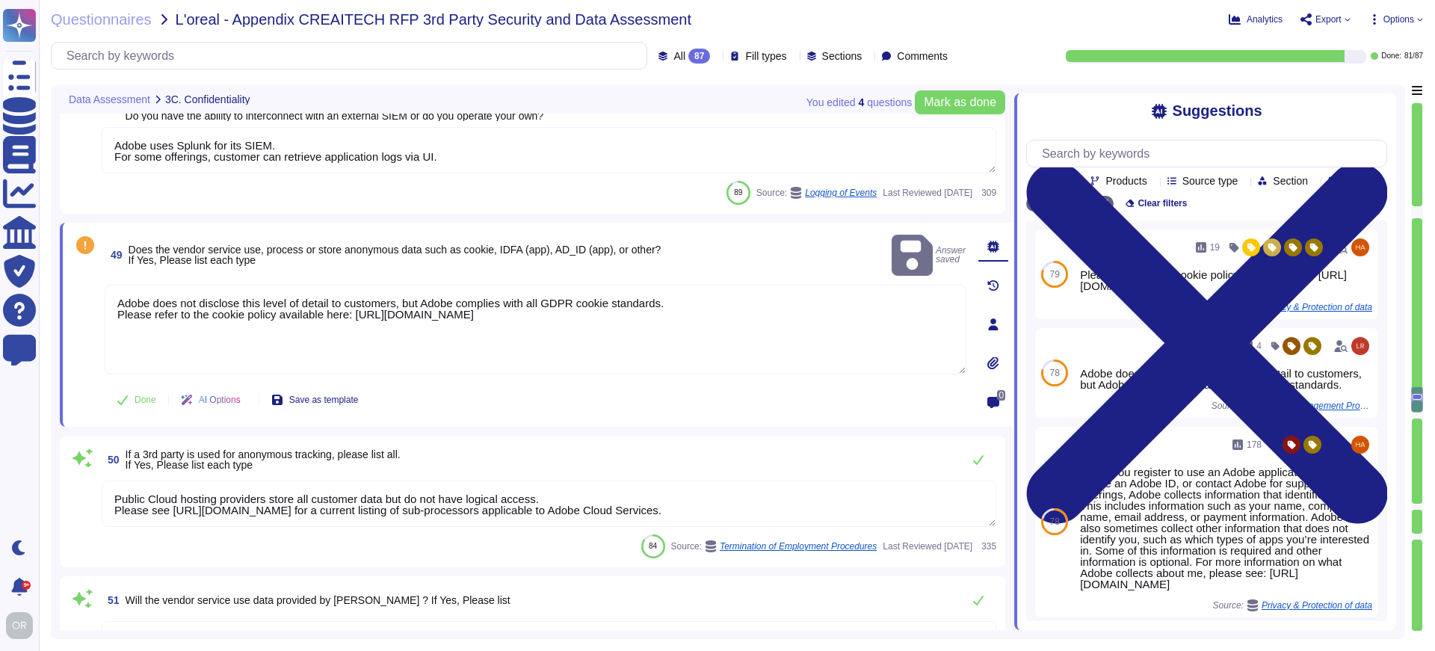
type textarea "Data storage location is determined during implementation and is typically in t…"
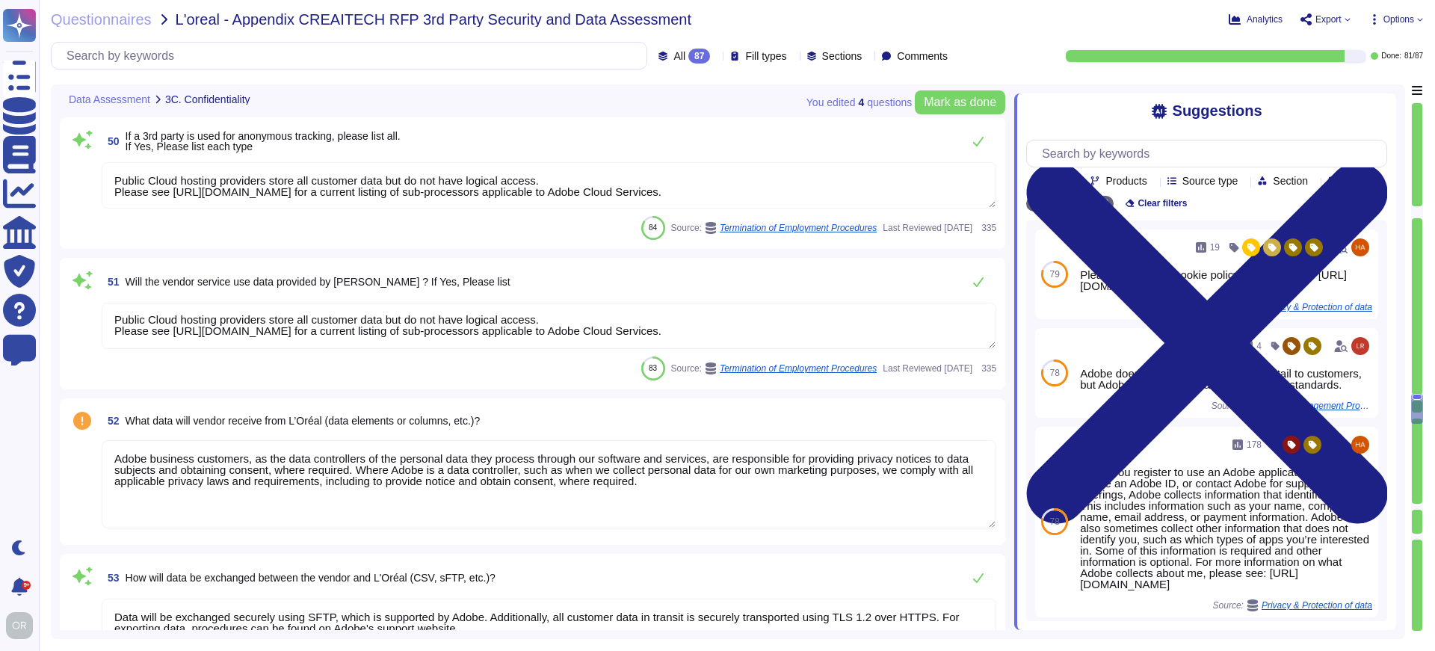
type textarea "There have been no losses or breaches experienced by Adobe in the last five yea…"
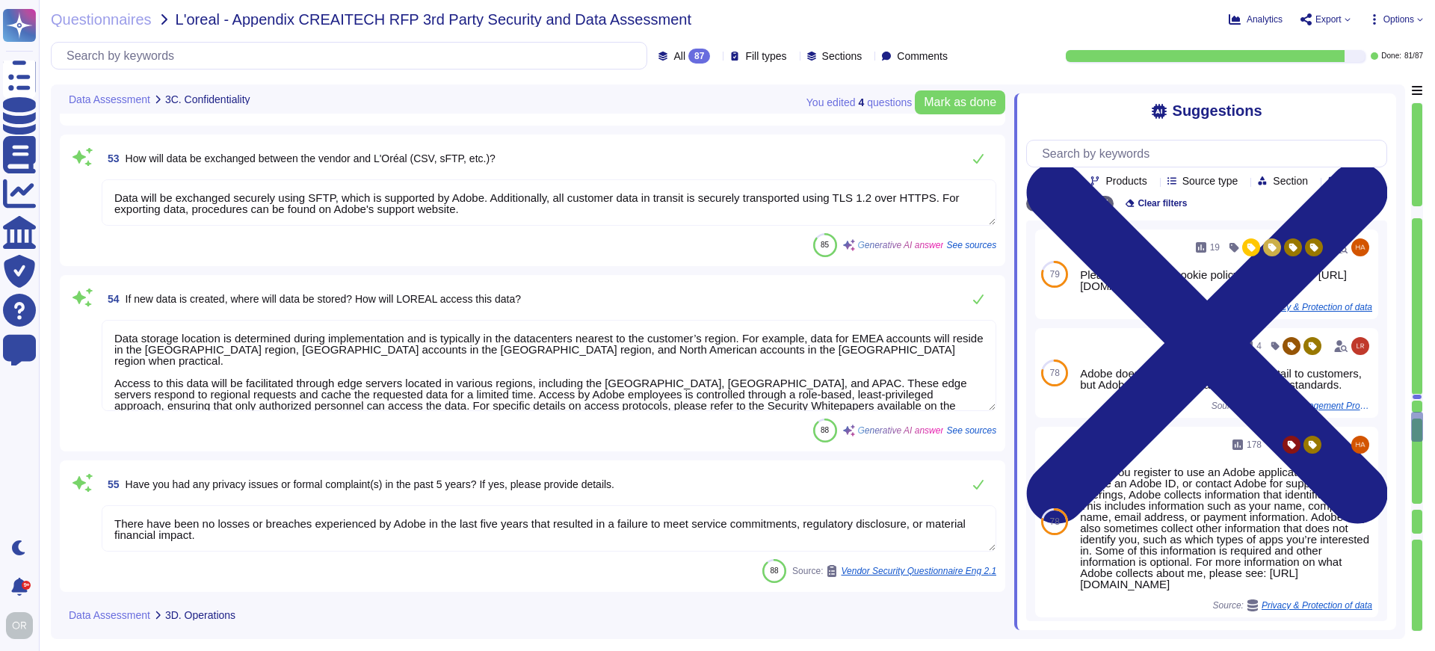
type textarea "Adobe has implemented a foundational framework of security processes and contro…"
type textarea "Yes, Adobe has a Security Operations Center (SOC) that monitors security-relate…"
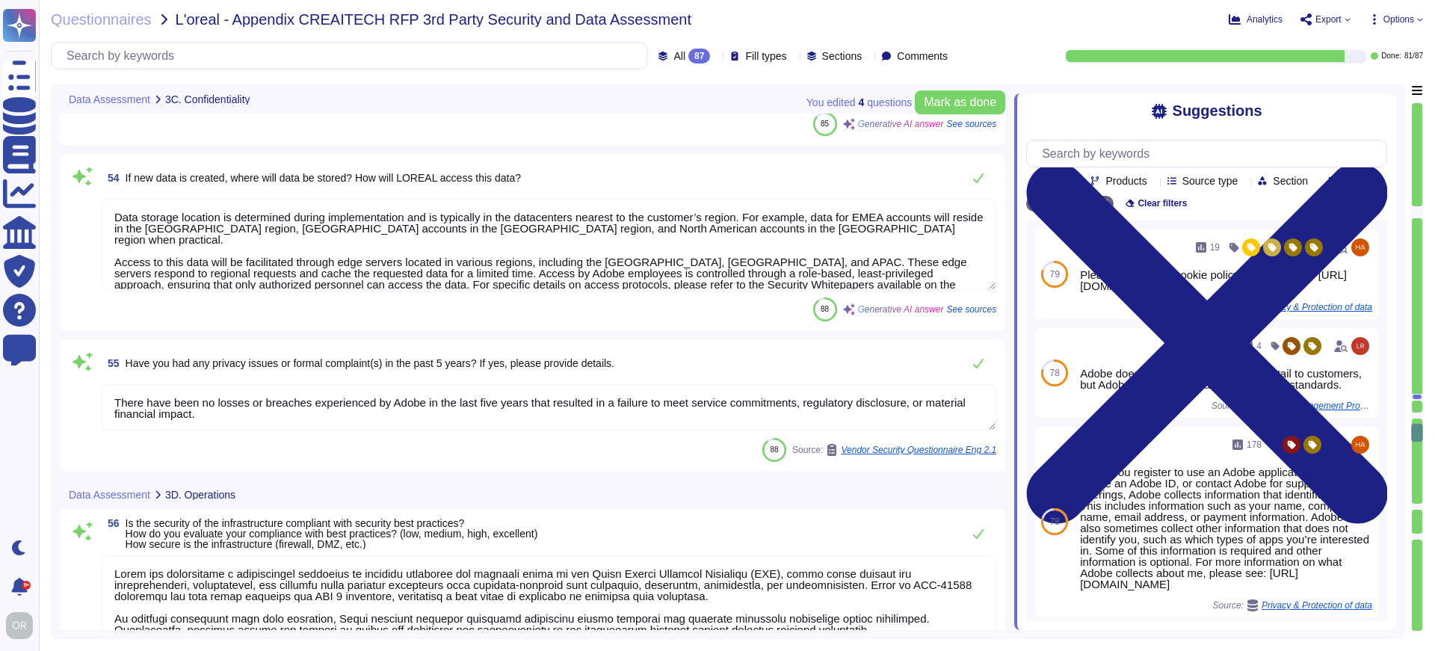
type textarea "Yes, regular vulnerability scans are performed. The frequencies are as follows:…"
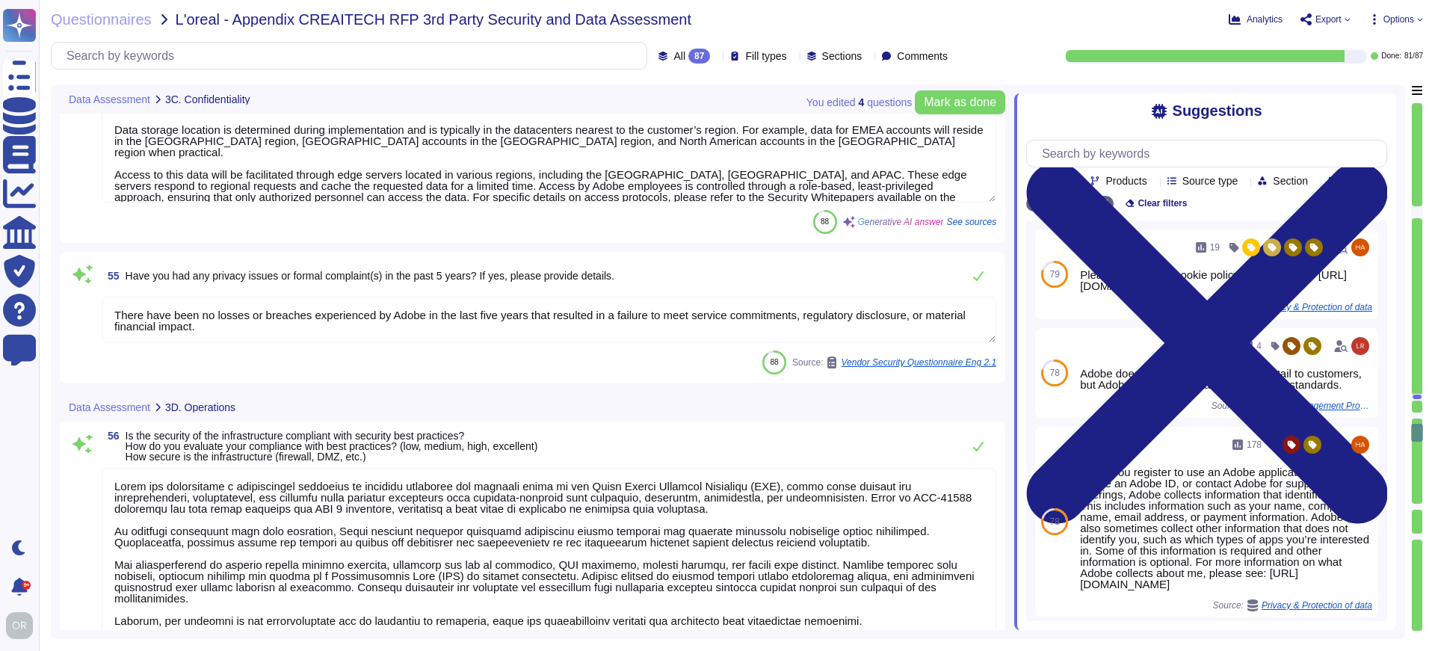
type textarea "Adobe has a documented and approved incident response plan in place to assist d…"
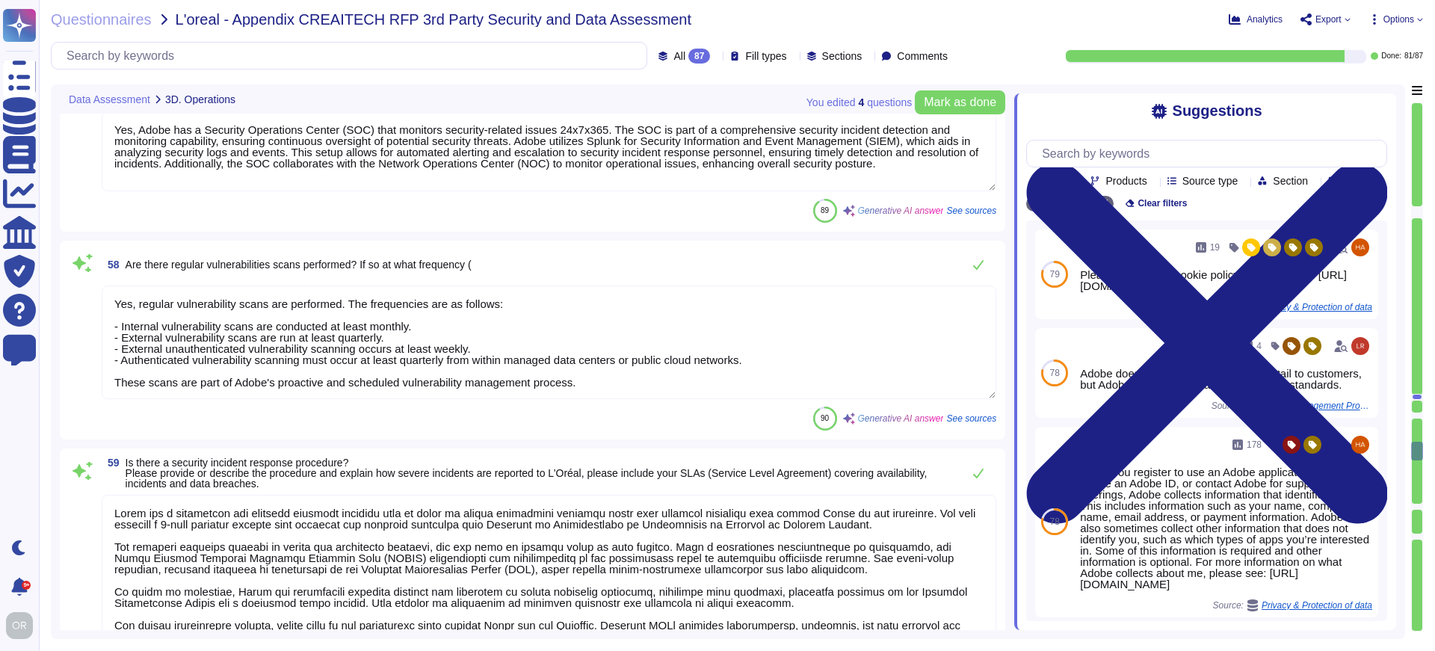
type textarea "Yes, the application has been developed following a defined Secure Product Life…"
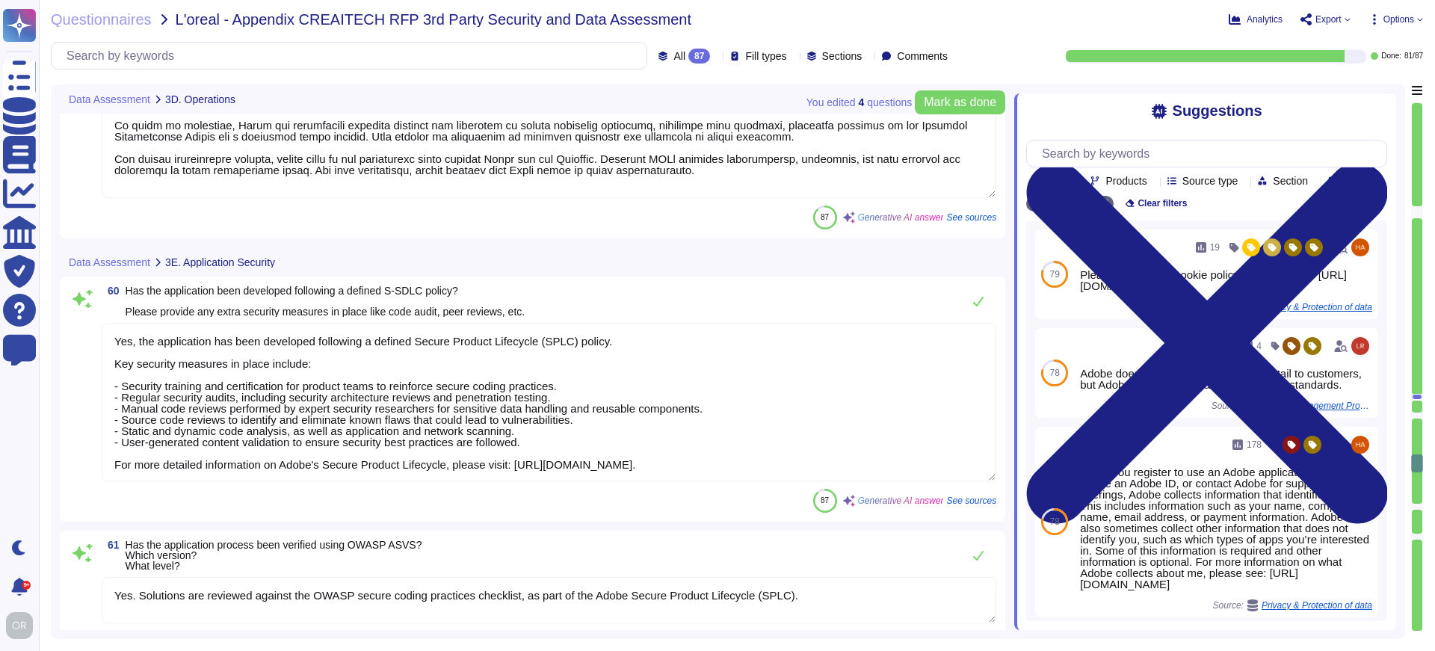
type textarea "Yes. Solutions are reviewed against the OWASP secure coding practices checklist…"
type textarea "Yes, the application implements secrets management for API keys, encryption key…"
type textarea "Yes, Adobe has a device management solution that is responsible for certificate…"
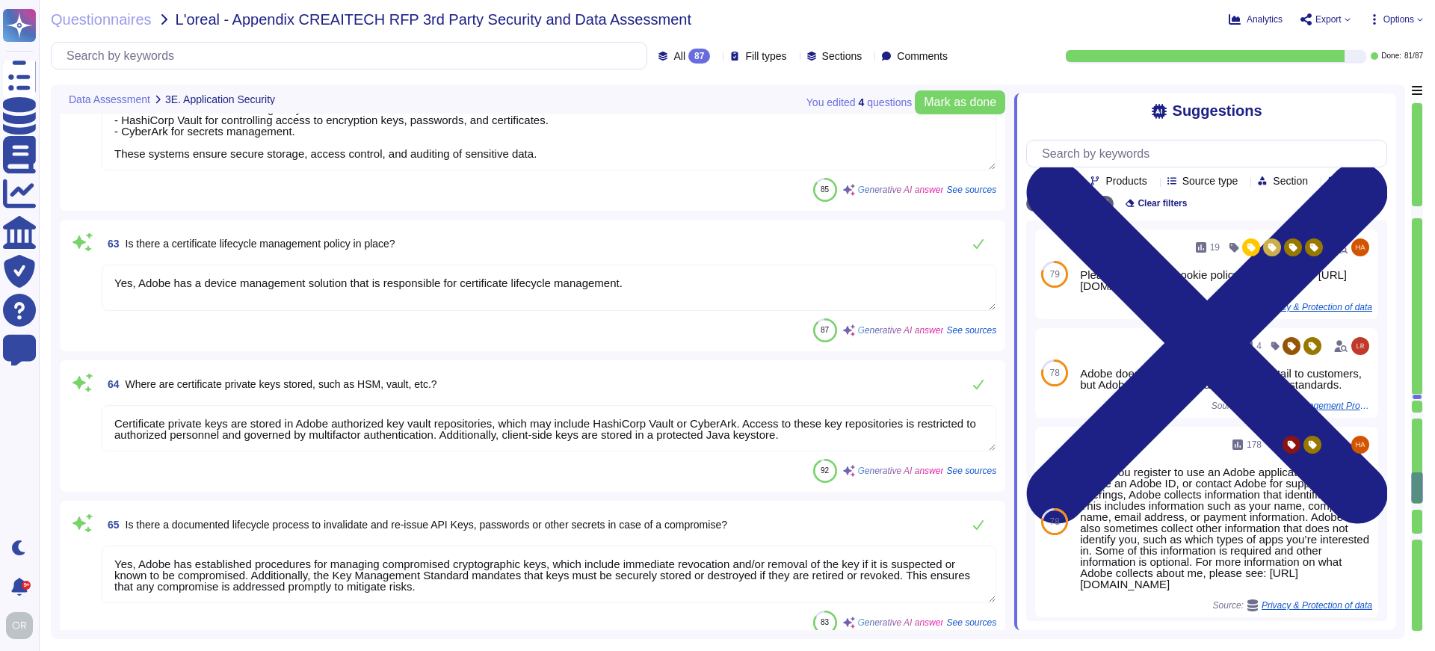
type textarea "Certificate private keys are stored in Adobe authorized key vault repositories,…"
type textarea "Yes, Adobe has established procedures for managing compromised cryptographic ke…"
type textarea "Adobe conducts penetration tests annually and before every major release. We re…"
type textarea "Adobe supports identity federation standards, specifically [PERSON_NAME] 2.0, a…"
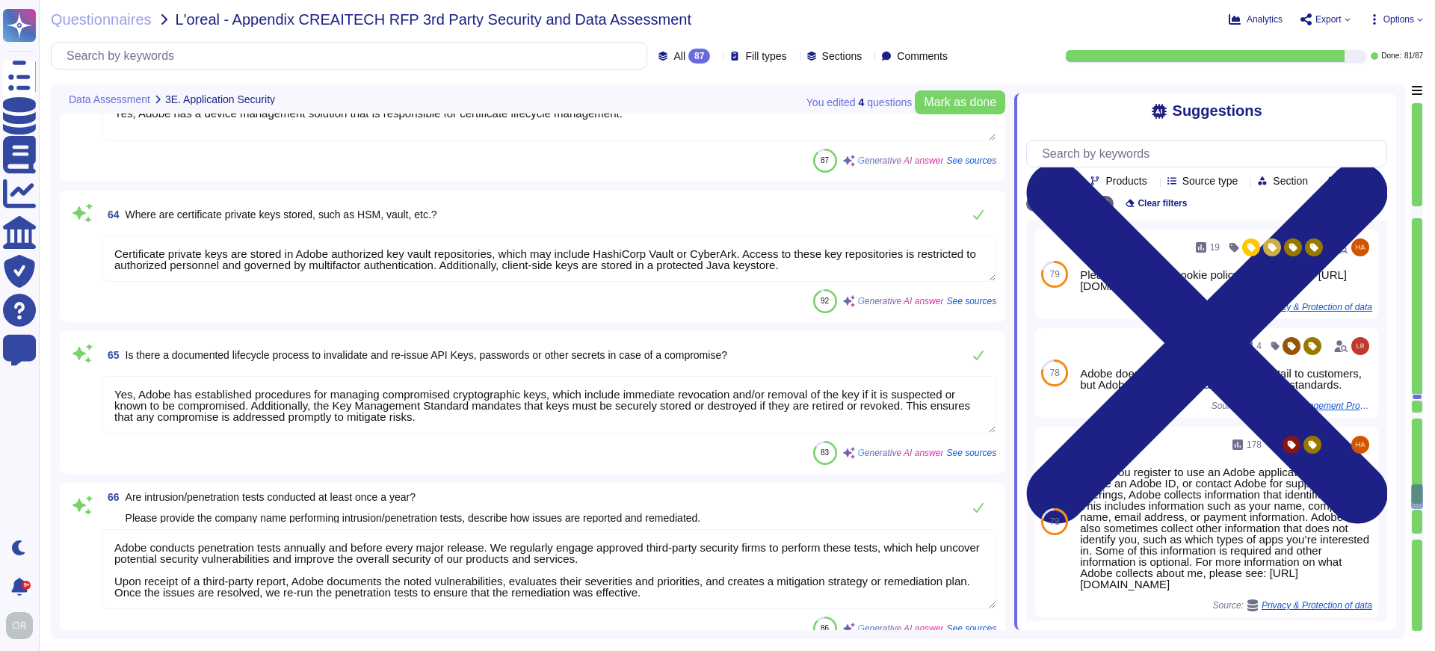
type textarea "Yes, passwords are [SECURITY_DATA] in the database. We utilize SHA-256 hashing …"
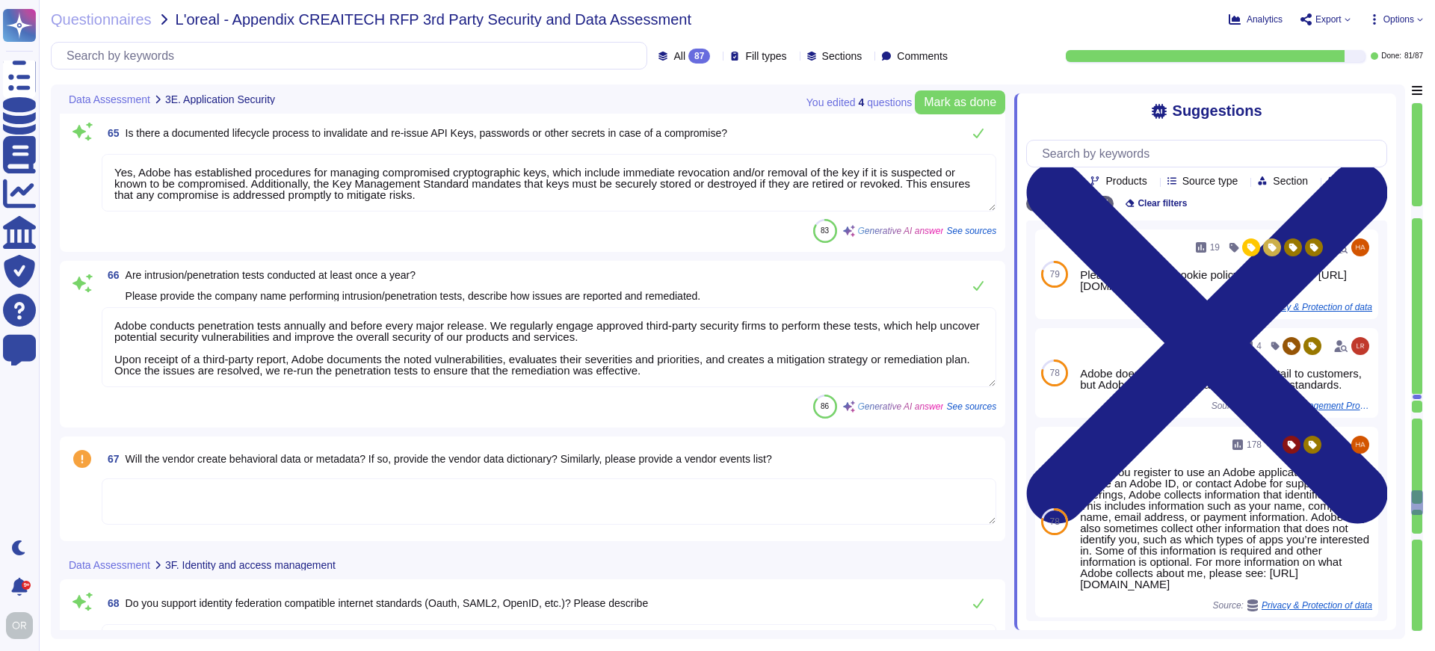
type textarea "Yes, credentials are encrypted when transmitted to the application. All communi…"
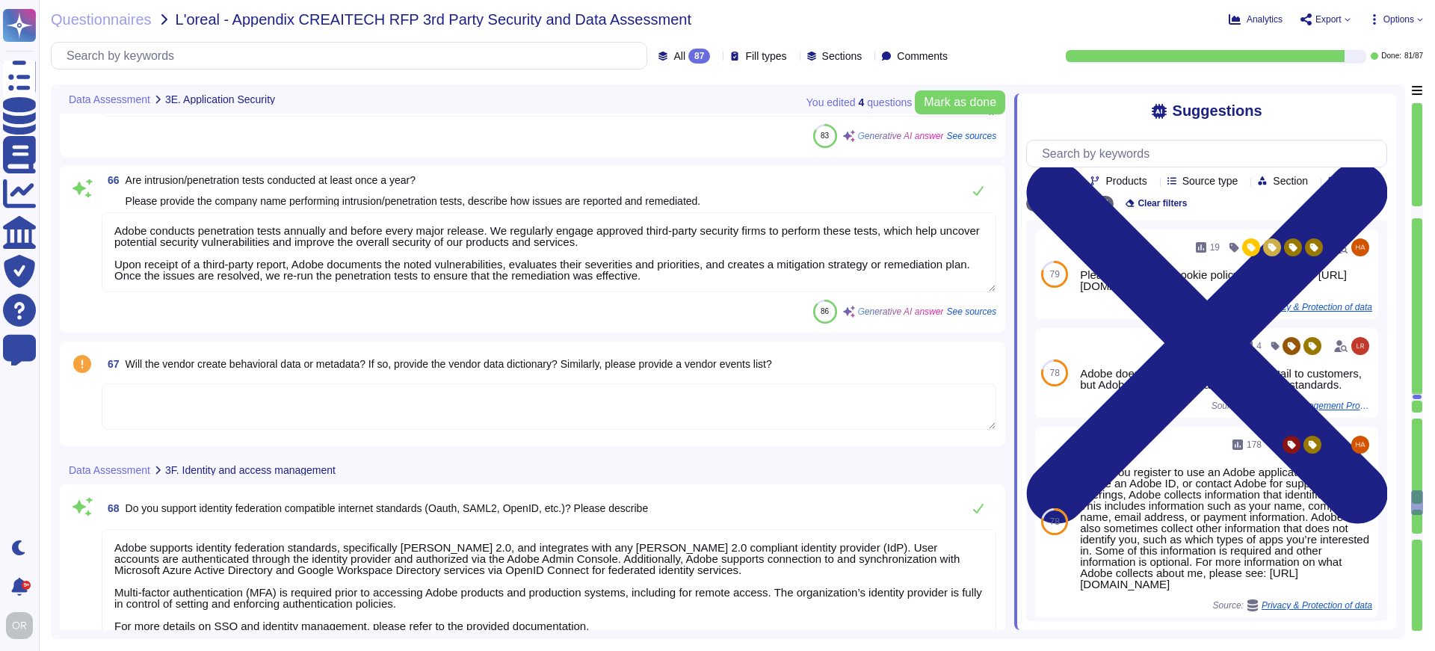
type textarea "Access through the Internet for administrators and privileged accounts is prote…"
click at [525, 407] on textarea at bounding box center [549, 406] width 895 height 46
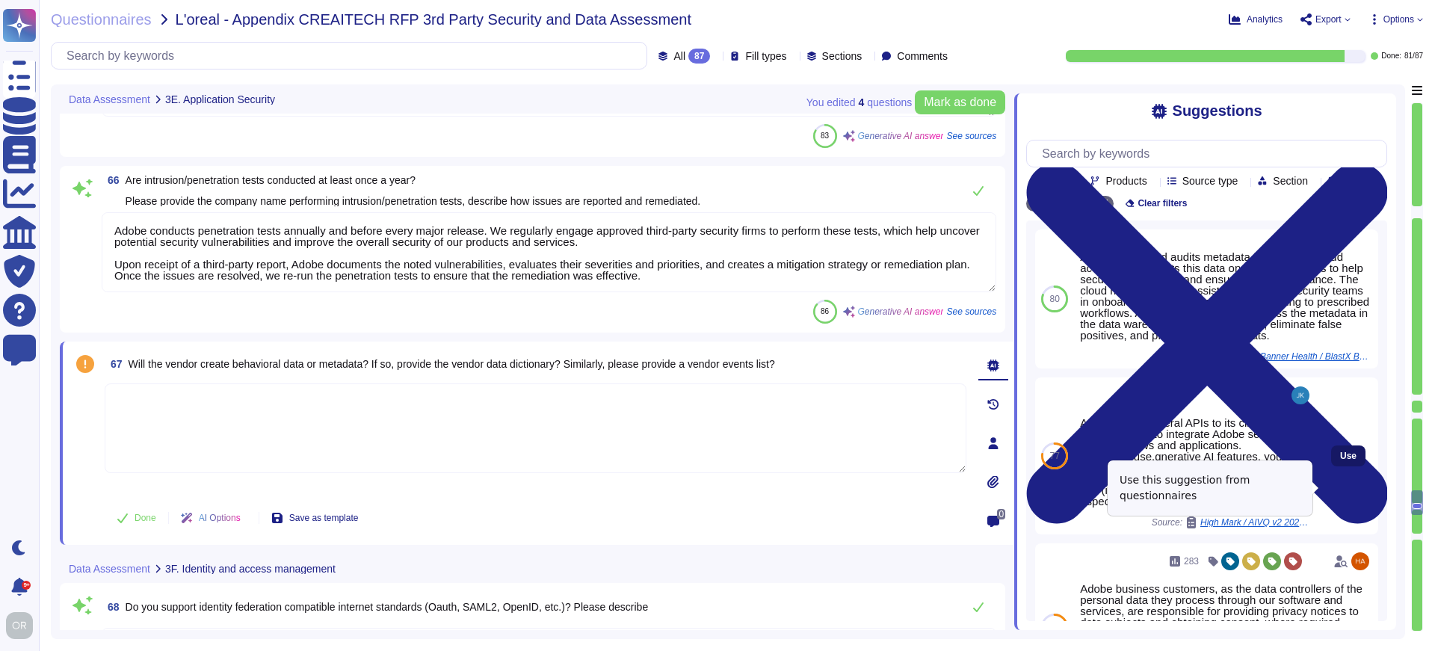
click at [1340, 460] on span "Use" at bounding box center [1348, 455] width 16 height 9
type textarea "Adobe offers several APIs to its clients, enabling them to integrate Adobe serv…"
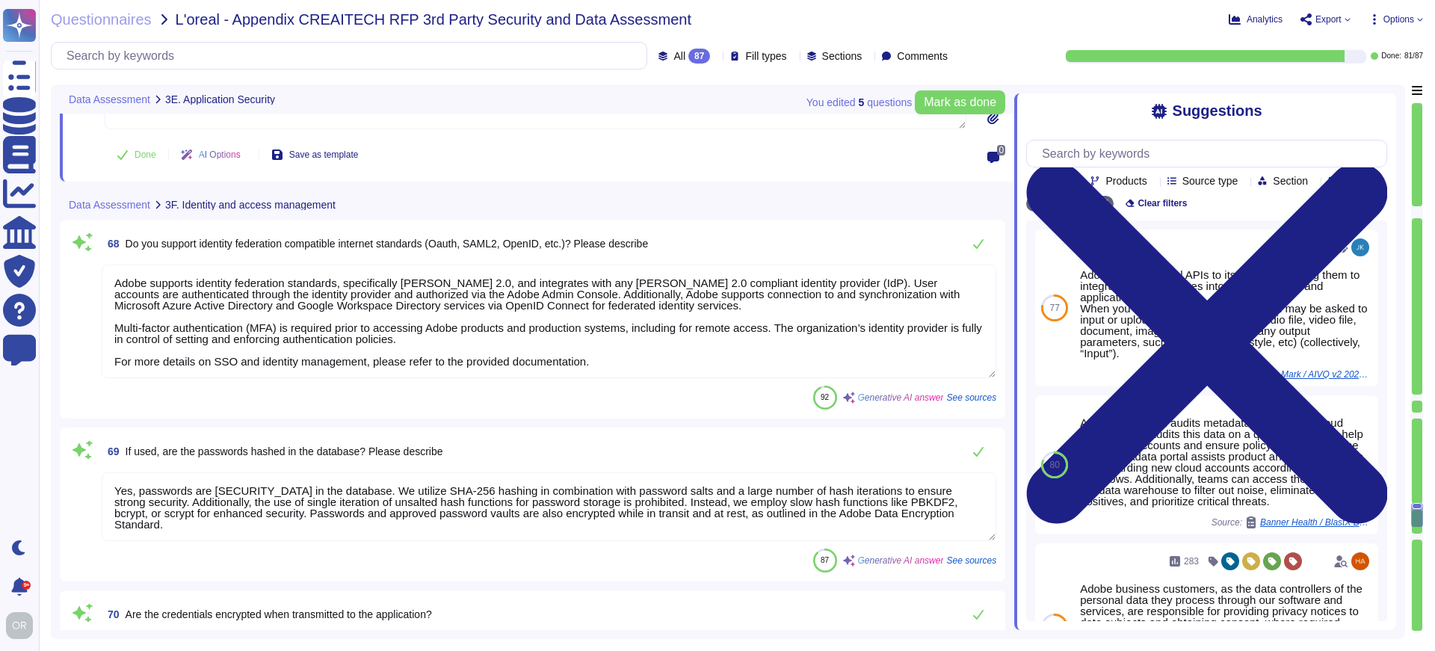
type textarea "Access through the Internet for administrators and privileged accounts is prote…"
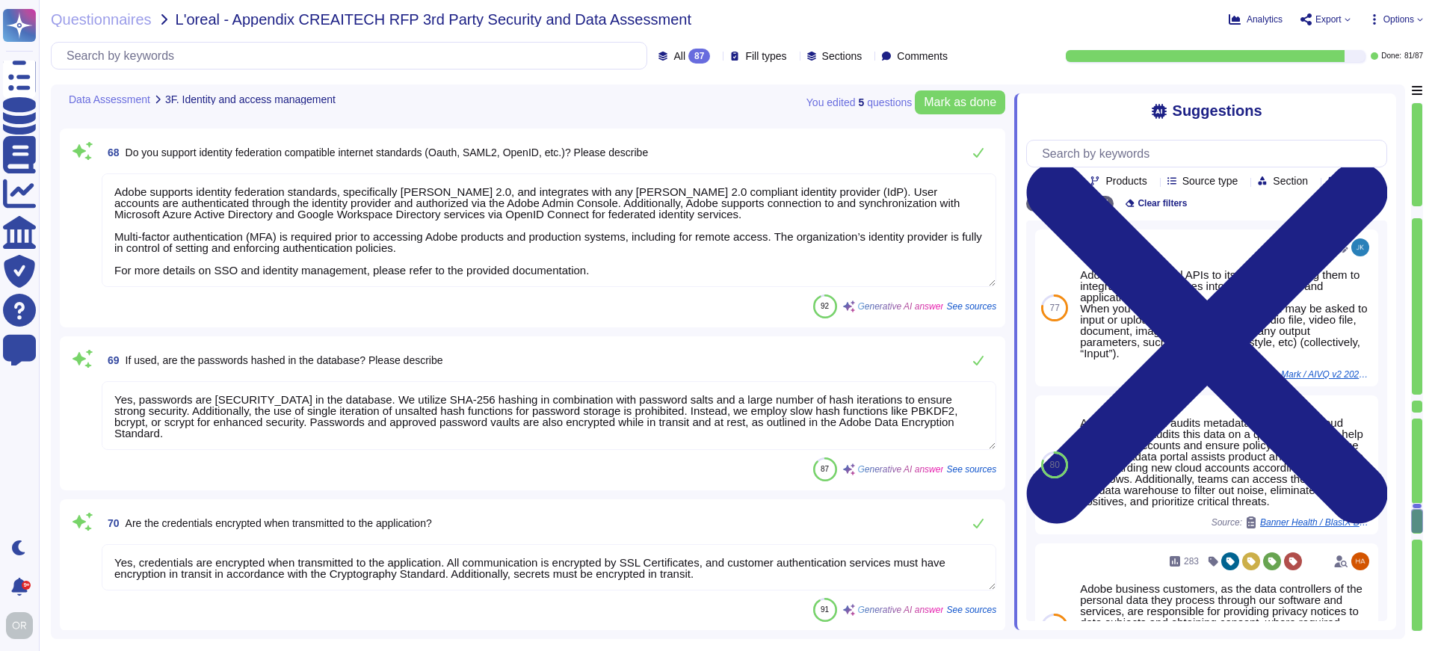
type textarea "Customers maintain ownership of their data. Adobe acts as a data processor and …"
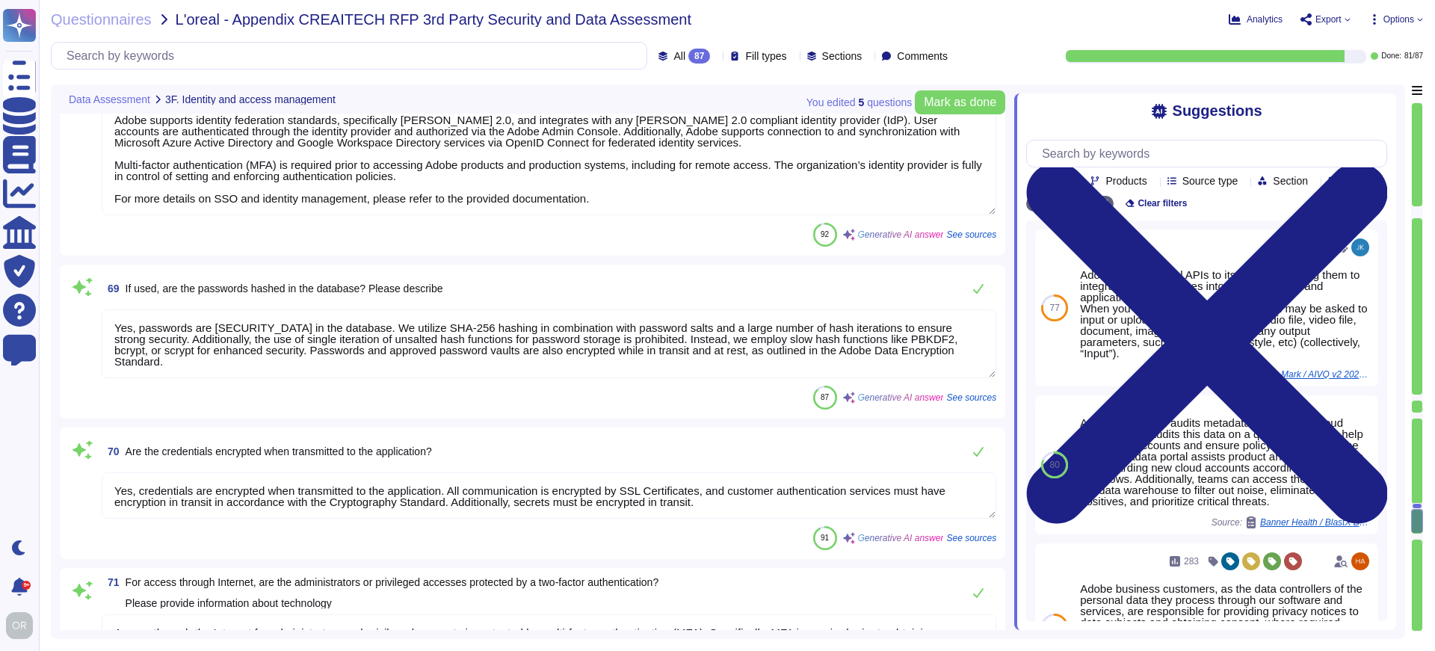
type textarea "Customers maintain ownership of their data."
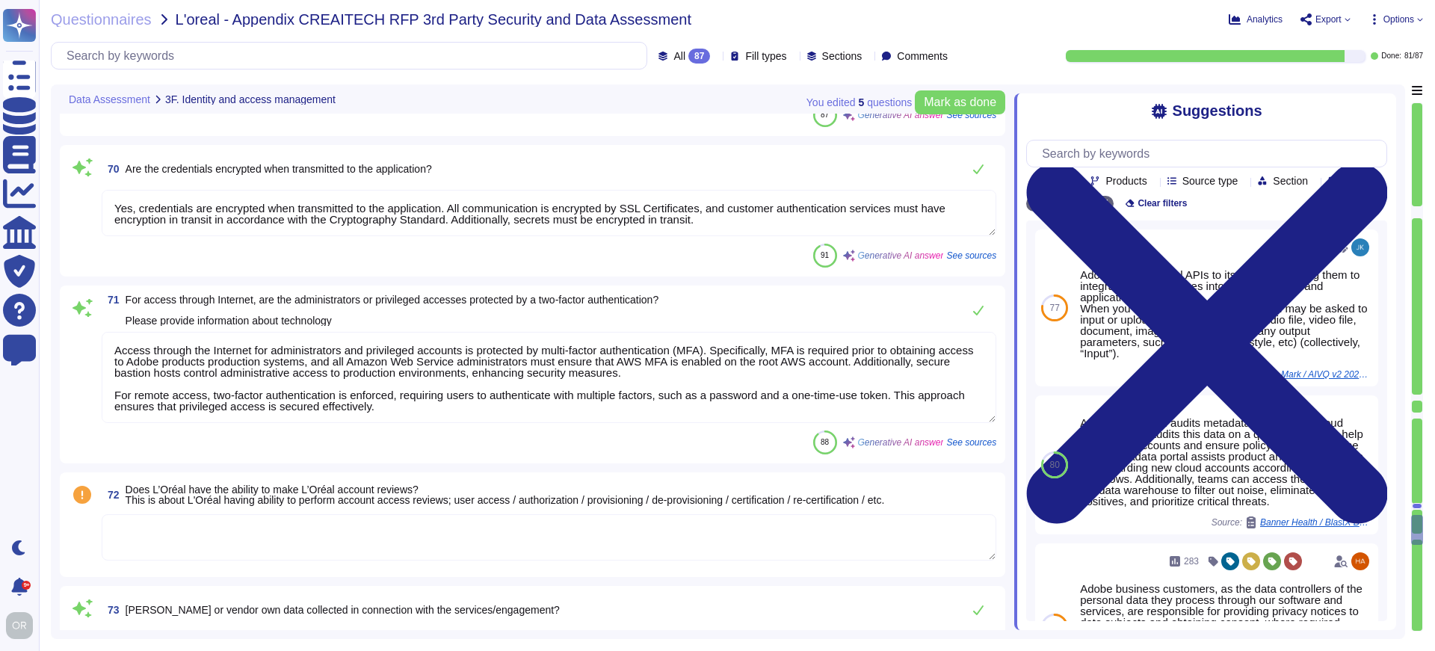
type textarea "Adobe communicates data collection and use to consumers through its Privacy Pol…"
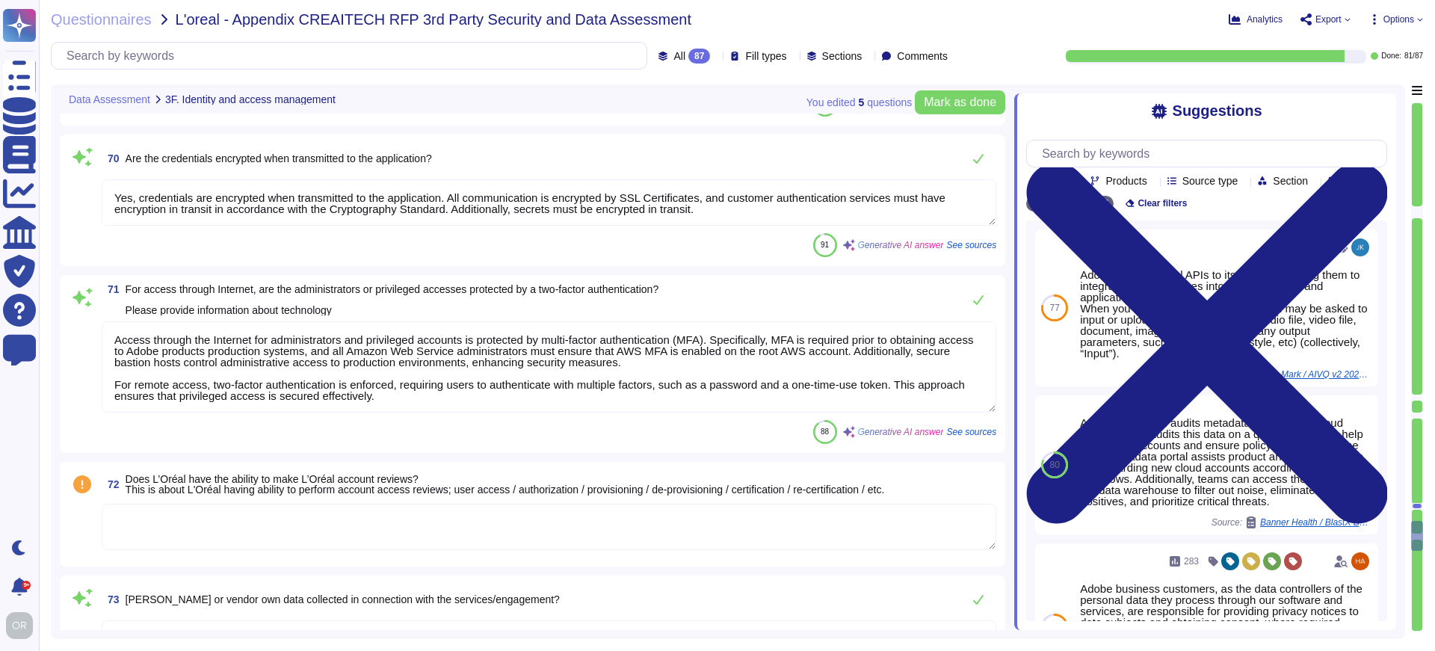
type textarea "Consumers can opt-out or modify data collection uses through several methods: 1…"
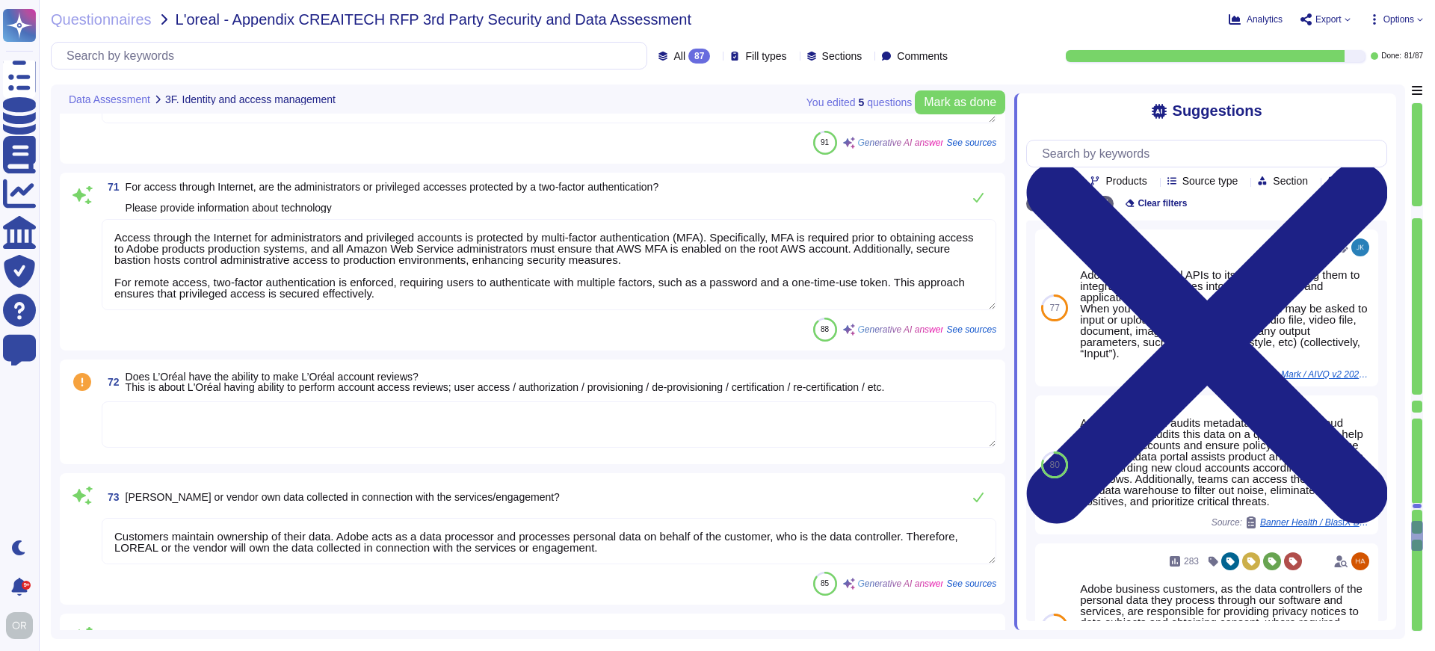
scroll to position [12227, 0]
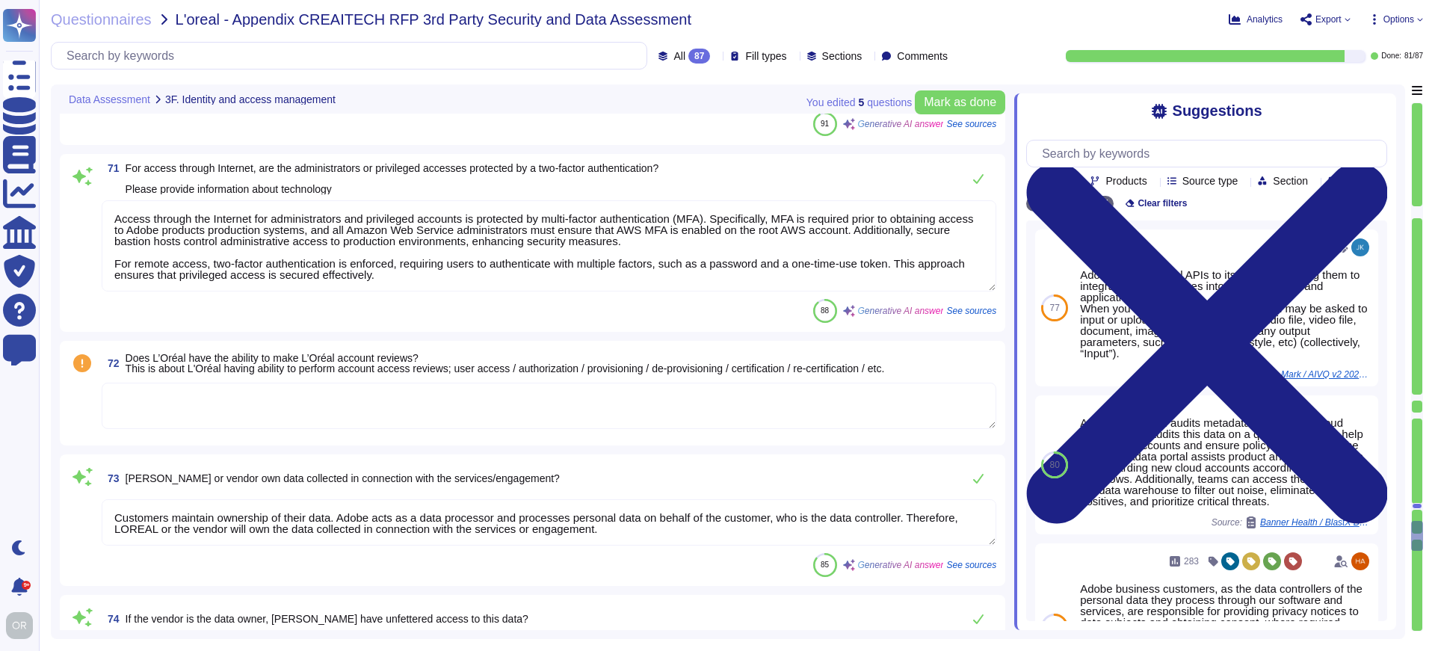
click at [489, 407] on textarea at bounding box center [549, 406] width 895 height 46
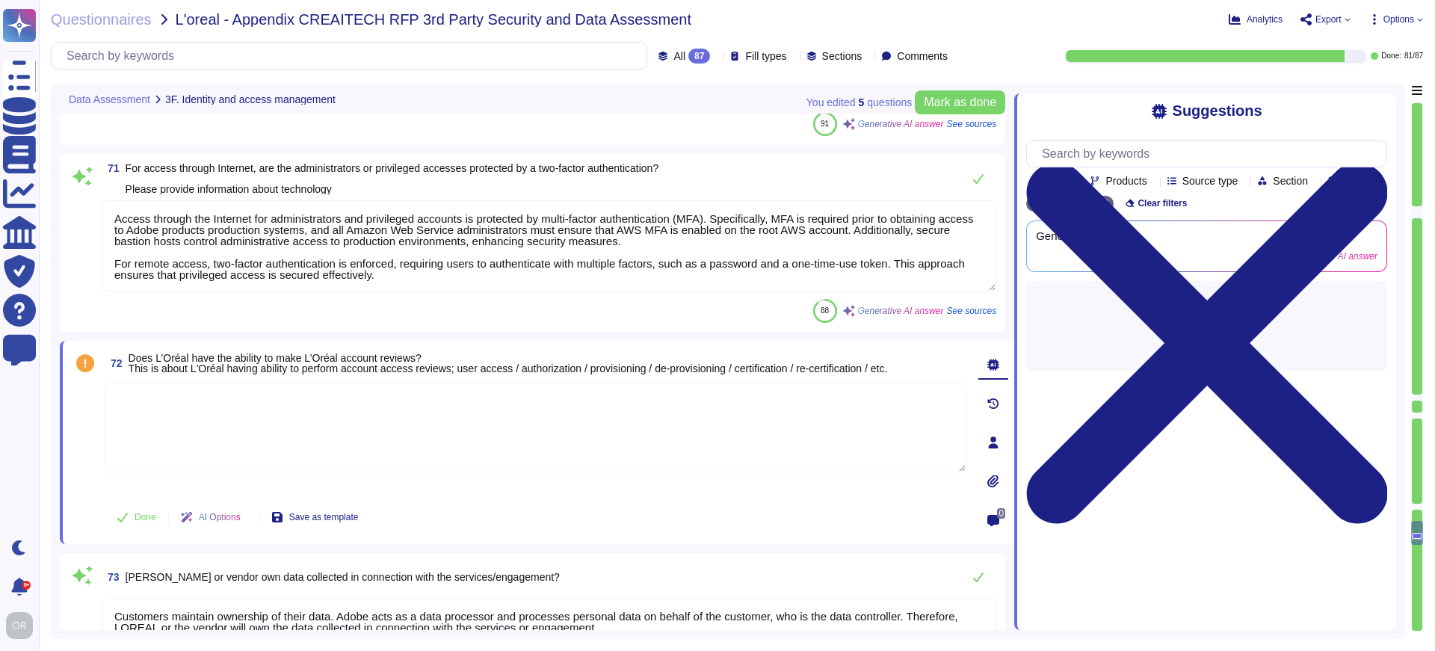
type textarea "Consumers can opt-out or modify data collection uses through several methods: 1…"
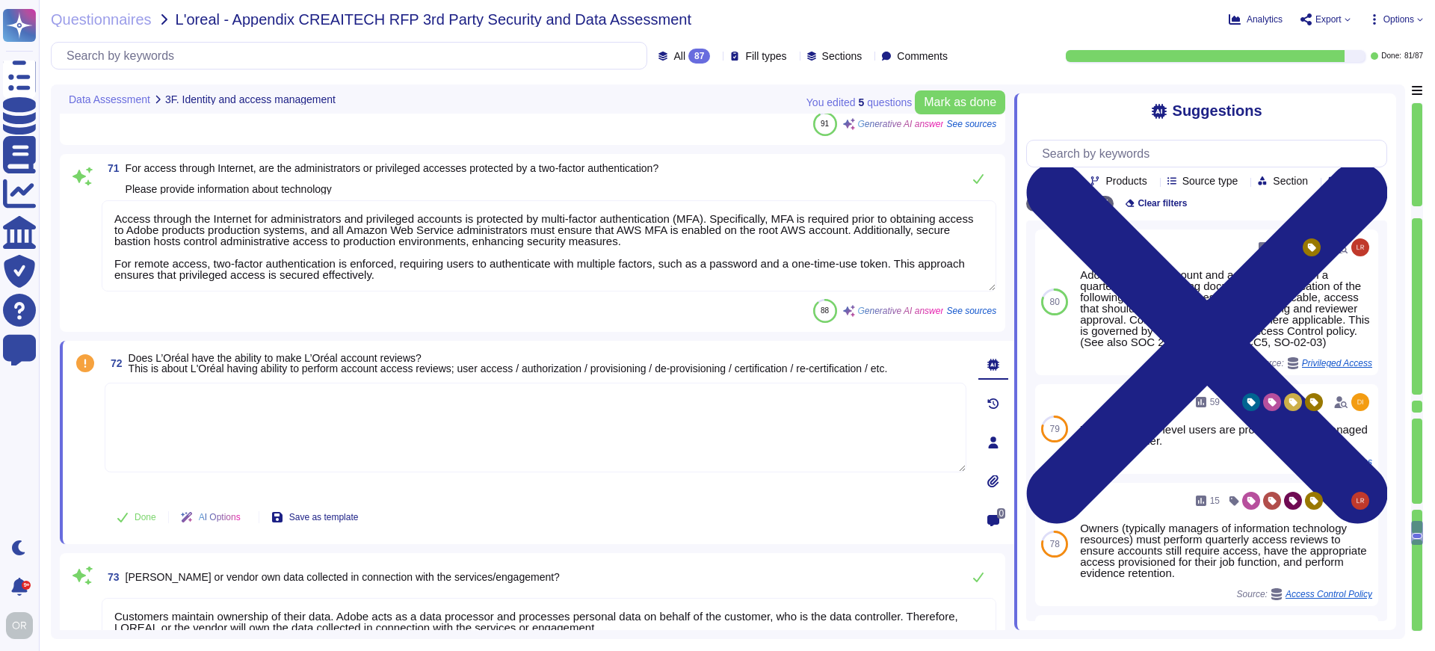
click at [1146, 176] on span "Products" at bounding box center [1125, 181] width 41 height 10
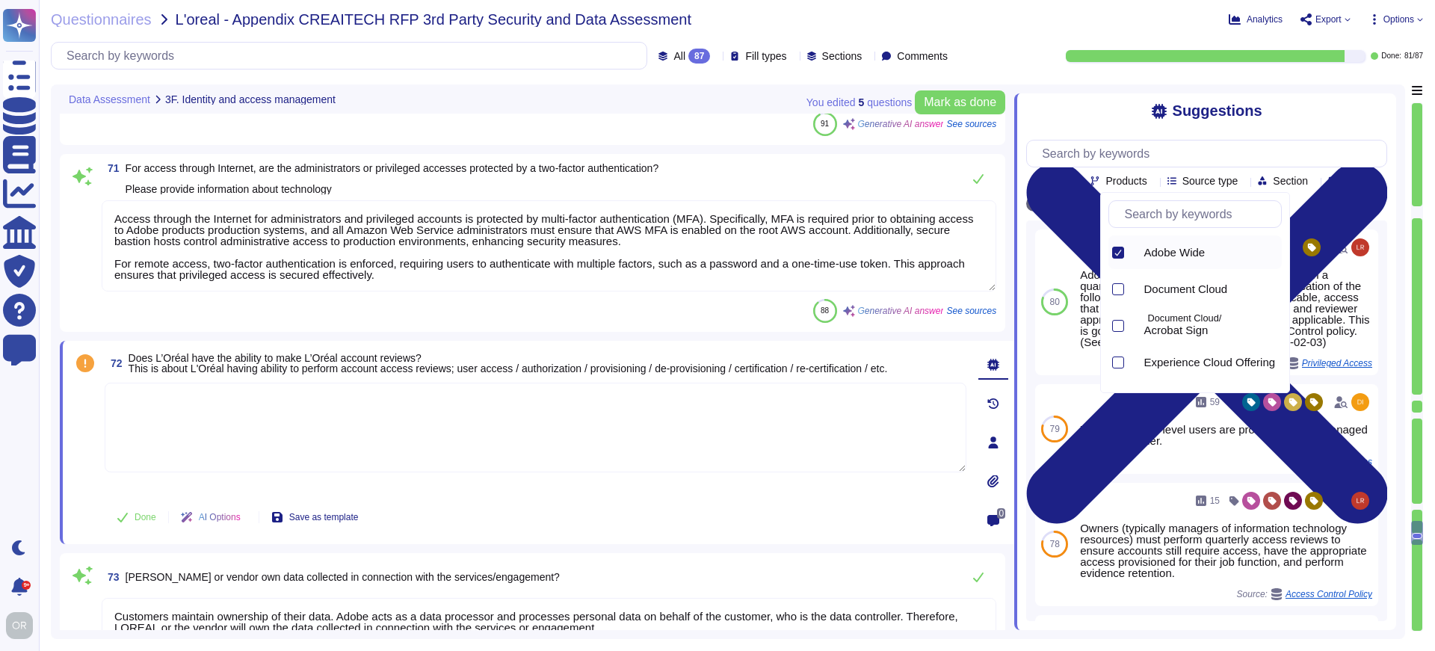
click at [1169, 213] on input "text" at bounding box center [1198, 214] width 164 height 26
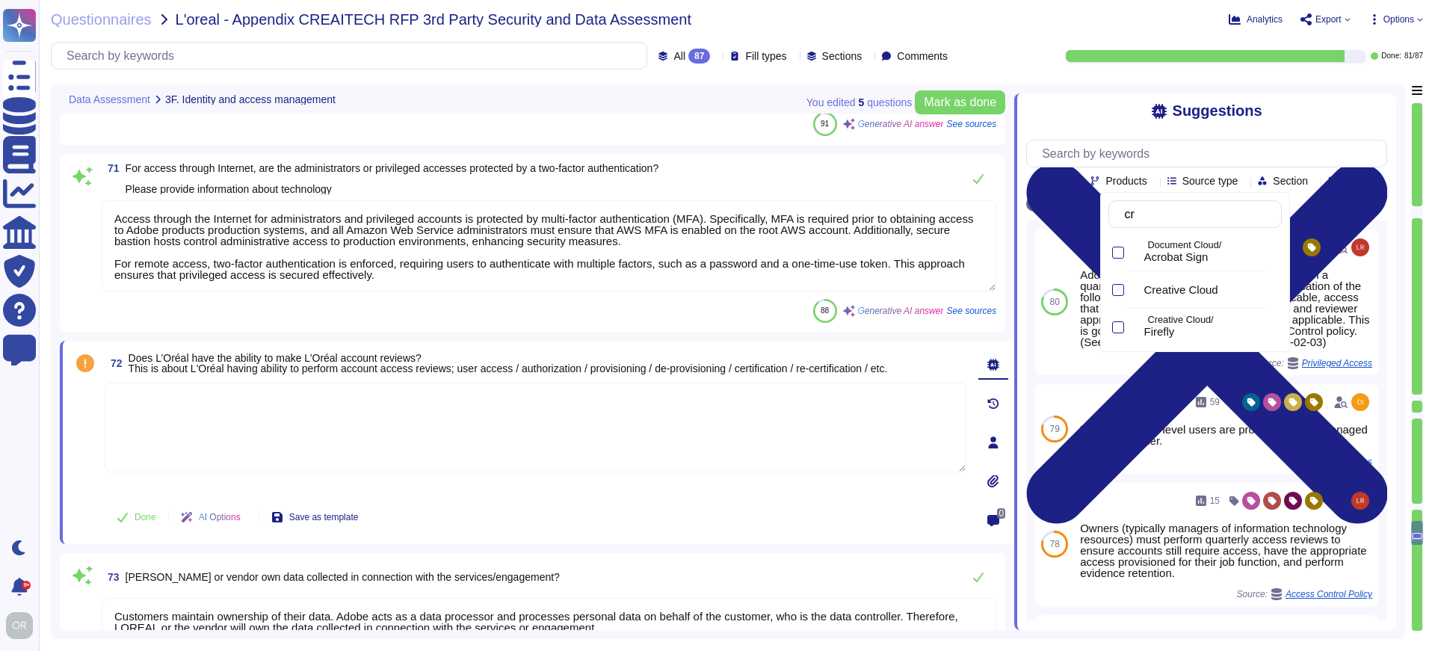
type input "cre"
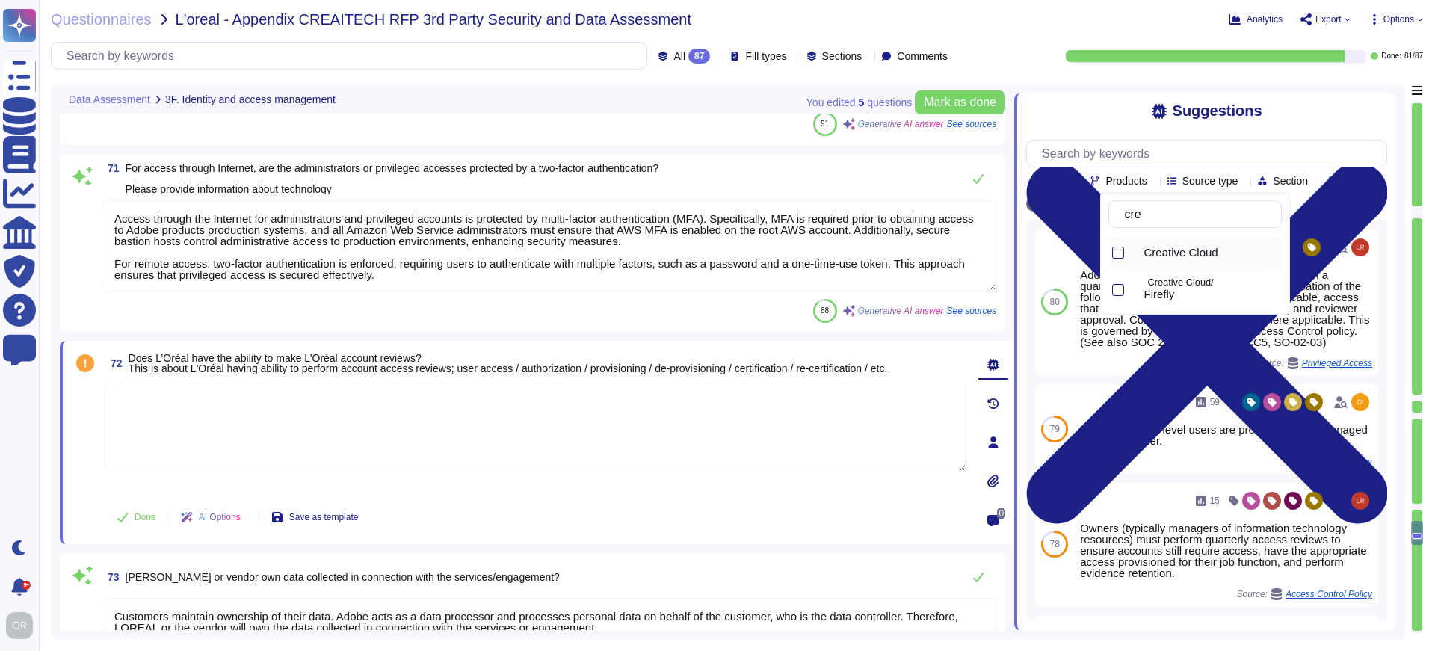
click at [1176, 253] on span "Creative Cloud" at bounding box center [1180, 252] width 74 height 13
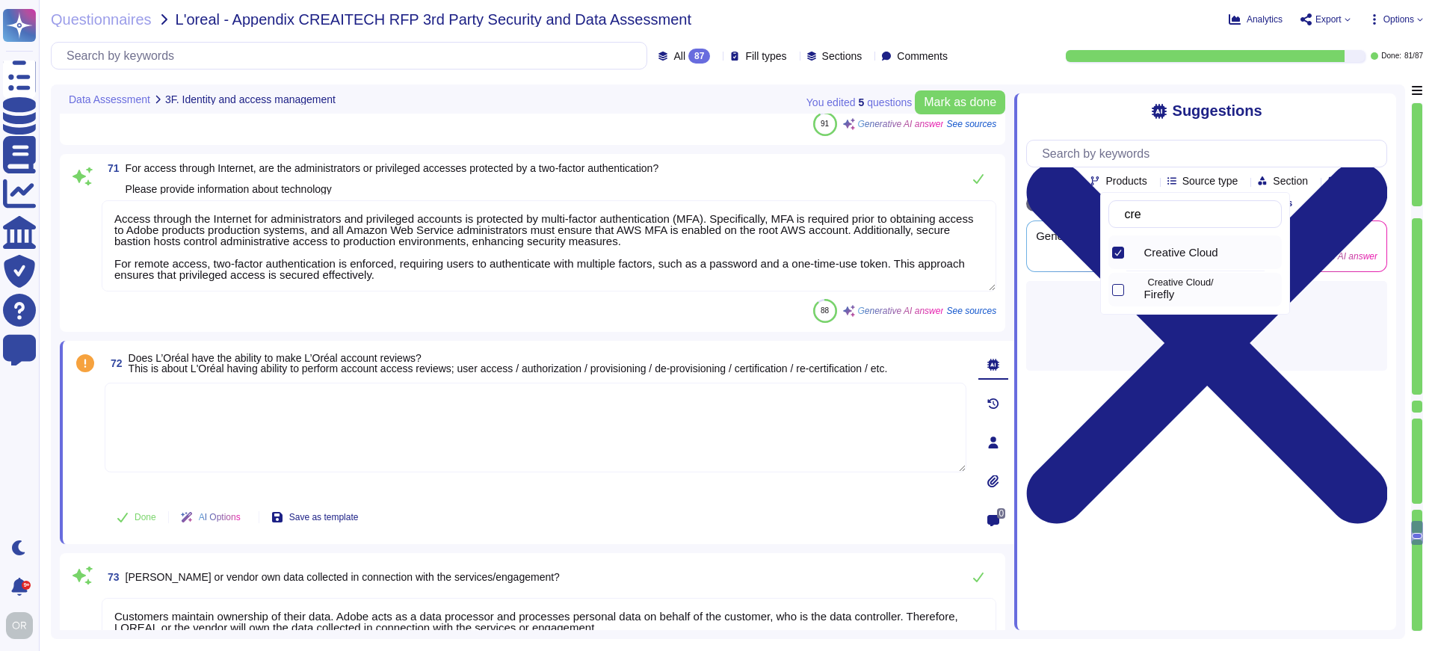
click at [1168, 284] on p "Creative Cloud/" at bounding box center [1211, 283] width 129 height 10
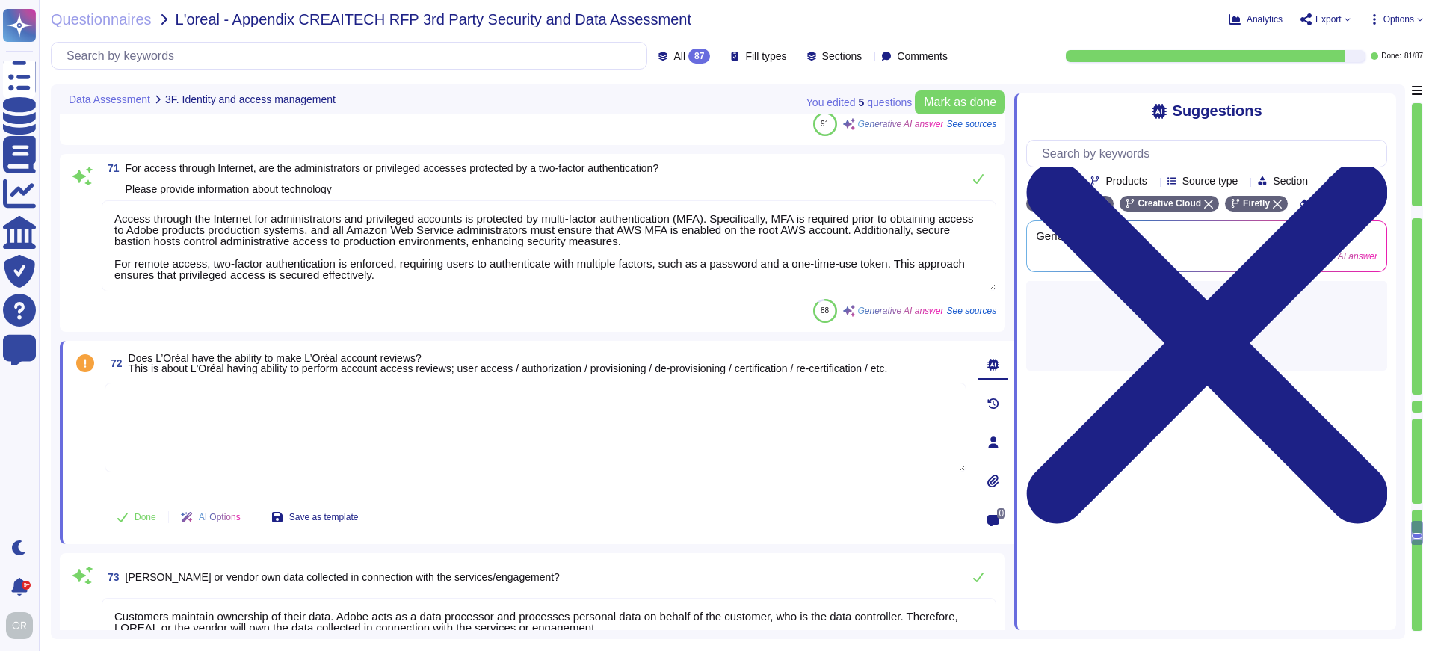
click at [582, 417] on textarea at bounding box center [536, 428] width 862 height 90
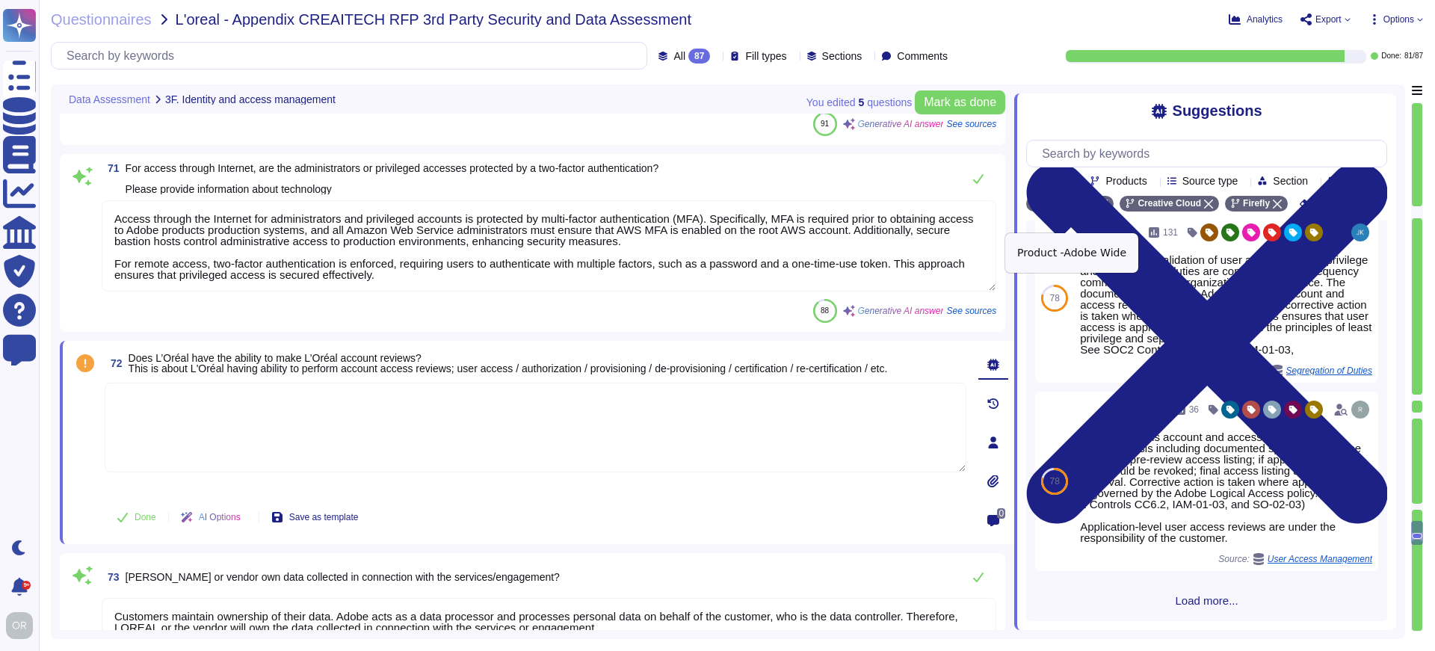
scroll to position [451, 0]
click at [1104, 208] on icon at bounding box center [1103, 204] width 9 height 9
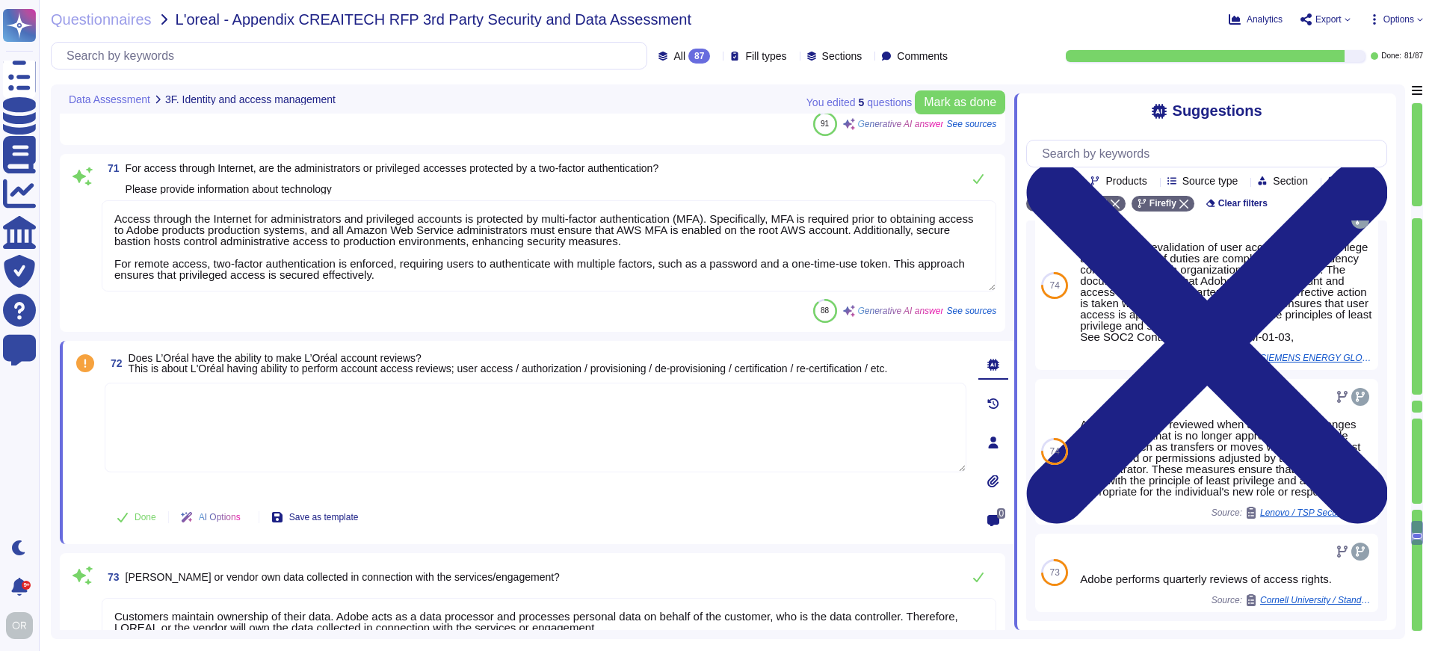
scroll to position [164, 0]
click at [510, 423] on textarea at bounding box center [536, 428] width 862 height 90
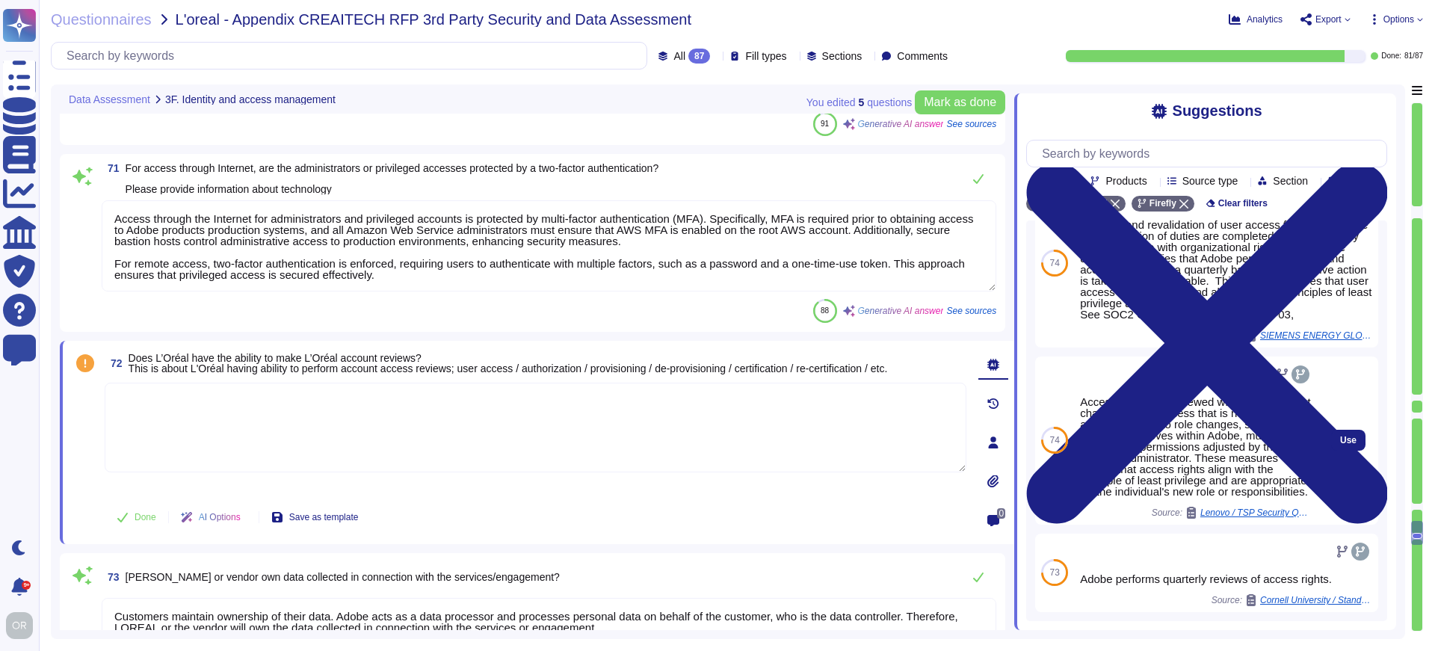
scroll to position [187, 0]
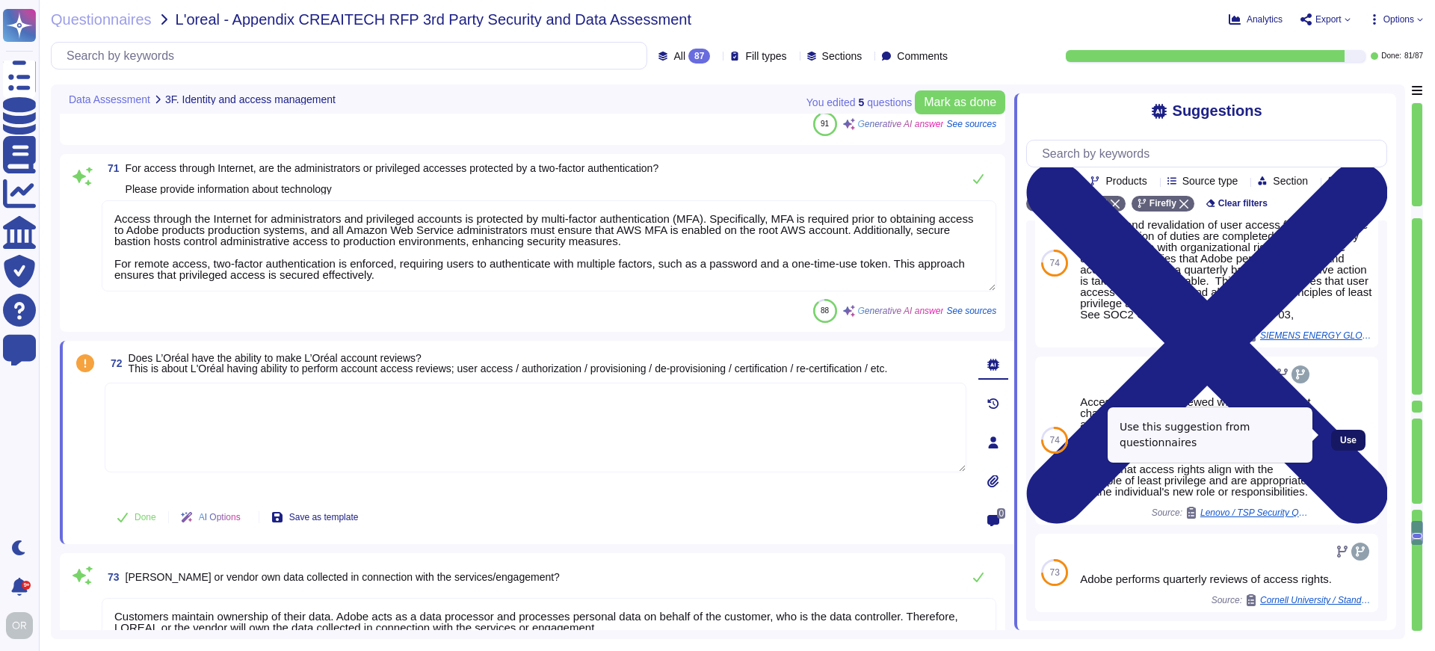
click at [1343, 436] on span "Use" at bounding box center [1348, 440] width 16 height 9
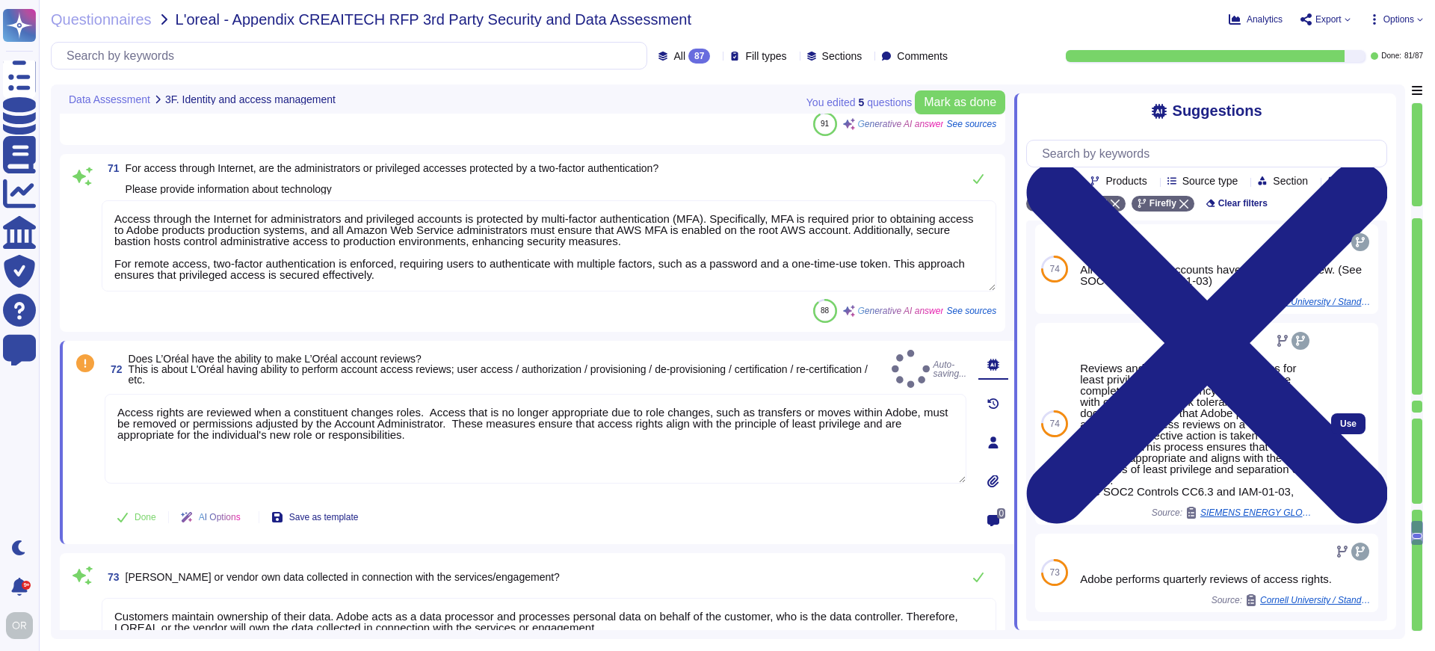
type textarea "Access rights are reviewed when a constituent changes roles. ​ Access that is n…"
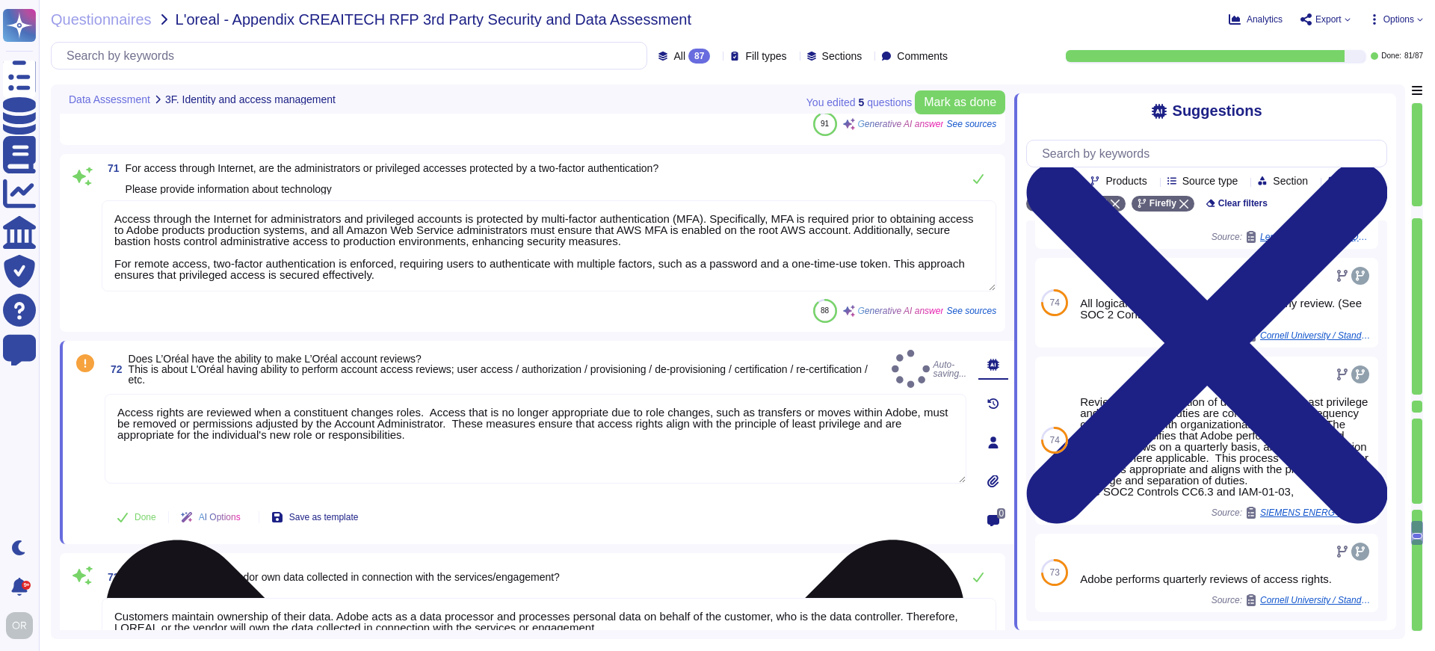
scroll to position [164, 0]
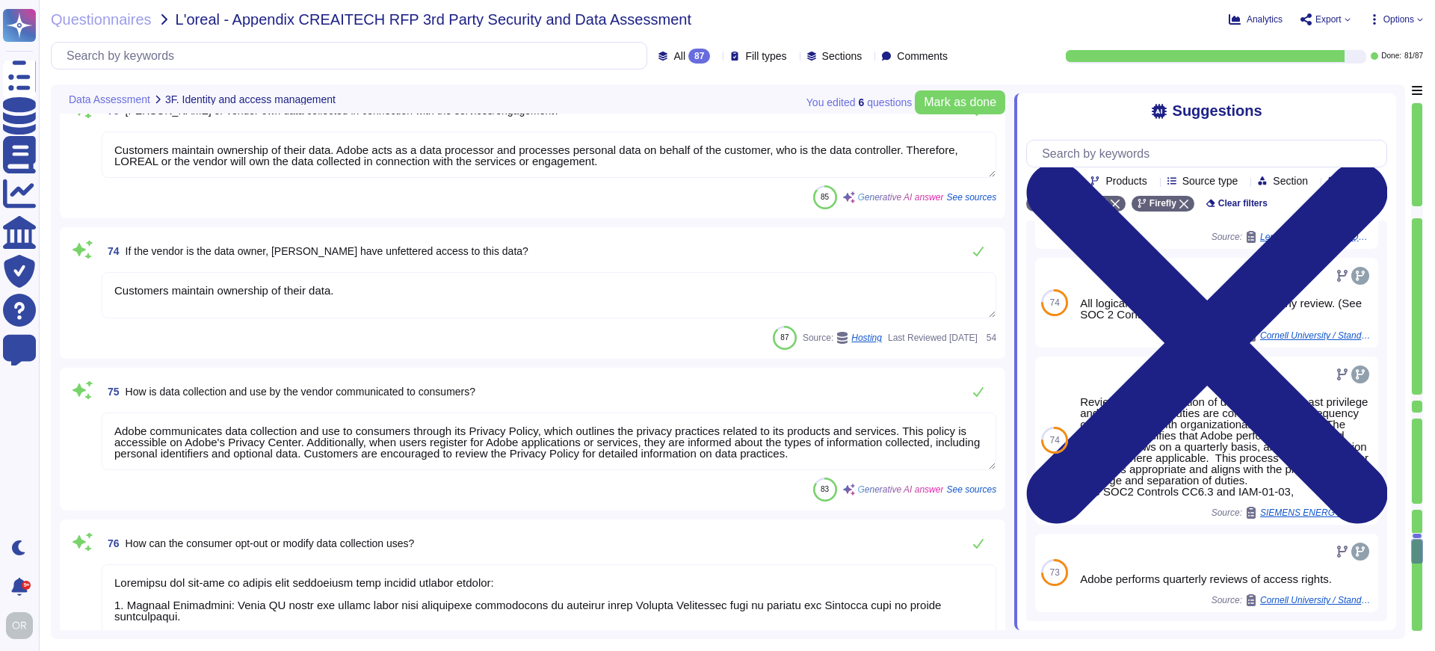
type textarea "Customers retain full ownership of their data and can export or make copies to …"
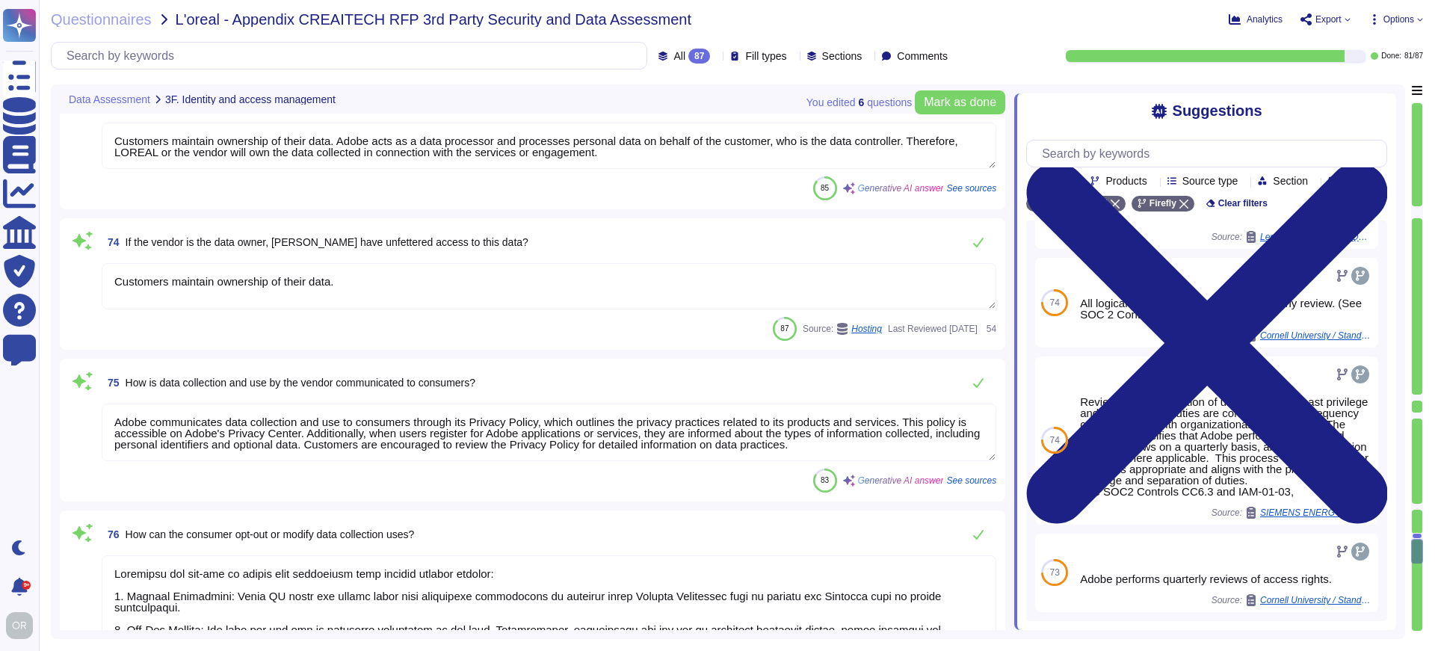
type textarea "Information and methods on exporting the data varies depending on the Adobe ser…"
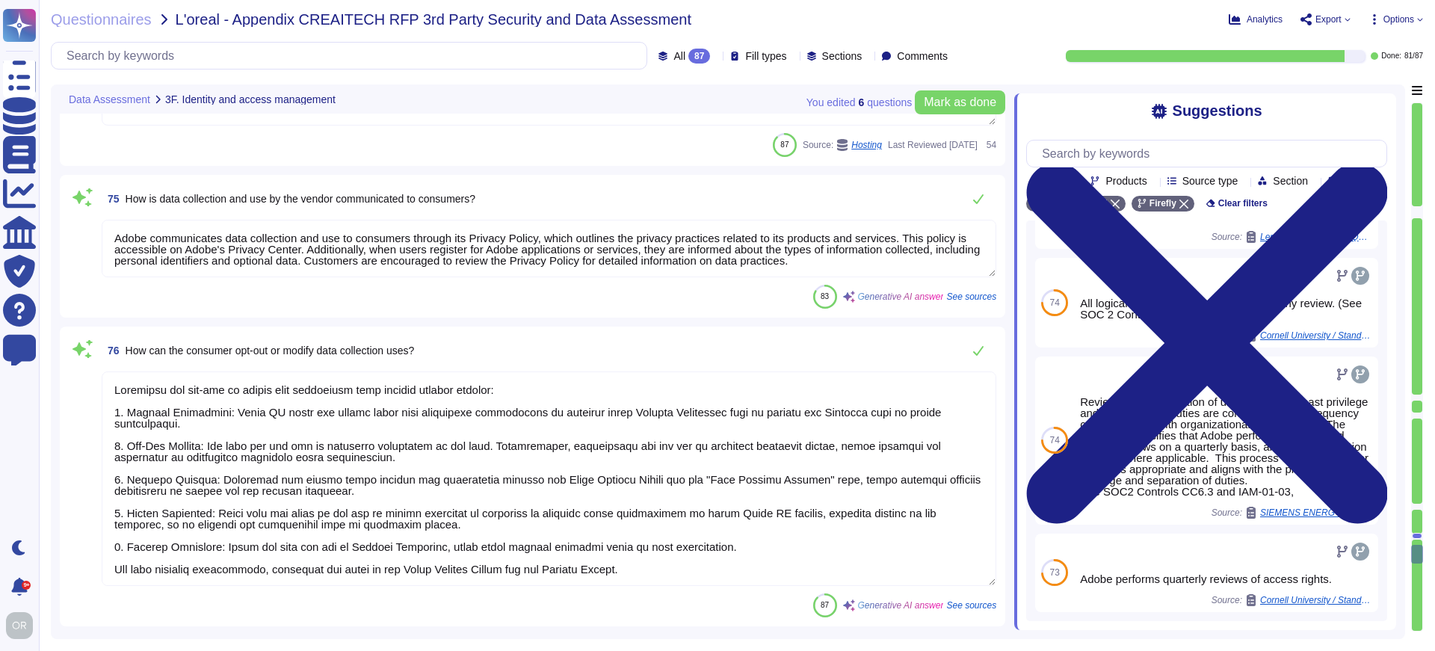
type textarea "Yes, our organization maintains an inventory of all IT assets using the interna…"
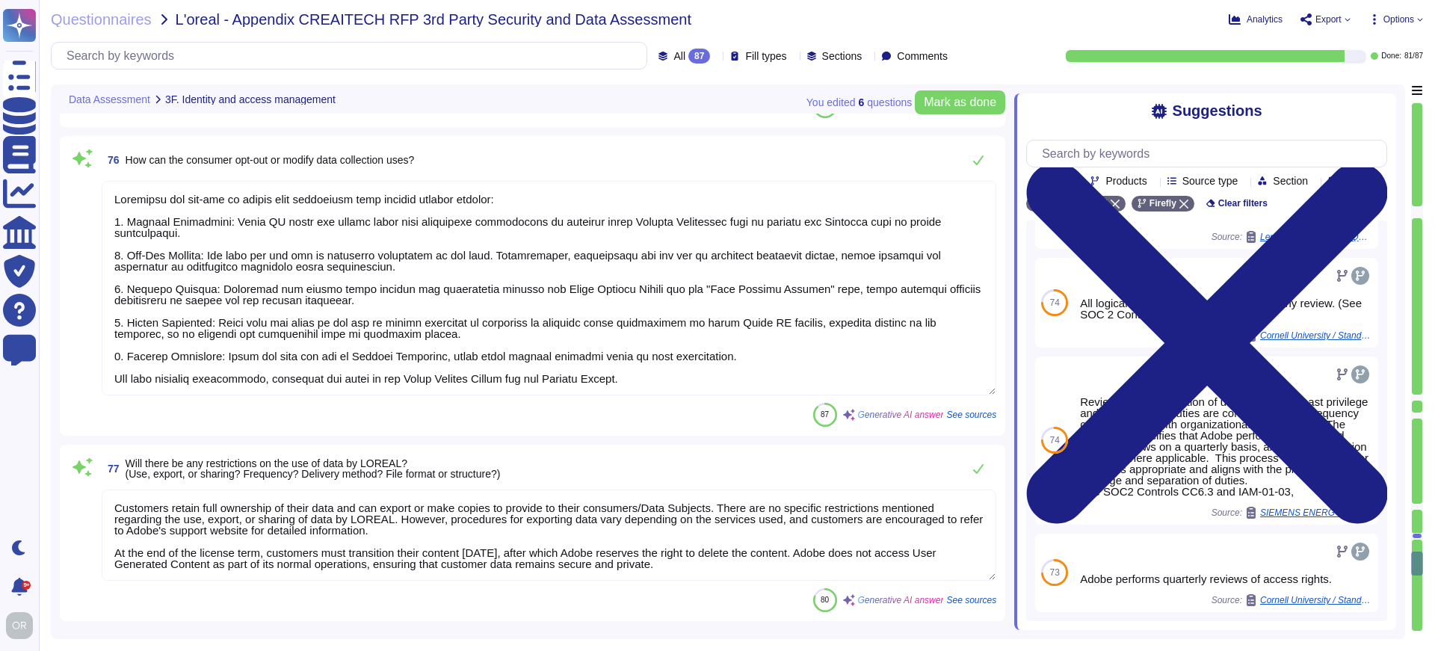
type textarea "Yes, all information system assets must have a documented owner, and Adobe main…"
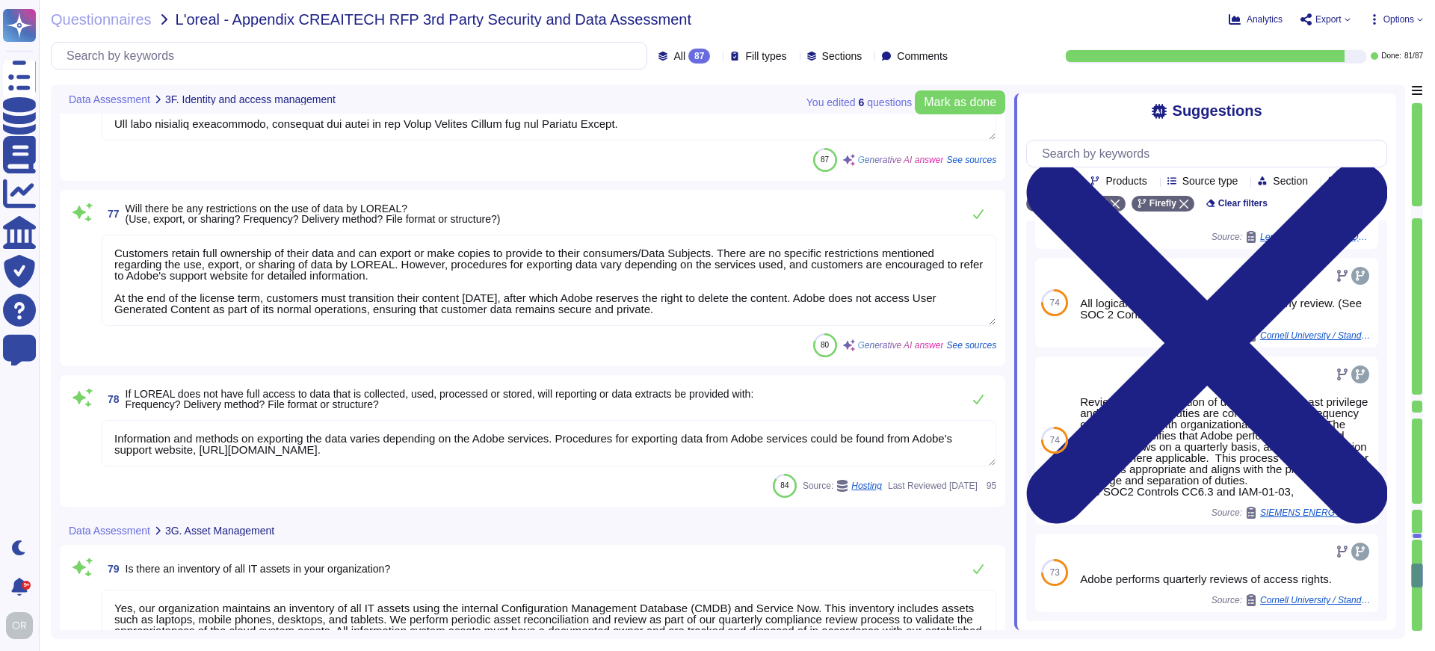
type textarea "Yes, the asset inventory is regularly updated and verified. Adobe maintains an …"
type textarea "Yes, Adobe has deployed a Data Classification and Handling Standard. This stand…"
type textarea "Yes, security measures are defined for each category of the data classification…"
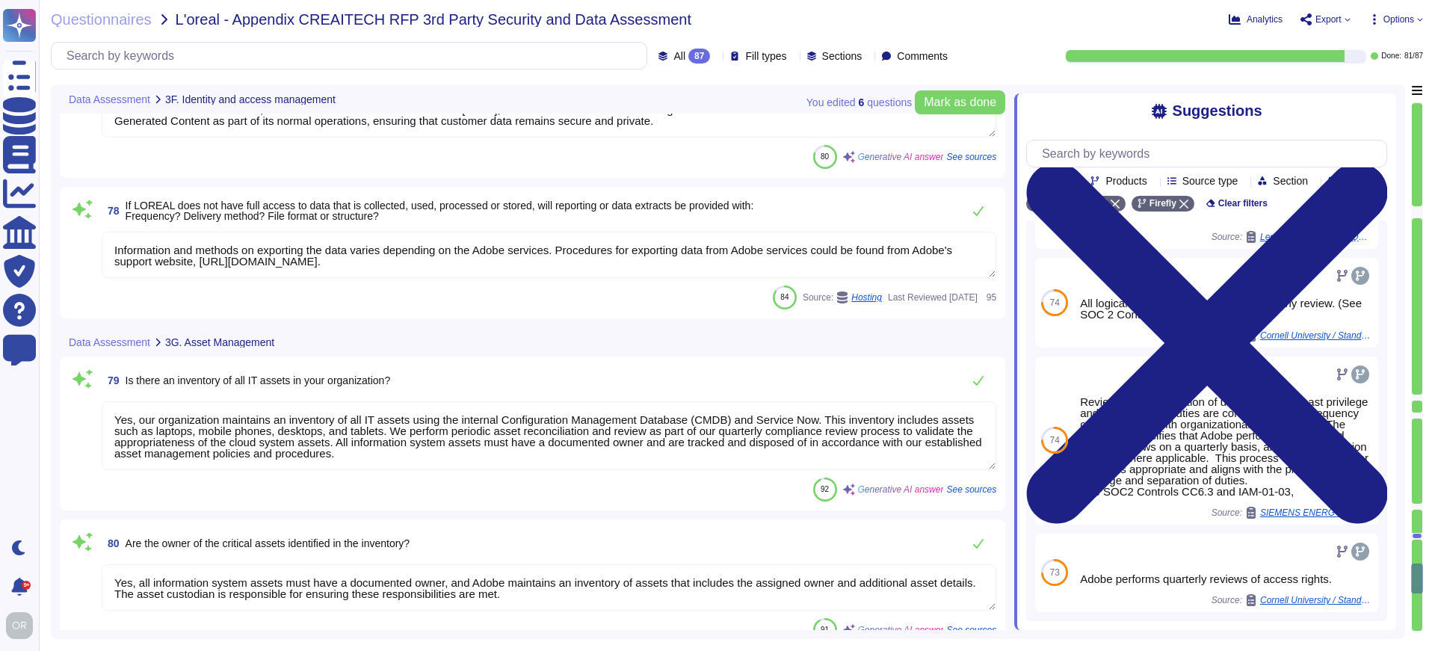
type textarea "Yes, Adobe employees are trained on information security and personal data prot…"
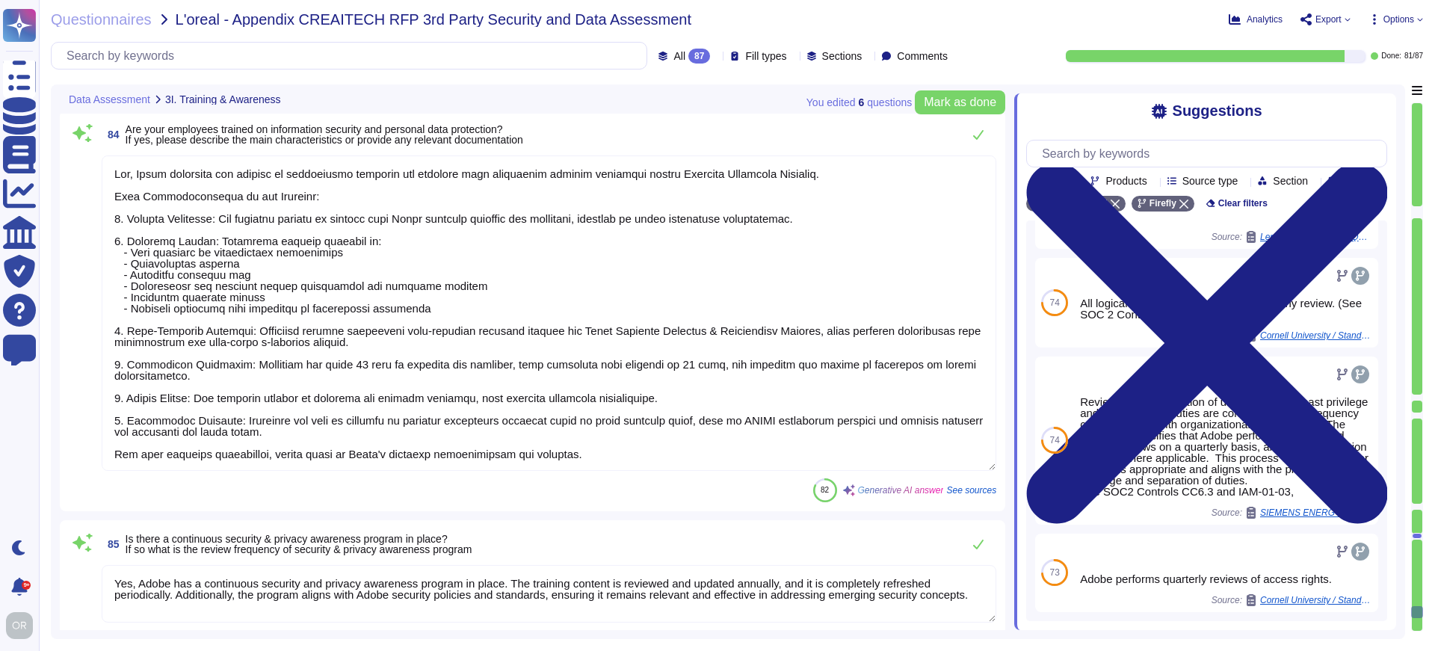
type textarea "Yes, Adobe has a continuous security and privacy awareness program in place. Th…"
type textarea "Yes, Adobe utilizes various sub-processors to help deliver products and service…"
type textarea "Location(s) from where the service is executed"
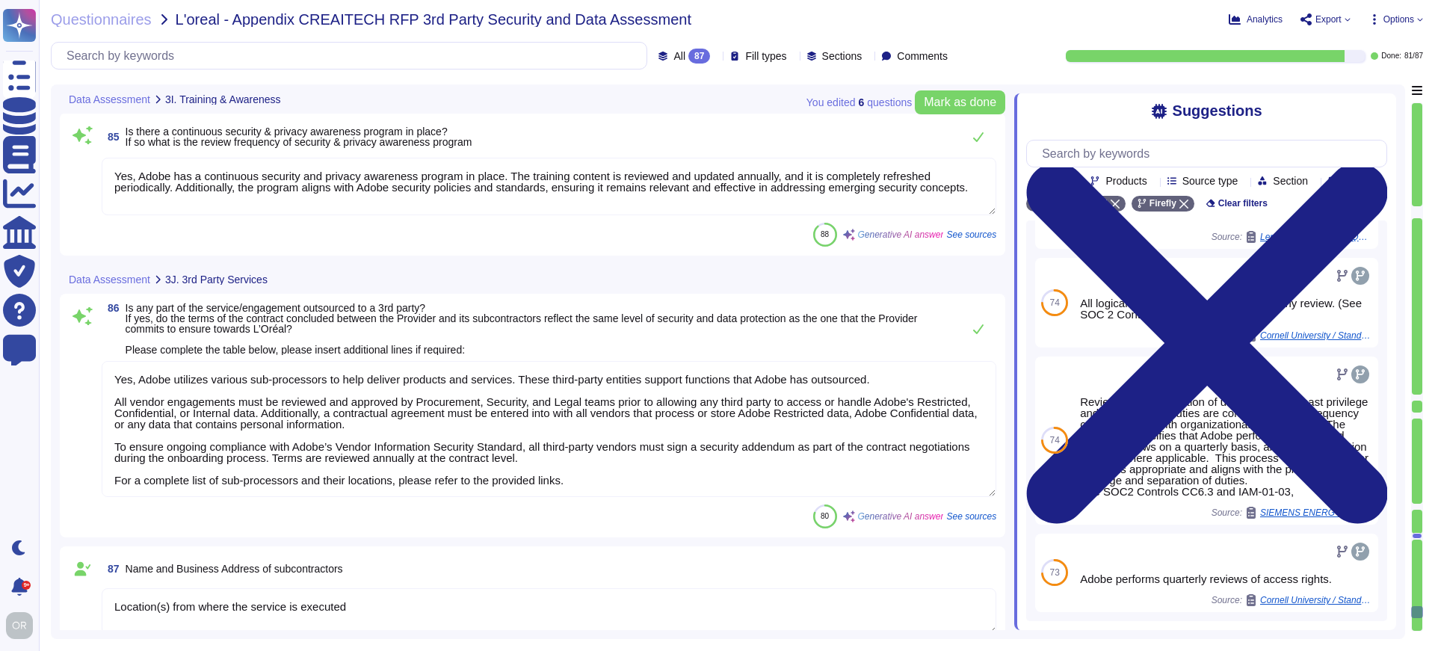
scroll to position [14826, 0]
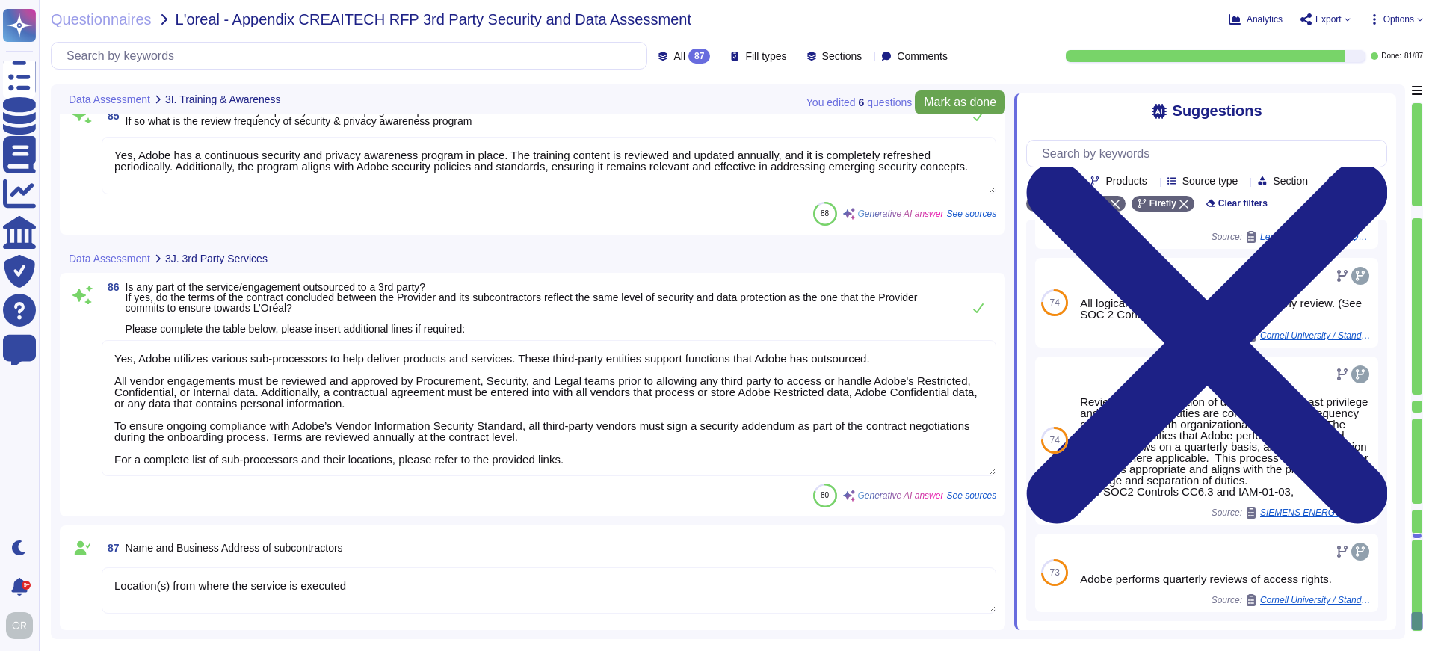
click at [957, 99] on span "Mark as done" at bounding box center [960, 102] width 72 height 12
click at [1327, 17] on span "Export" at bounding box center [1328, 19] width 26 height 9
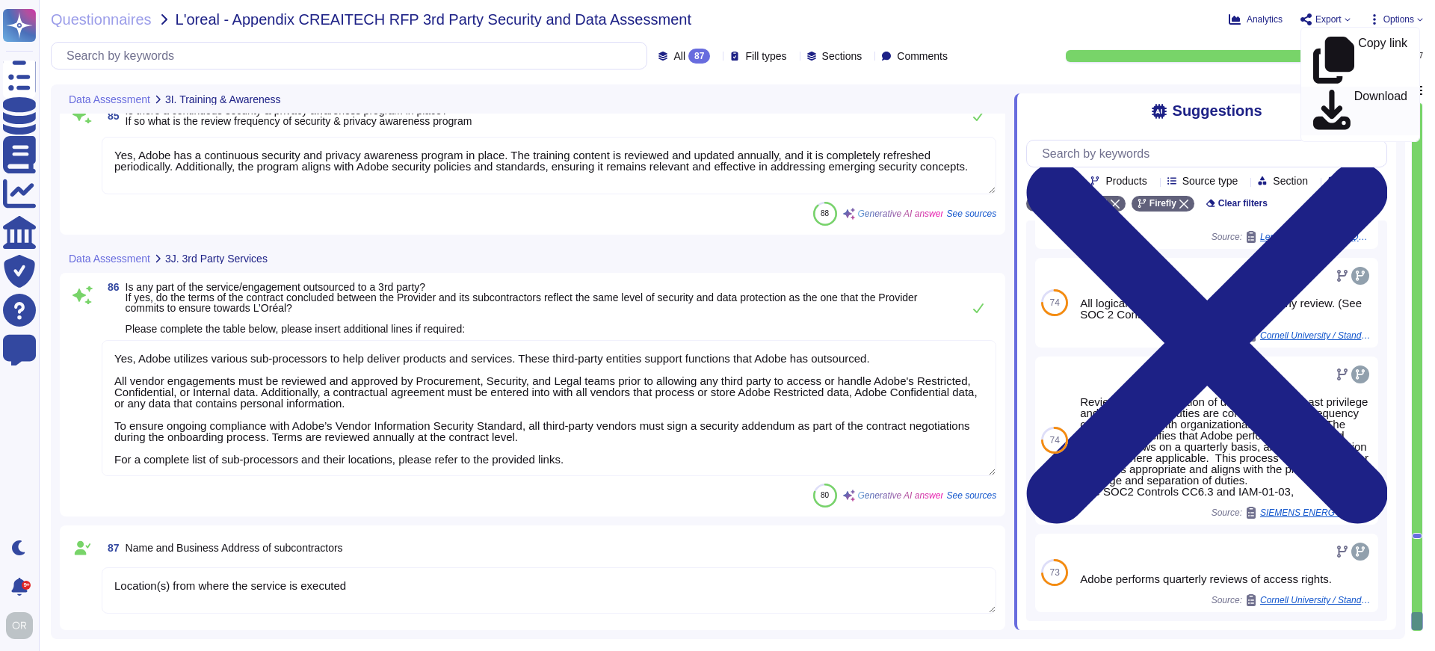
click at [1354, 90] on p "Download" at bounding box center [1380, 111] width 53 height 42
click at [1012, 59] on div "Done: 87 / 87" at bounding box center [1196, 56] width 451 height 12
click at [1404, 19] on span "Options" at bounding box center [1398, 19] width 31 height 9
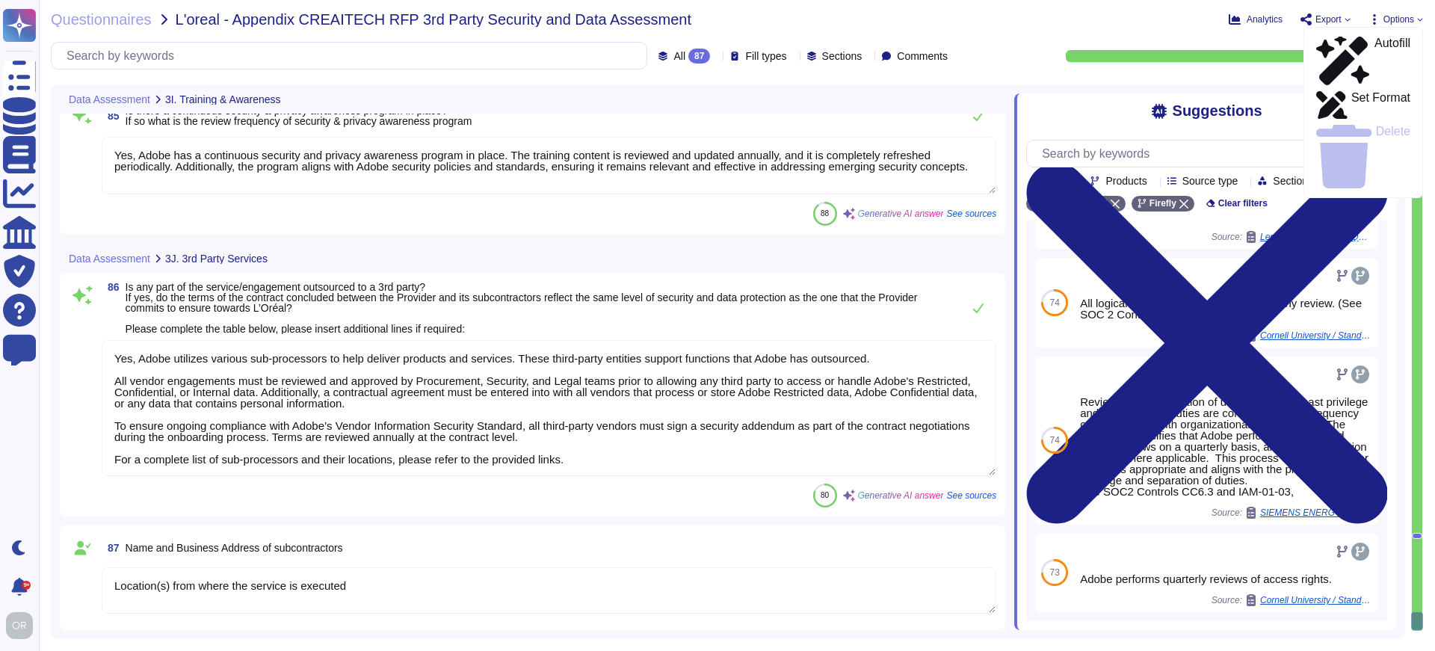
click at [1315, 17] on span "Export" at bounding box center [1328, 19] width 26 height 9
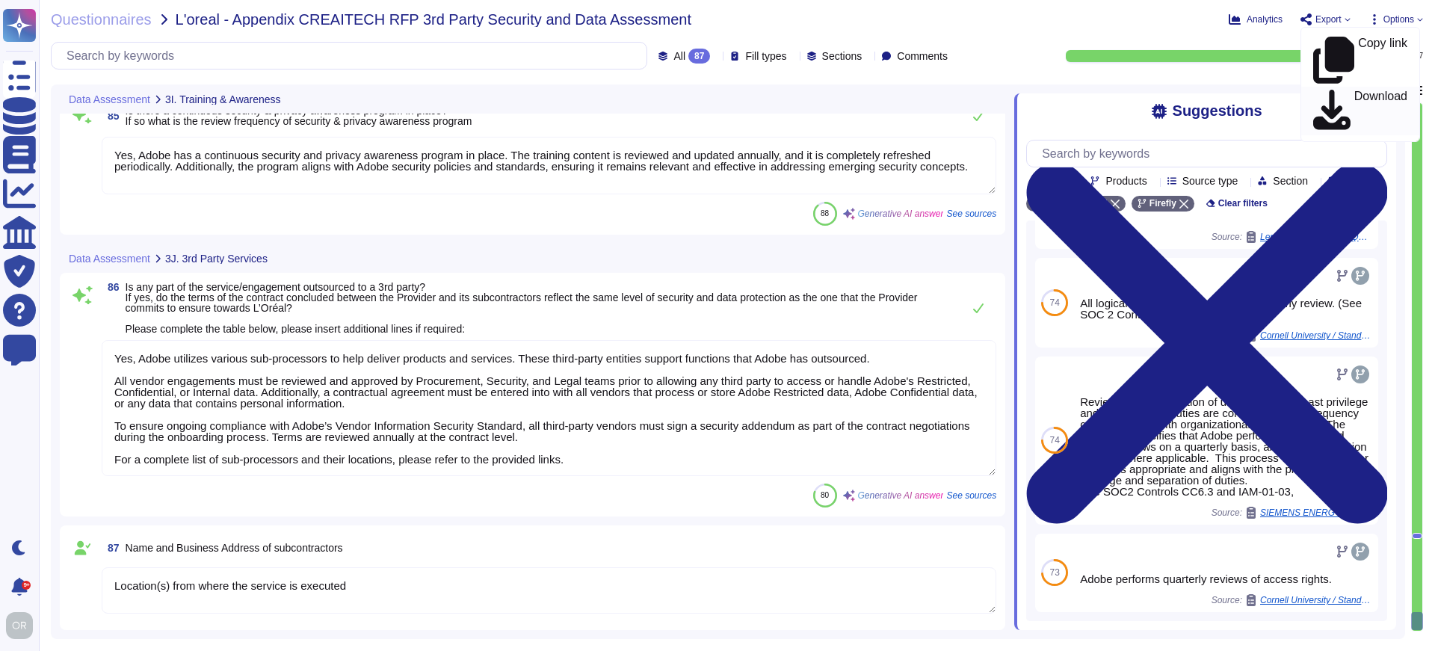
click at [1354, 90] on p "Download" at bounding box center [1380, 111] width 53 height 42
